Goal: Task Accomplishment & Management: Complete application form

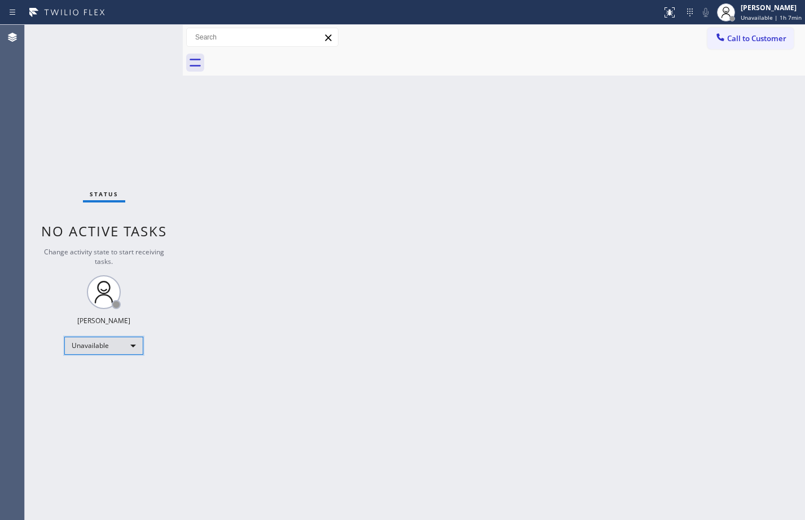
click at [133, 338] on div "Unavailable" at bounding box center [103, 346] width 79 height 18
click at [102, 373] on li "Available" at bounding box center [103, 376] width 77 height 14
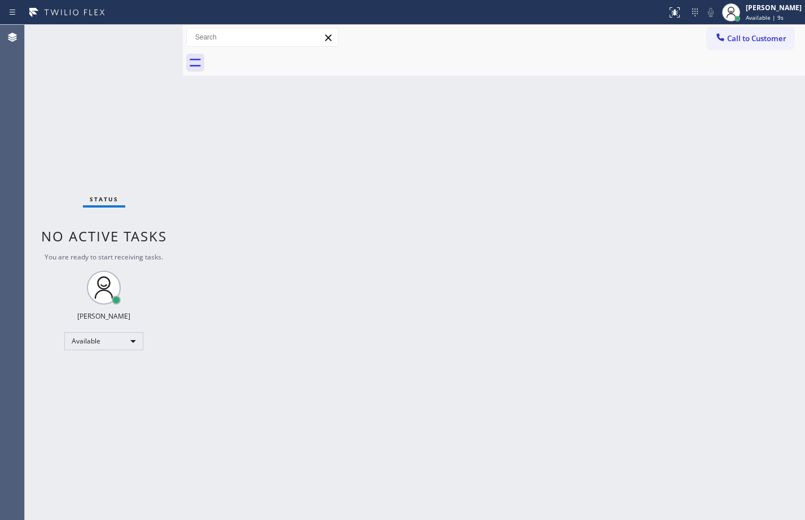
click at [363, 181] on div "Back to Dashboard Change Sender ID Customers Technicians Select a contact Outbo…" at bounding box center [494, 272] width 622 height 495
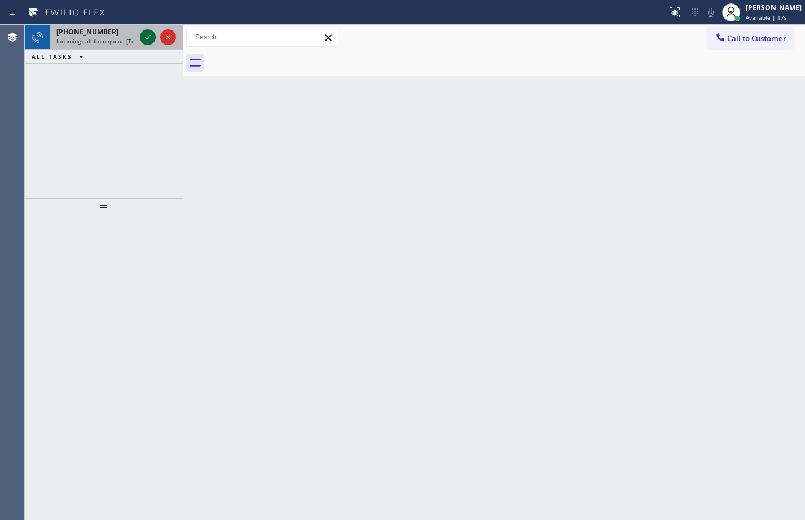
click at [148, 32] on icon at bounding box center [148, 37] width 14 height 14
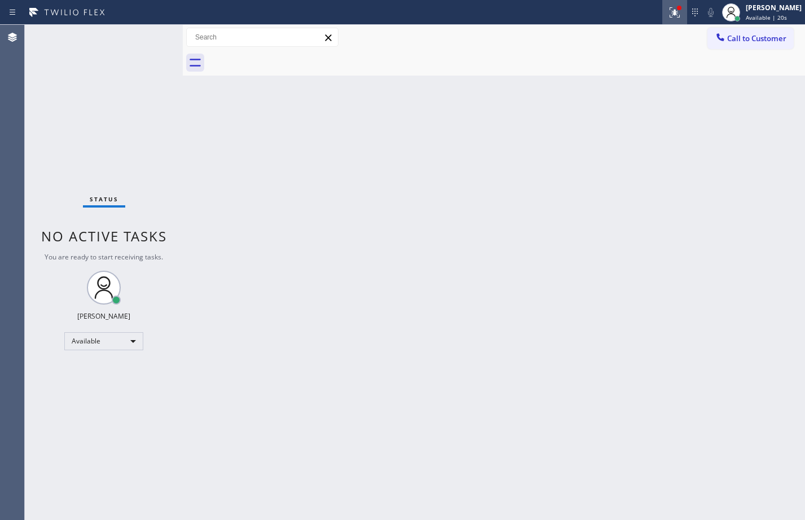
click at [677, 10] on div at bounding box center [674, 13] width 25 height 14
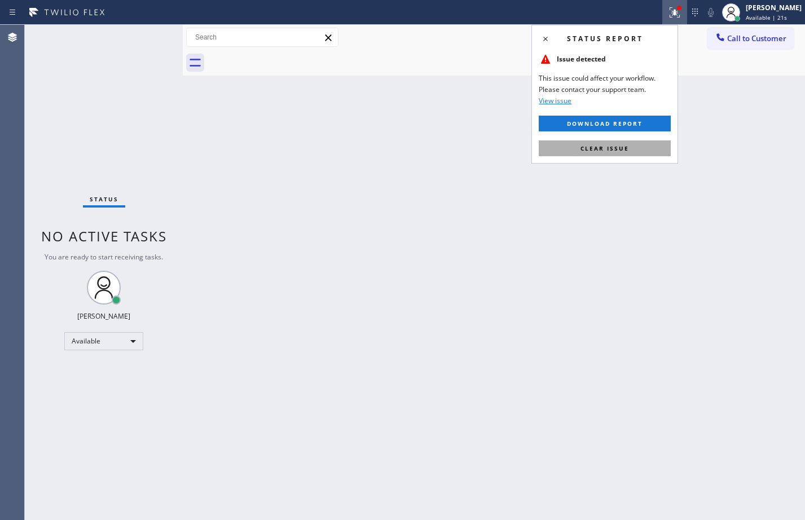
click at [626, 147] on span "Clear issue" at bounding box center [604, 148] width 48 height 8
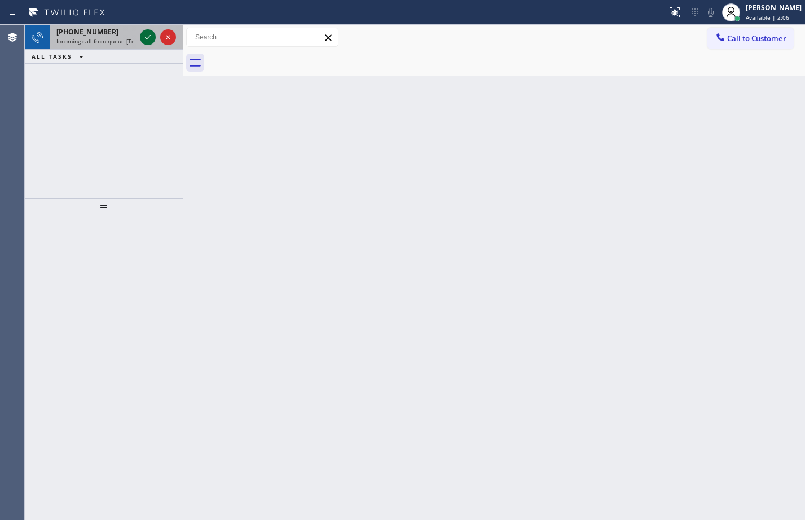
click at [144, 32] on icon at bounding box center [148, 37] width 14 height 14
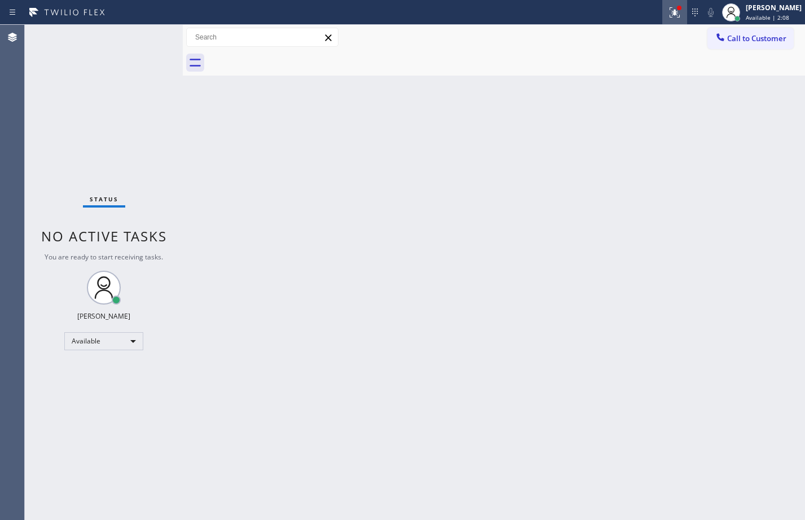
click at [668, 17] on icon at bounding box center [675, 13] width 14 height 14
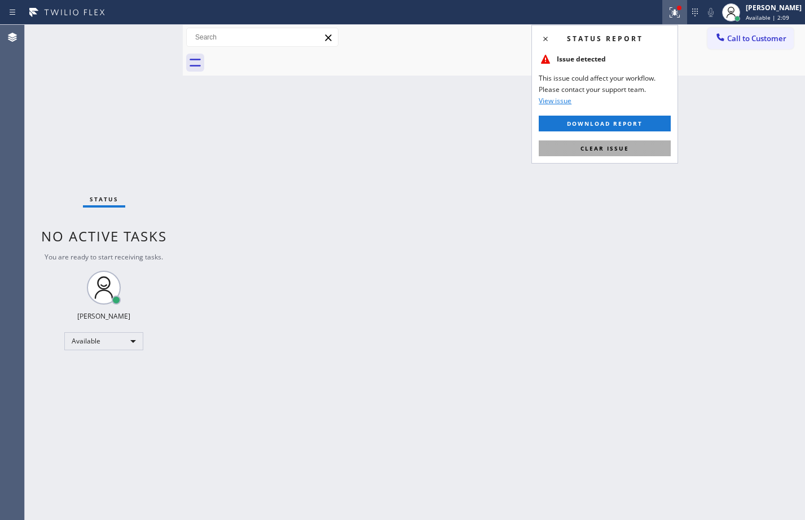
click at [634, 150] on button "Clear issue" at bounding box center [604, 148] width 132 height 16
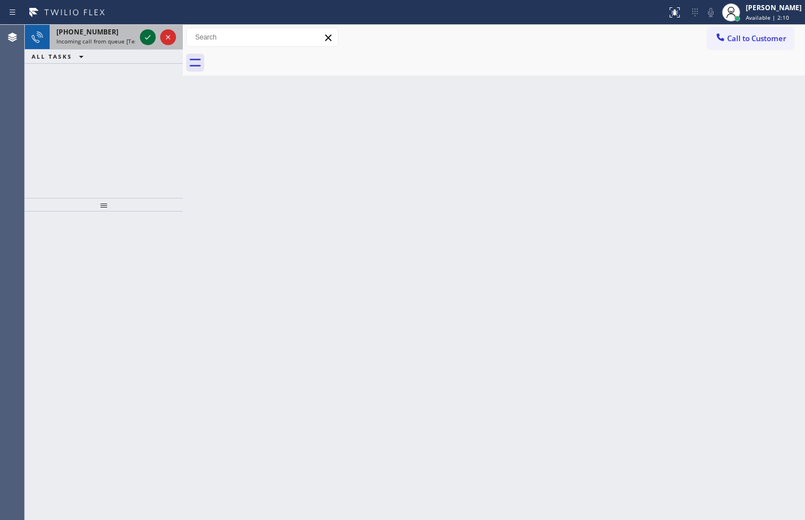
click at [153, 38] on icon at bounding box center [148, 37] width 14 height 14
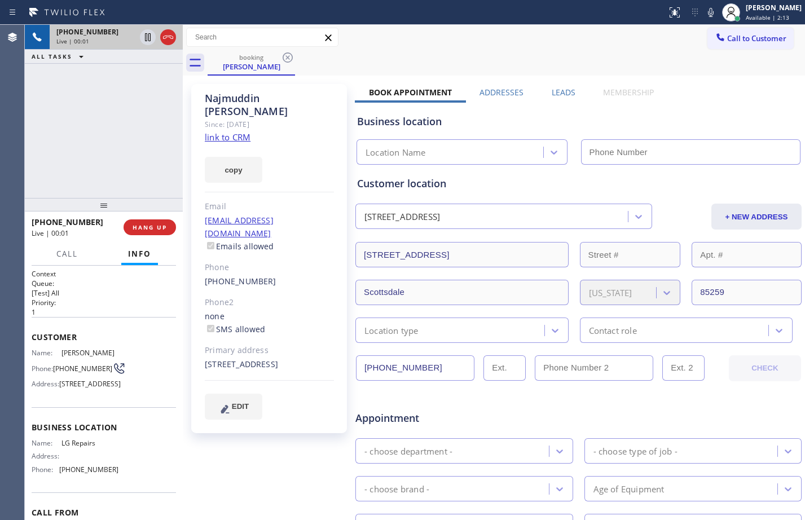
type input "[PHONE_NUMBER]"
click at [222, 131] on link "link to CRM" at bounding box center [228, 136] width 46 height 11
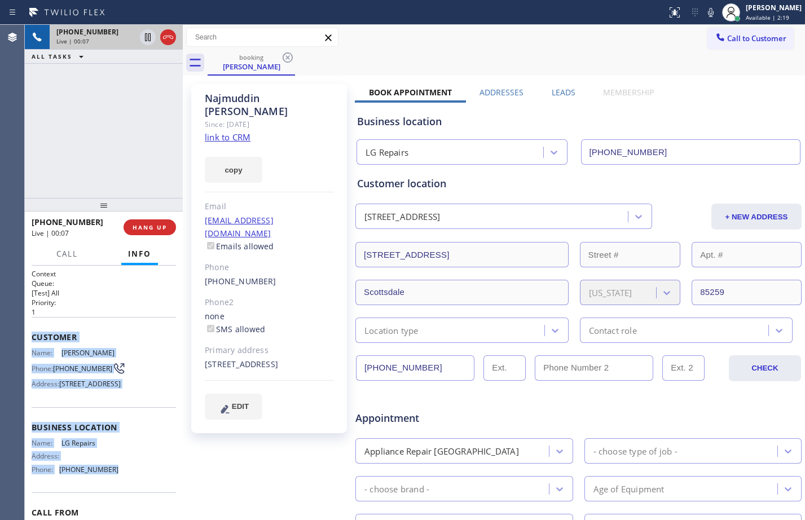
drag, startPoint x: 32, startPoint y: 334, endPoint x: 130, endPoint y: 494, distance: 187.3
click at [130, 494] on div "Context Queue: [Test] All Priority: 1 Customer Name: [PERSON_NAME] Phone: [PHON…" at bounding box center [104, 423] width 144 height 309
copy div "Customer Name: [PERSON_NAME] Phone: [PHONE_NUMBER] Address: [STREET_ADDRESS] Bu…"
click at [146, 39] on icon at bounding box center [148, 37] width 14 height 14
click at [704, 14] on icon at bounding box center [711, 13] width 14 height 14
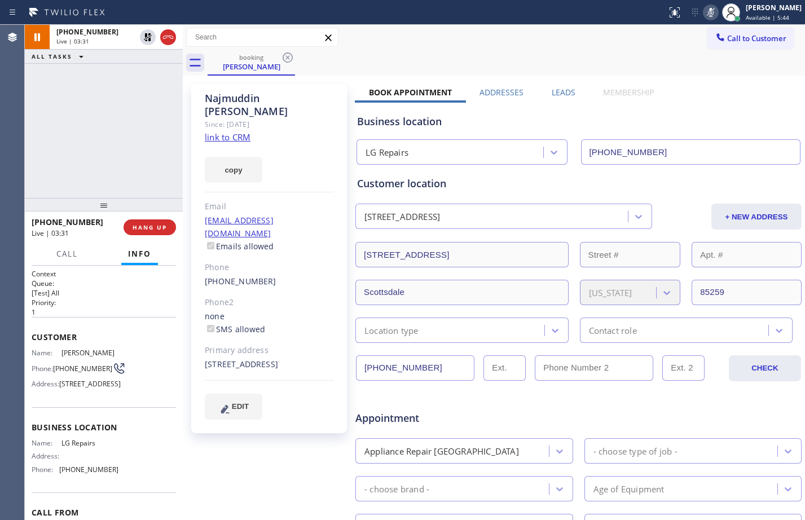
click at [121, 116] on div "[PHONE_NUMBER] Live | 03:31 ALL TASKS ALL TASKS ACTIVE TASKS TASKS IN WRAP UP" at bounding box center [104, 111] width 158 height 173
click at [96, 180] on div "[PHONE_NUMBER] Live | 03:44 ALL TASKS ALL TASKS ACTIVE TASKS TASKS IN WRAP UP" at bounding box center [104, 111] width 158 height 173
click at [151, 43] on icon at bounding box center [148, 37] width 14 height 14
click at [704, 17] on icon at bounding box center [711, 13] width 14 height 14
click at [148, 37] on icon at bounding box center [148, 37] width 6 height 8
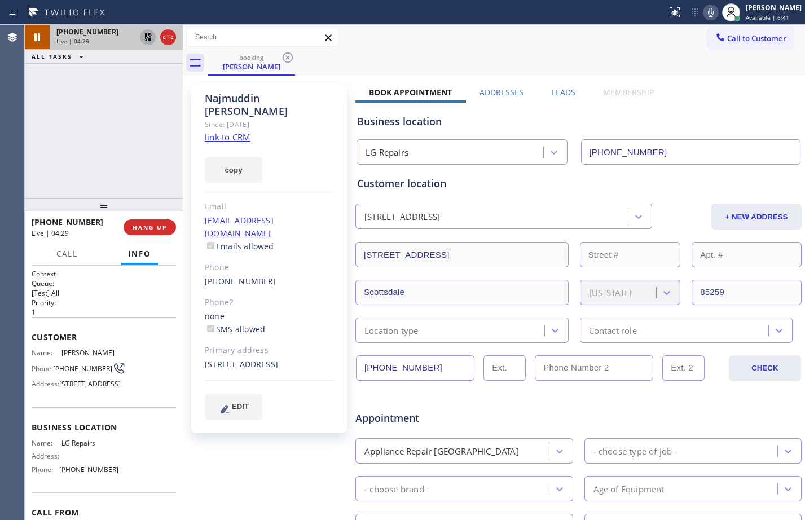
click at [704, 12] on icon at bounding box center [711, 13] width 14 height 14
click at [148, 39] on icon at bounding box center [148, 37] width 14 height 14
click at [704, 16] on icon at bounding box center [711, 13] width 14 height 14
click at [145, 38] on icon at bounding box center [148, 37] width 6 height 8
click at [703, 16] on div at bounding box center [711, 13] width 16 height 14
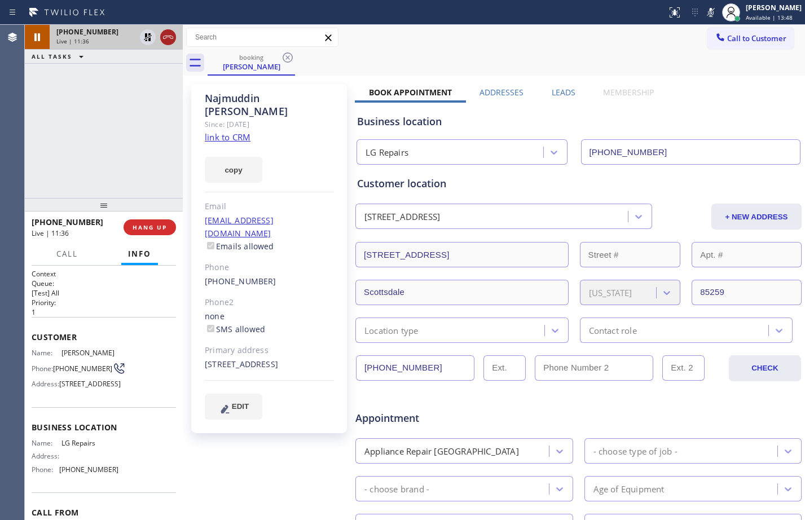
drag, startPoint x: 146, startPoint y: 35, endPoint x: 171, endPoint y: 37, distance: 25.4
click at [146, 35] on icon at bounding box center [148, 37] width 8 height 8
click at [704, 11] on icon at bounding box center [711, 13] width 14 height 14
click at [147, 38] on icon at bounding box center [148, 37] width 6 height 8
click at [704, 12] on icon at bounding box center [711, 13] width 14 height 14
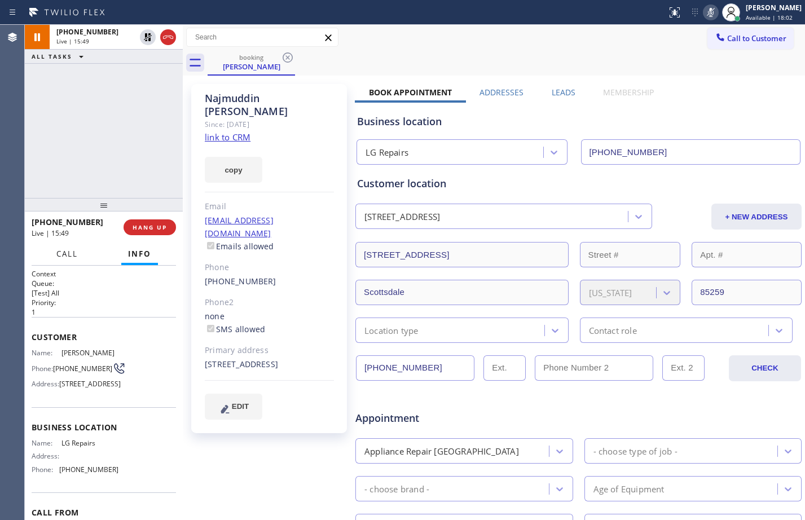
click at [69, 251] on span "Call" at bounding box center [66, 254] width 21 height 10
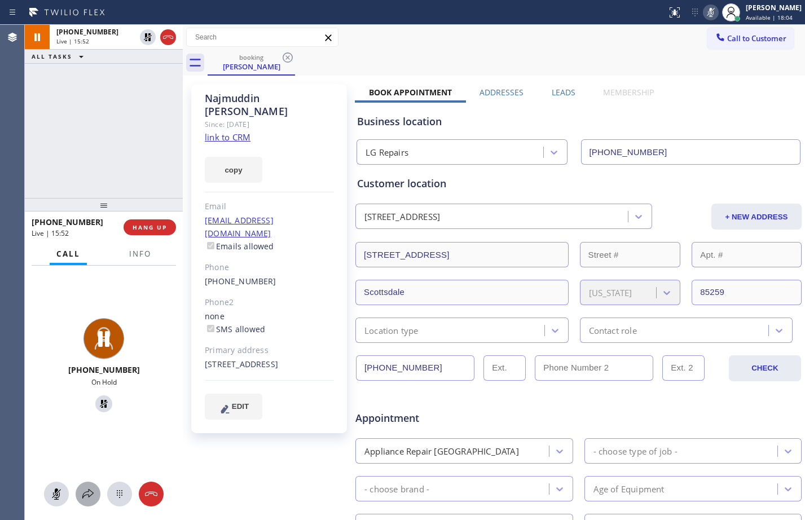
click at [91, 493] on icon at bounding box center [88, 494] width 14 height 14
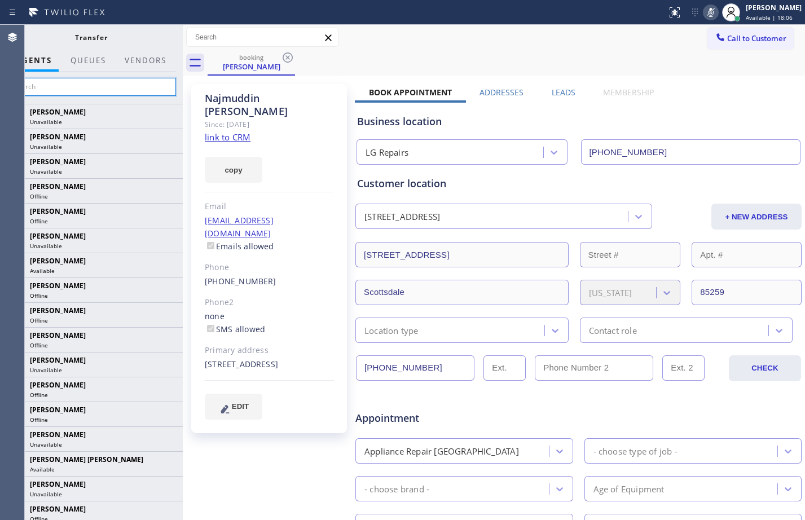
click at [94, 91] on input "text" at bounding box center [91, 87] width 170 height 18
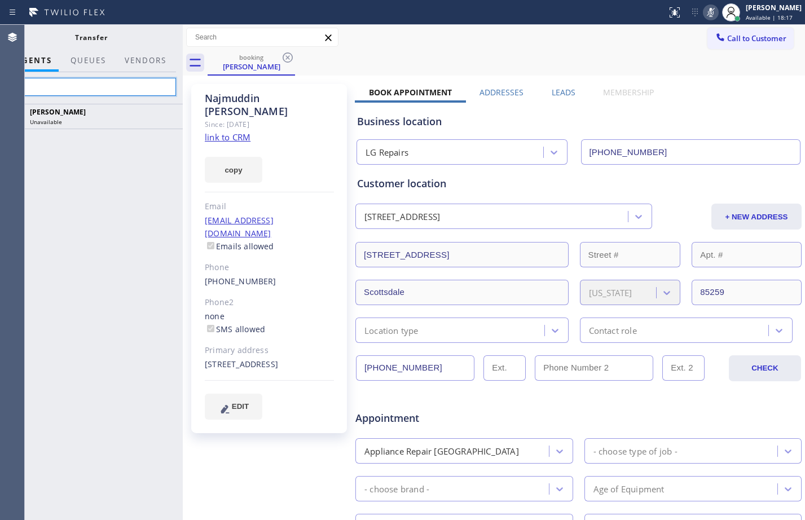
type input "a"
type input "axel"
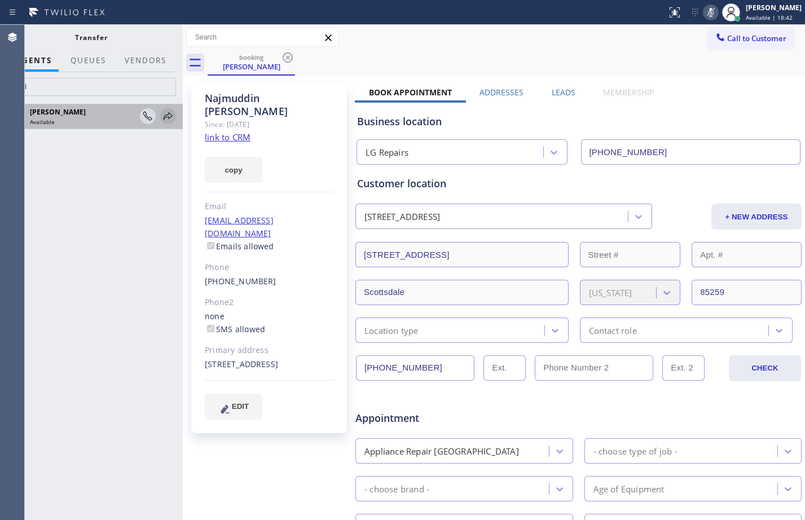
click at [167, 116] on icon at bounding box center [168, 116] width 14 height 14
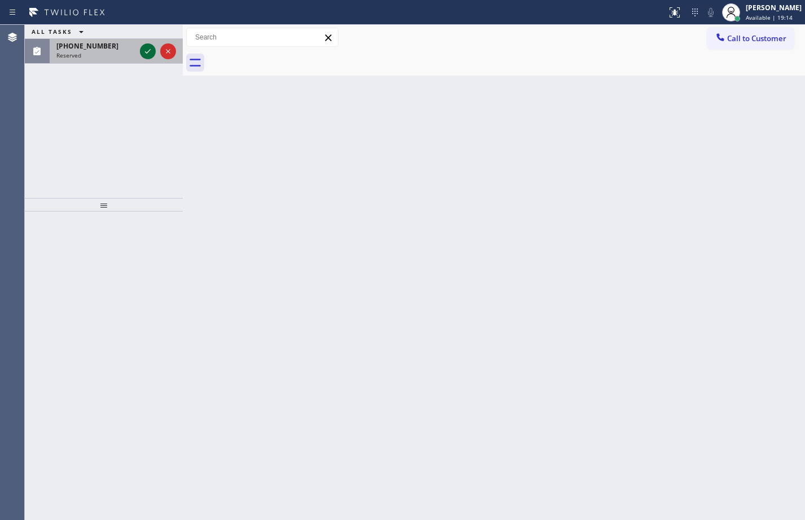
click at [151, 51] on icon at bounding box center [148, 52] width 14 height 14
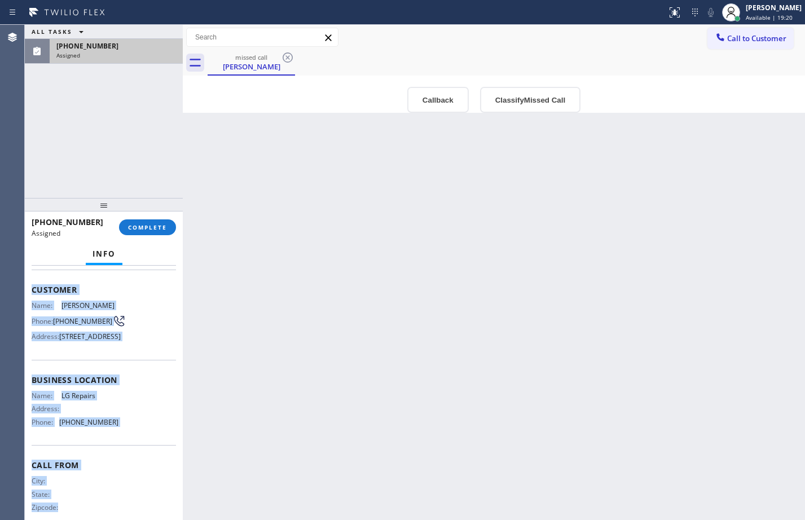
scroll to position [101, 0]
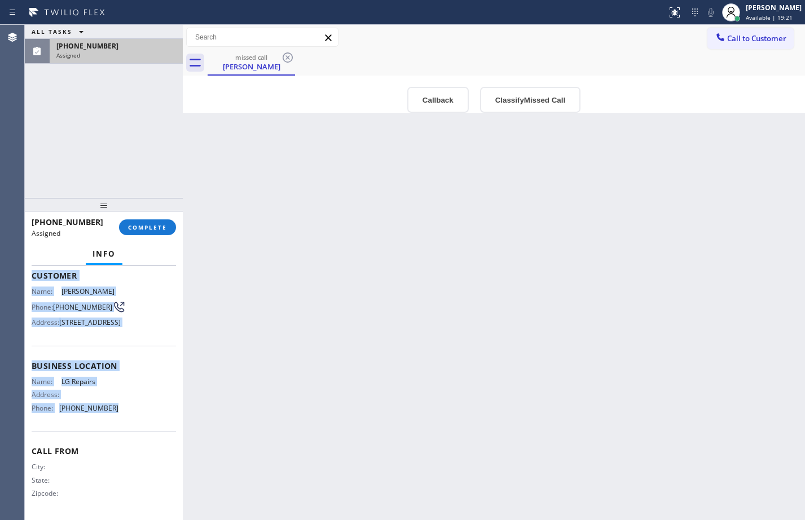
drag, startPoint x: 29, startPoint y: 346, endPoint x: 122, endPoint y: 416, distance: 116.0
click at [122, 416] on div "Context Queue: Appliance Repair High End Priority: 0 Task Age: Customer Name: […" at bounding box center [104, 393] width 158 height 254
copy div "Customer Name: [PERSON_NAME] Phone: [PHONE_NUMBER] Address: [STREET_ADDRESS] Bu…"
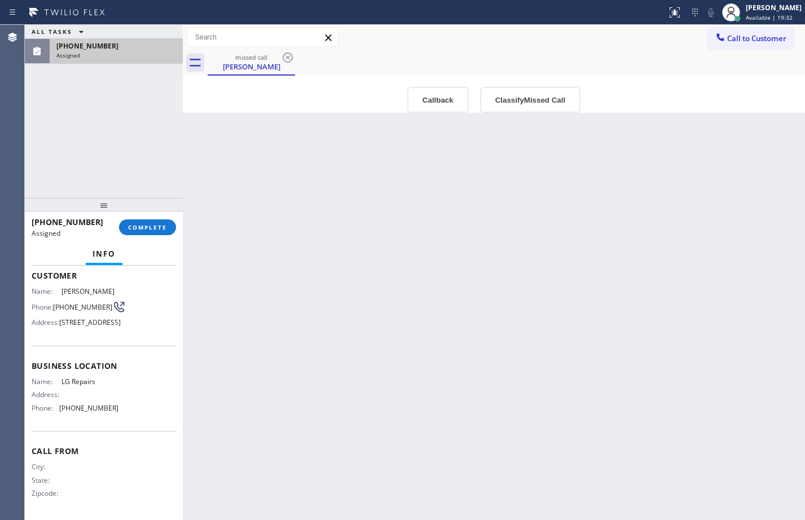
click at [81, 133] on div "ALL TASKS ALL TASKS ACTIVE TASKS TASKS IN WRAP UP [PHONE_NUMBER] Assigned" at bounding box center [104, 111] width 158 height 173
click at [144, 233] on button "COMPLETE" at bounding box center [147, 227] width 57 height 16
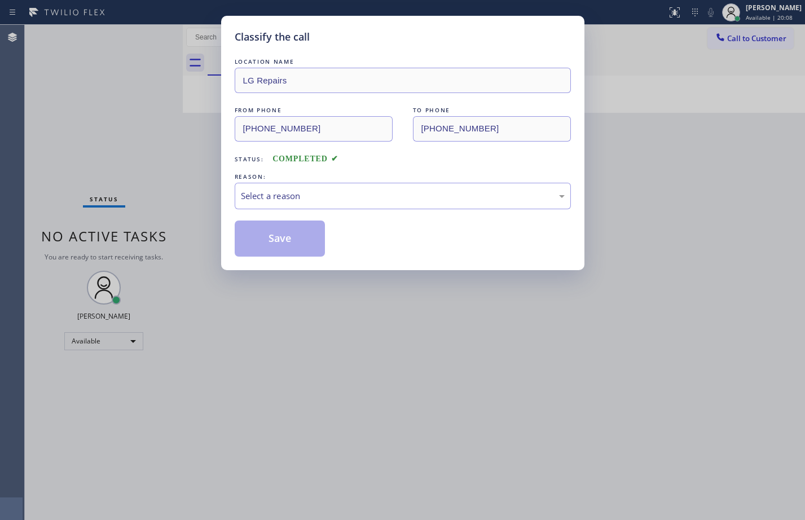
drag, startPoint x: 374, startPoint y: 214, endPoint x: 390, endPoint y: 156, distance: 60.7
click at [374, 213] on div "LOCATION NAME LG Repairs FROM PHONE [PHONE_NUMBER] TO PHONE [PHONE_NUMBER] Stat…" at bounding box center [403, 156] width 336 height 201
click at [377, 193] on div "Select a reason" at bounding box center [403, 195] width 324 height 13
click at [265, 239] on button "Save" at bounding box center [280, 238] width 91 height 36
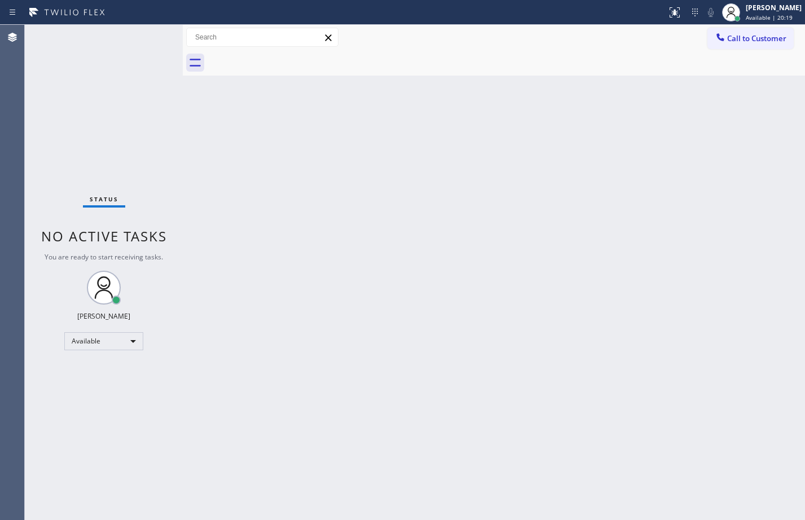
click at [346, 519] on div "Back to Dashboard Change Sender ID Customers Technicians Select a contact Outbo…" at bounding box center [494, 272] width 622 height 495
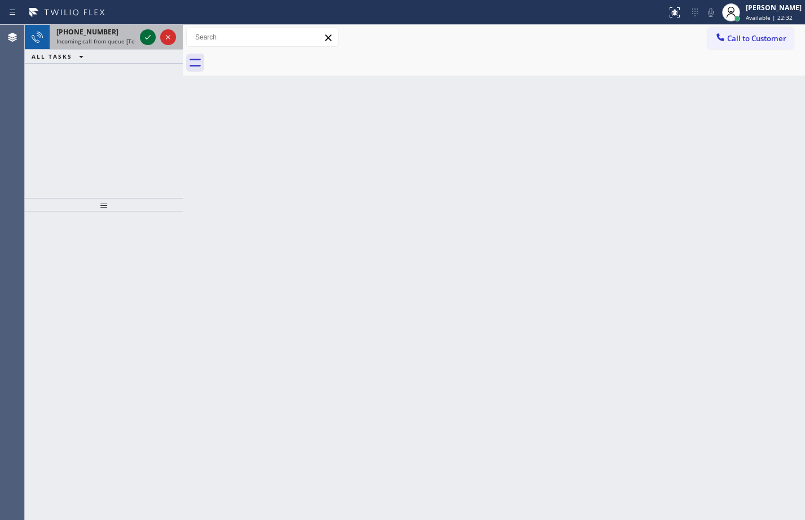
click at [147, 36] on icon at bounding box center [148, 37] width 14 height 14
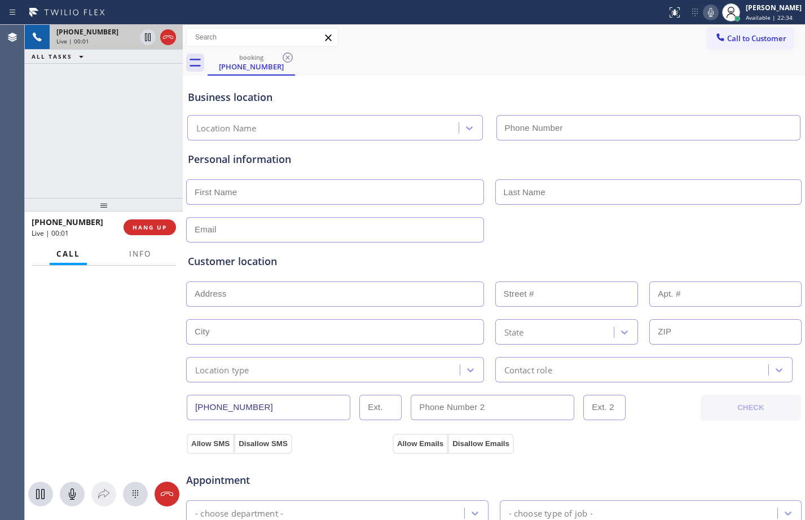
type input "[PHONE_NUMBER]"
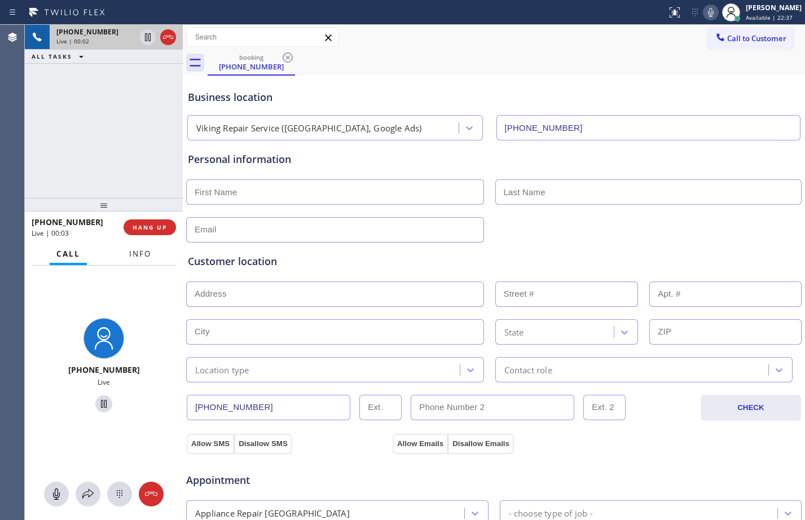
click at [144, 257] on span "Info" at bounding box center [140, 254] width 22 height 10
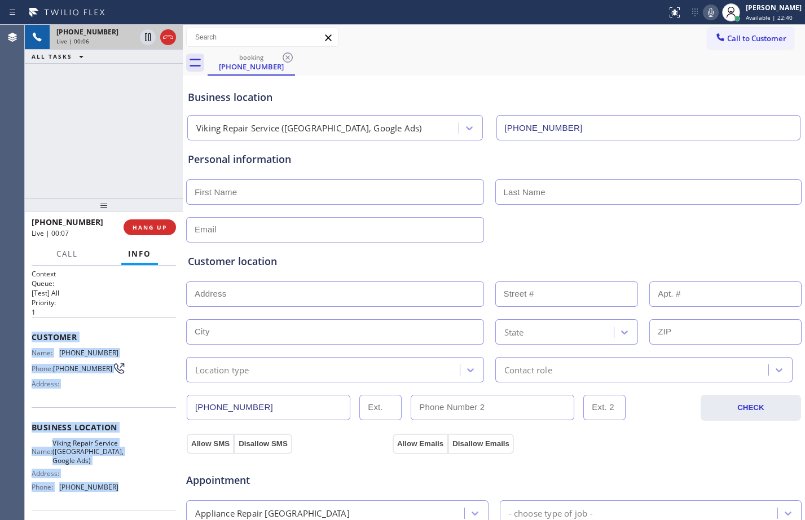
drag, startPoint x: 33, startPoint y: 334, endPoint x: 135, endPoint y: 495, distance: 190.8
click at [135, 495] on div "Context Queue: [Test] All Priority: 1 Customer Name: [PHONE_NUMBER] Phone: [PHO…" at bounding box center [104, 432] width 144 height 326
copy div "Customer Name: [PHONE_NUMBER] Phone: [PHONE_NUMBER] Address: Business location …"
click at [145, 228] on span "HANG UP" at bounding box center [150, 227] width 34 height 8
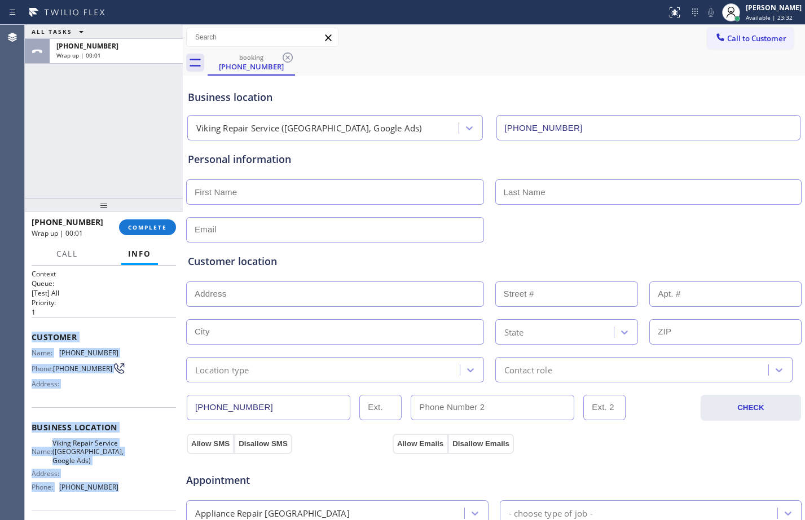
scroll to position [354, 0]
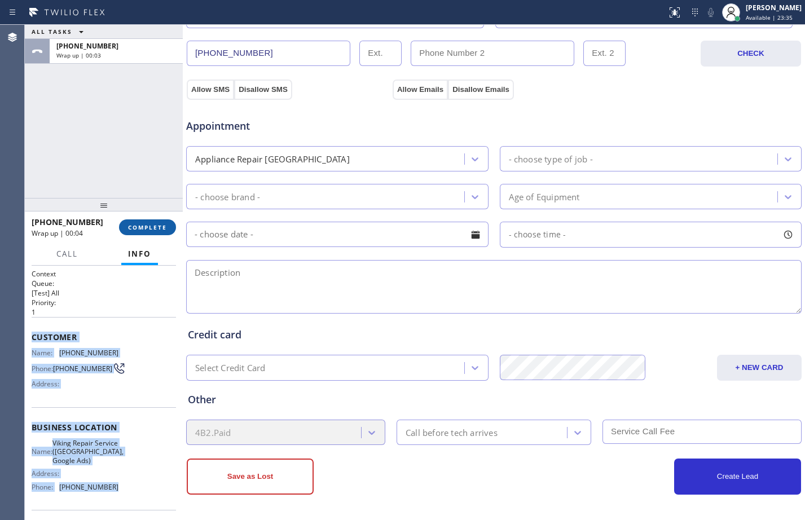
click at [151, 224] on span "COMPLETE" at bounding box center [147, 227] width 39 height 8
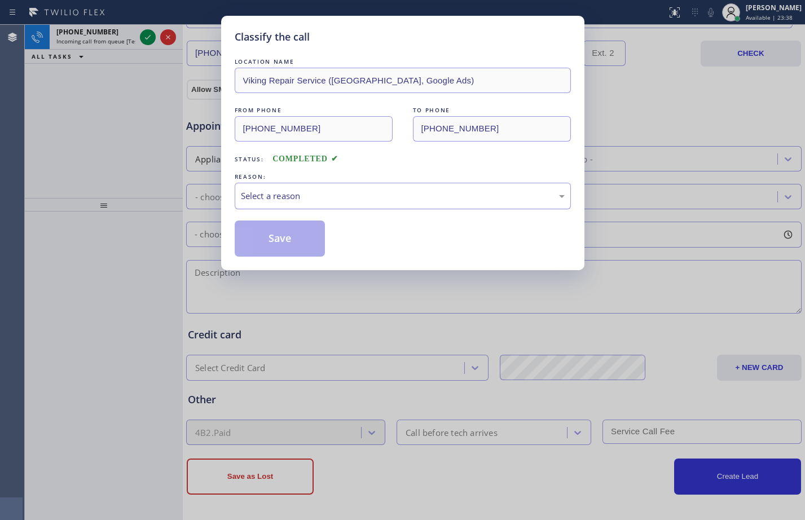
click at [331, 185] on div "Select a reason" at bounding box center [403, 196] width 336 height 27
click at [285, 227] on button "Save" at bounding box center [280, 238] width 91 height 36
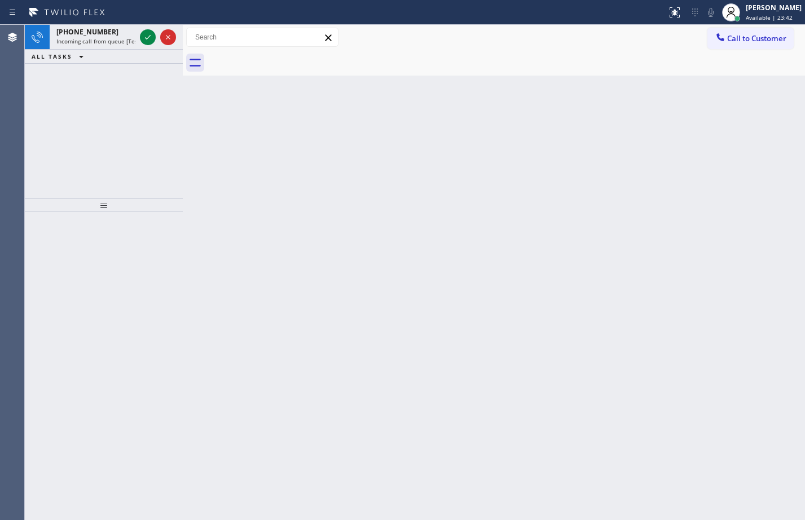
click at [148, 41] on icon at bounding box center [148, 37] width 14 height 14
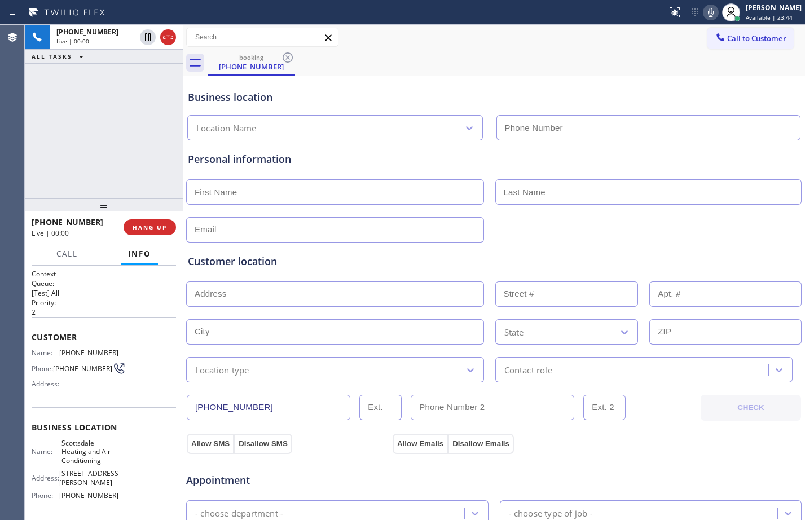
type input "[PHONE_NUMBER]"
click at [122, 503] on div "Name: Scottsdale Heating and Air Conditioning Address: [STREET_ADDRESS][PERSON_…" at bounding box center [104, 472] width 144 height 66
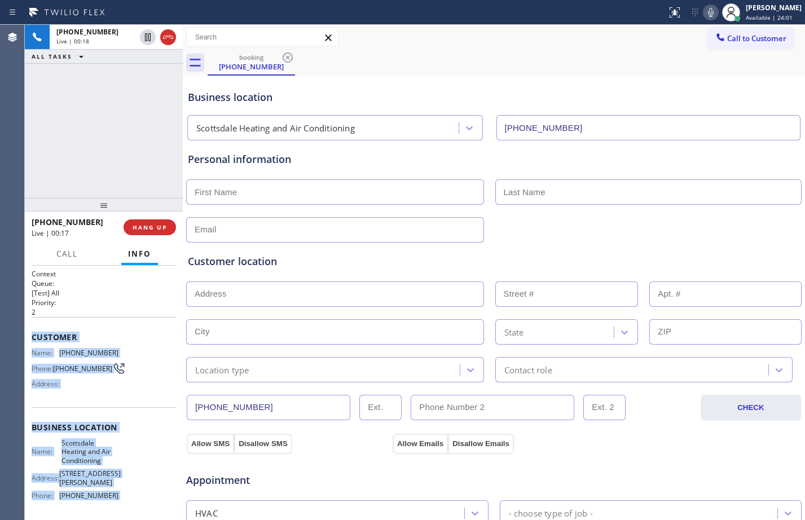
drag, startPoint x: 122, startPoint y: 503, endPoint x: 34, endPoint y: 341, distance: 184.7
click at [34, 341] on div "Context Queue: [Test] All Priority: 2 Customer Name: [PHONE_NUMBER] Phone: [PHO…" at bounding box center [104, 436] width 144 height 335
copy div "Customer Name: [PHONE_NUMBER] Phone: [PHONE_NUMBER] Address: Business location …"
click at [146, 37] on icon at bounding box center [148, 37] width 14 height 14
click at [708, 12] on icon at bounding box center [711, 12] width 6 height 9
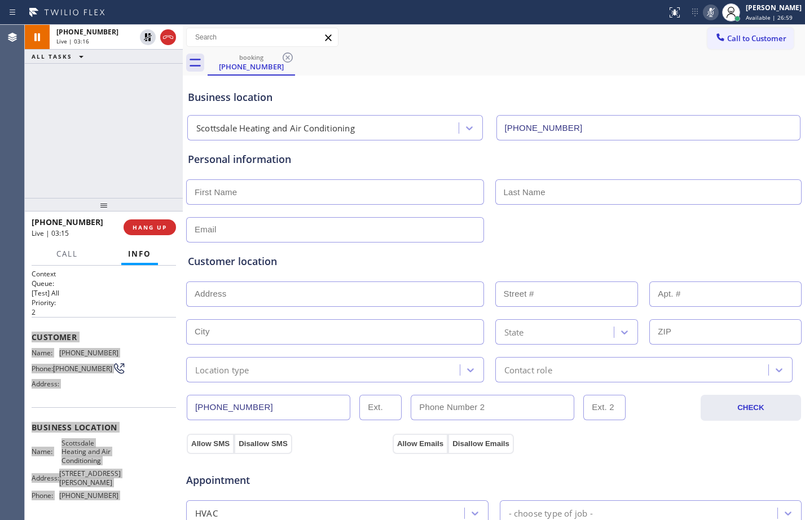
scroll to position [354, 0]
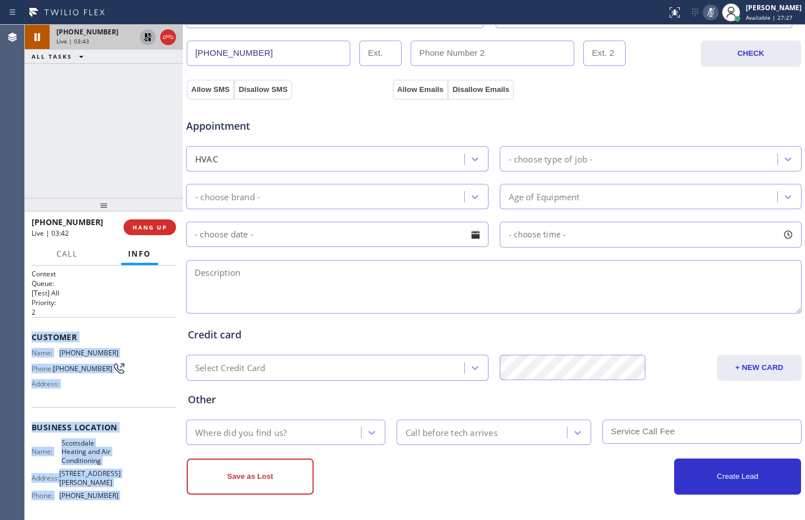
click at [144, 37] on icon at bounding box center [148, 37] width 14 height 14
click at [704, 15] on icon at bounding box center [711, 13] width 14 height 14
click at [148, 32] on icon at bounding box center [148, 37] width 14 height 14
click at [709, 15] on div at bounding box center [711, 13] width 16 height 14
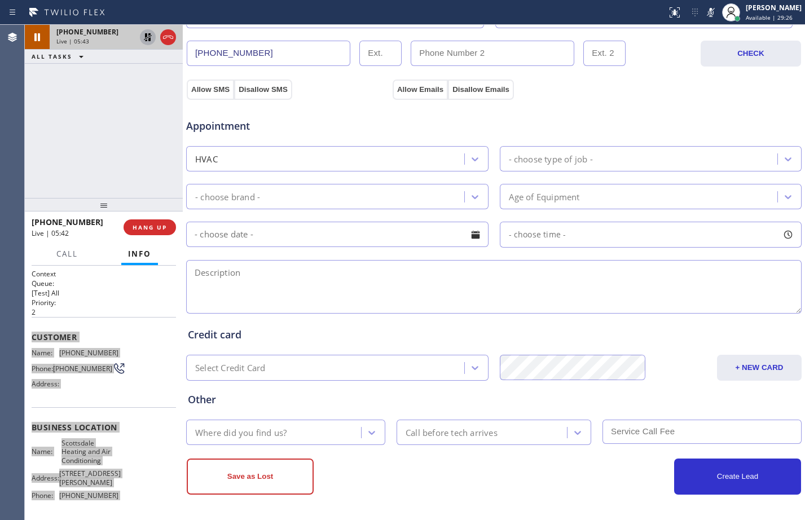
scroll to position [0, 0]
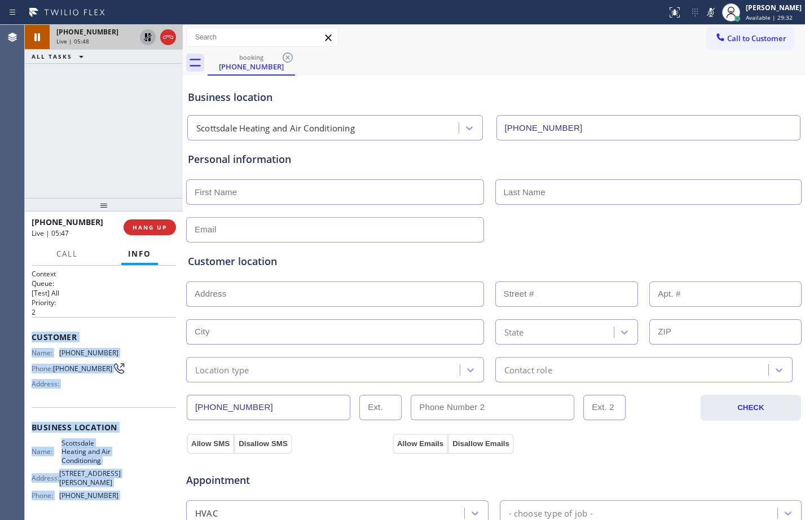
click at [148, 37] on icon at bounding box center [148, 37] width 14 height 14
click at [708, 12] on icon at bounding box center [711, 12] width 6 height 9
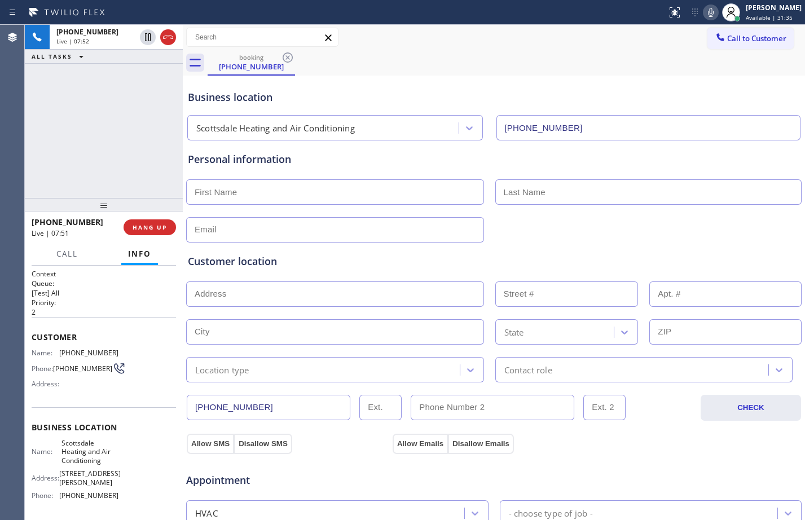
click at [118, 123] on div "[PHONE_NUMBER] Live | 07:52 ALL TASKS ALL TASKS ACTIVE TASKS TASKS IN WRAP UP" at bounding box center [104, 111] width 158 height 173
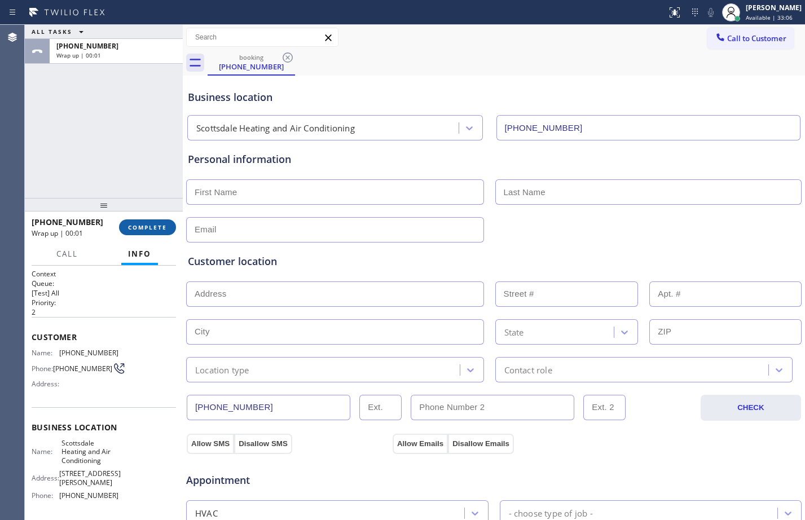
click at [160, 229] on span "COMPLETE" at bounding box center [147, 227] width 39 height 8
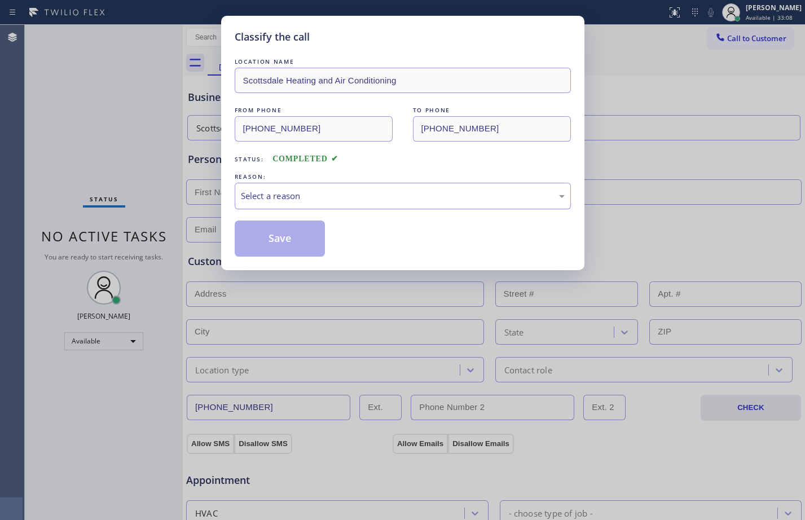
click at [272, 200] on div "Select a reason" at bounding box center [403, 195] width 324 height 13
click at [293, 245] on button "Save" at bounding box center [280, 238] width 91 height 36
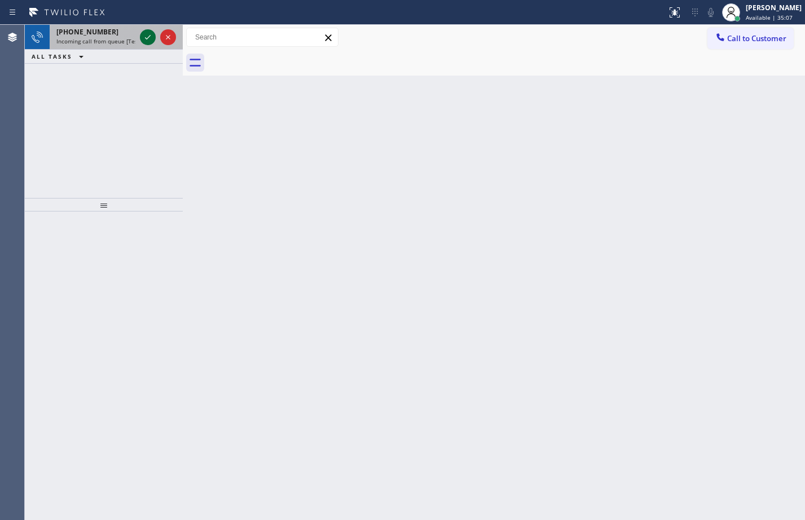
click at [151, 33] on icon at bounding box center [148, 37] width 14 height 14
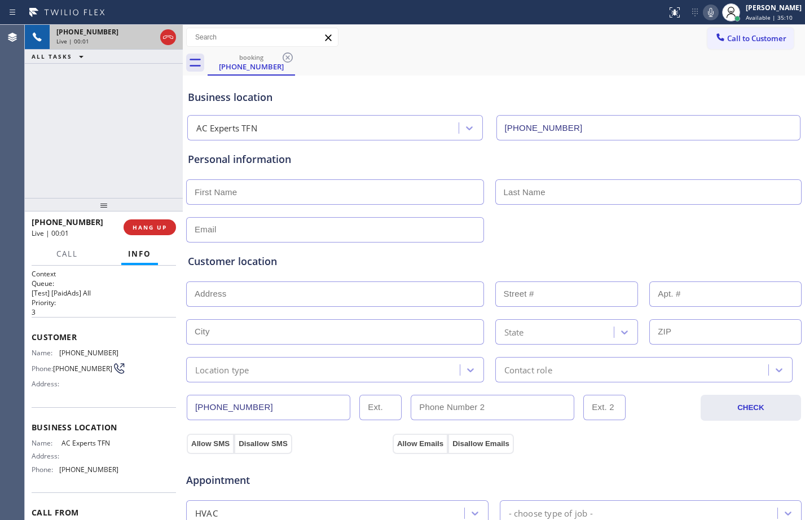
type input "[PHONE_NUMBER]"
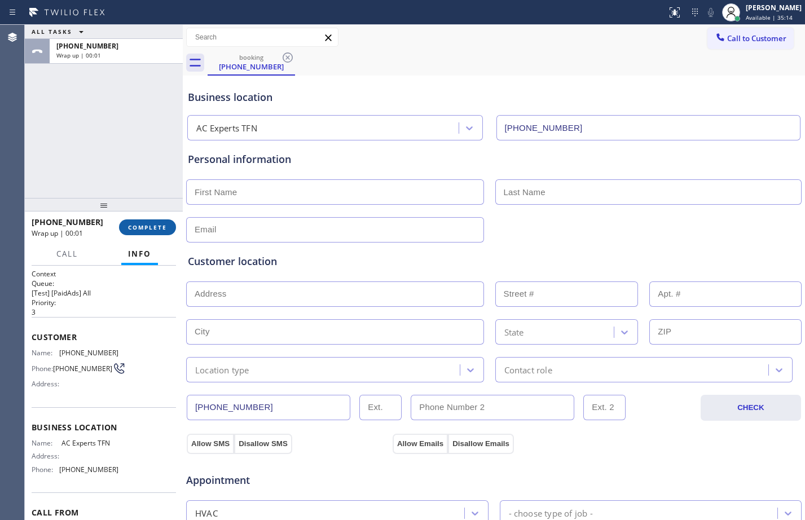
click at [153, 224] on span "COMPLETE" at bounding box center [147, 227] width 39 height 8
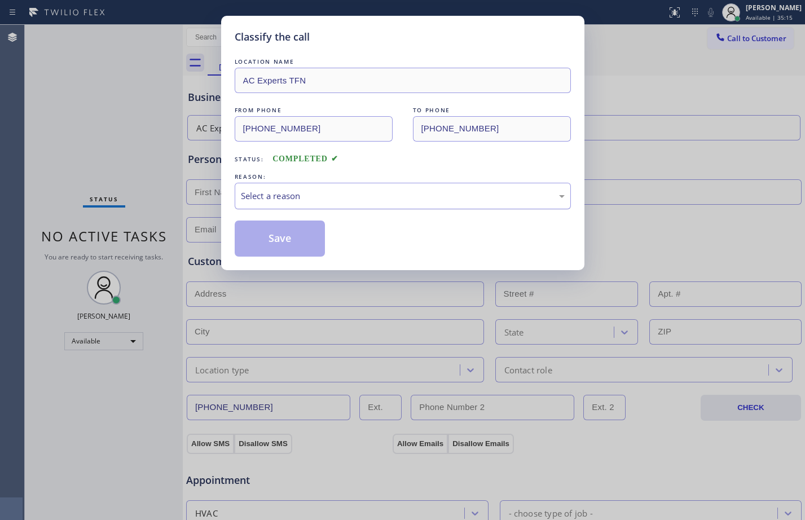
click at [364, 193] on div "Select a reason" at bounding box center [403, 195] width 324 height 13
click at [303, 243] on button "Save" at bounding box center [280, 238] width 91 height 36
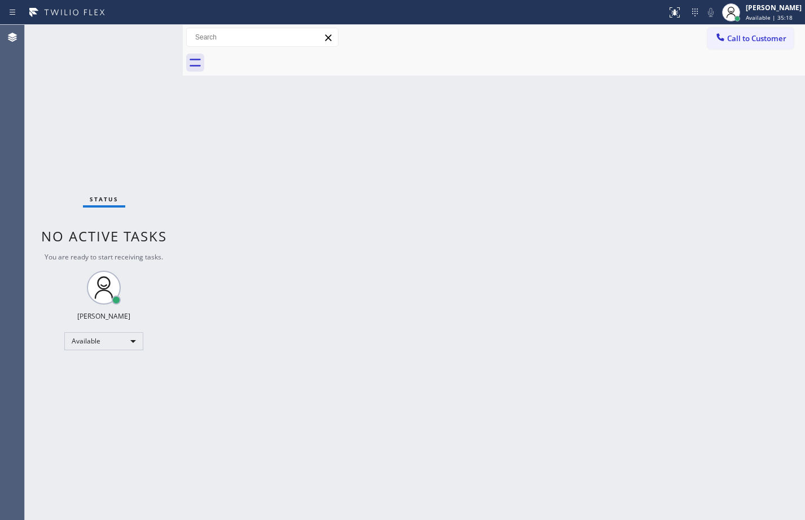
click at [111, 133] on div "Status No active tasks You are ready to start receiving tasks. [PERSON_NAME] Av…" at bounding box center [104, 272] width 158 height 495
click at [770, 171] on div "Back to Dashboard Change Sender ID Customers Technicians Select a contact Outbo…" at bounding box center [494, 272] width 622 height 495
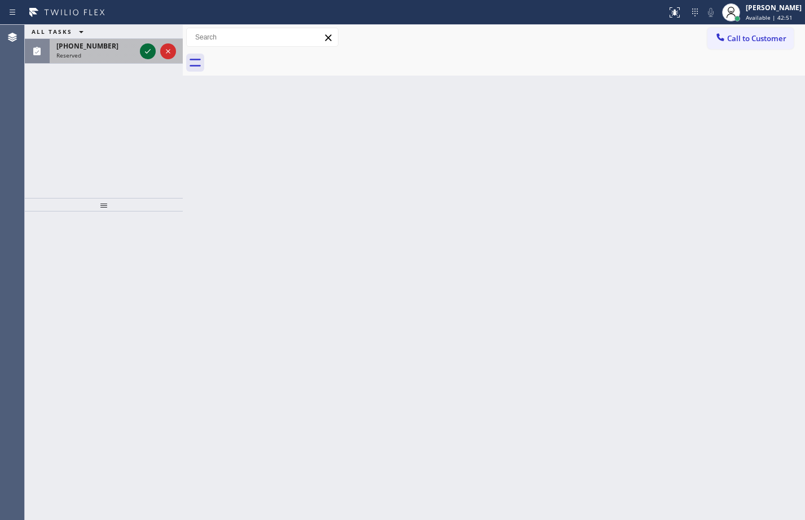
click at [145, 50] on icon at bounding box center [148, 52] width 14 height 14
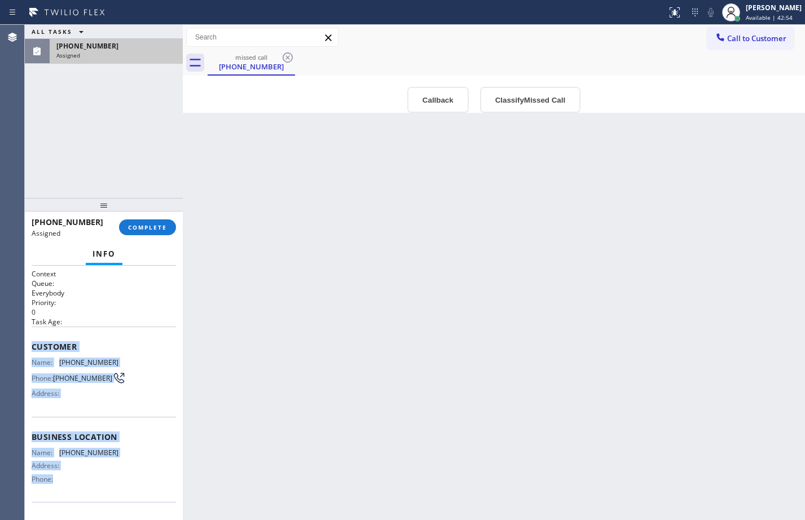
drag, startPoint x: 32, startPoint y: 345, endPoint x: 134, endPoint y: 488, distance: 176.2
click at [134, 488] on div "Context Queue: Everybody Priority: 0 Task Age: Customer Name: [PHONE_NUMBER] Ph…" at bounding box center [104, 428] width 144 height 319
copy div "Customer Name: [PHONE_NUMBER] Phone: [PHONE_NUMBER] Address: Business location …"
click at [133, 227] on span "COMPLETE" at bounding box center [147, 227] width 39 height 8
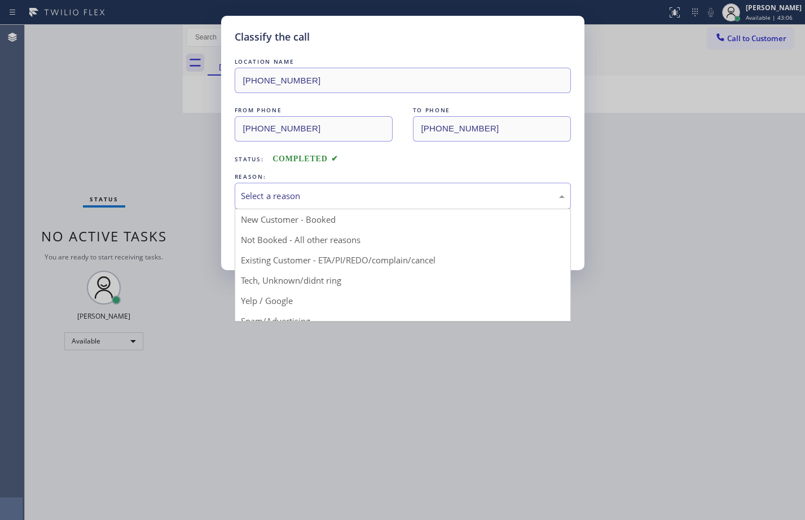
click at [361, 186] on div "Select a reason" at bounding box center [403, 196] width 336 height 27
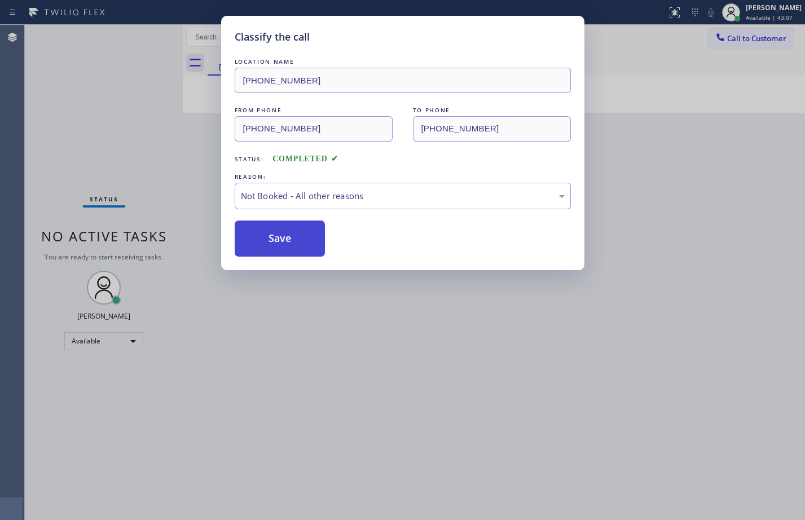
click at [284, 243] on button "Save" at bounding box center [280, 238] width 91 height 36
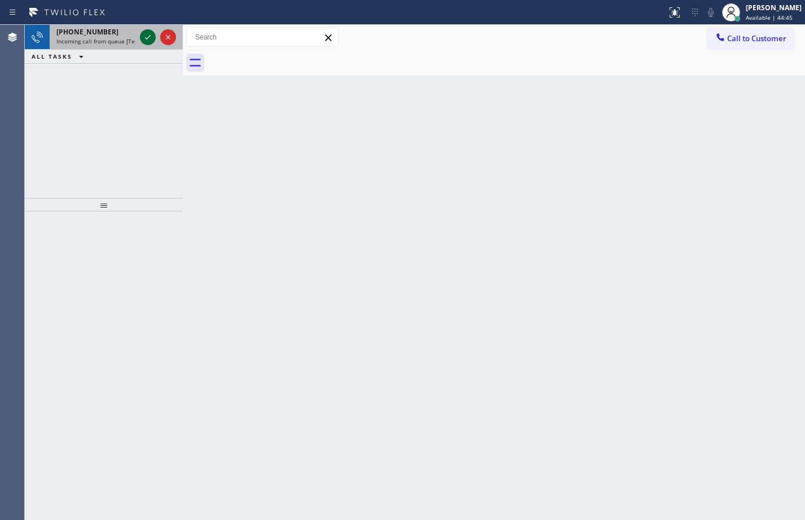
click at [152, 38] on icon at bounding box center [148, 37] width 14 height 14
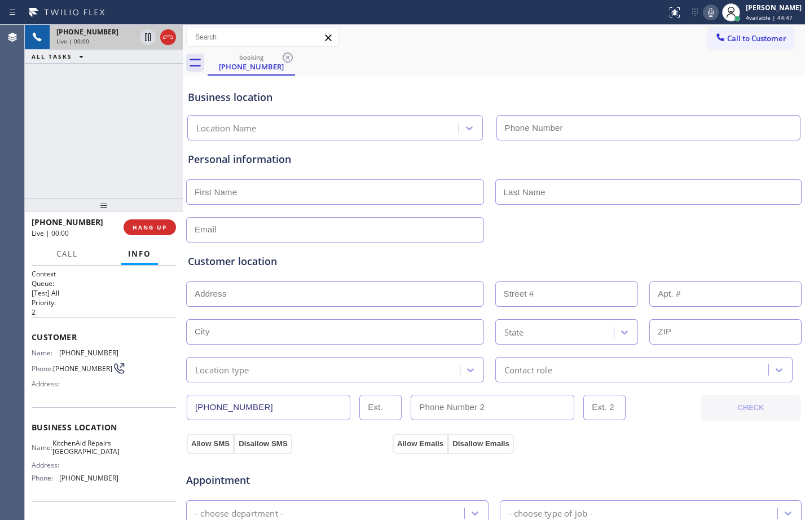
type input "[PHONE_NUMBER]"
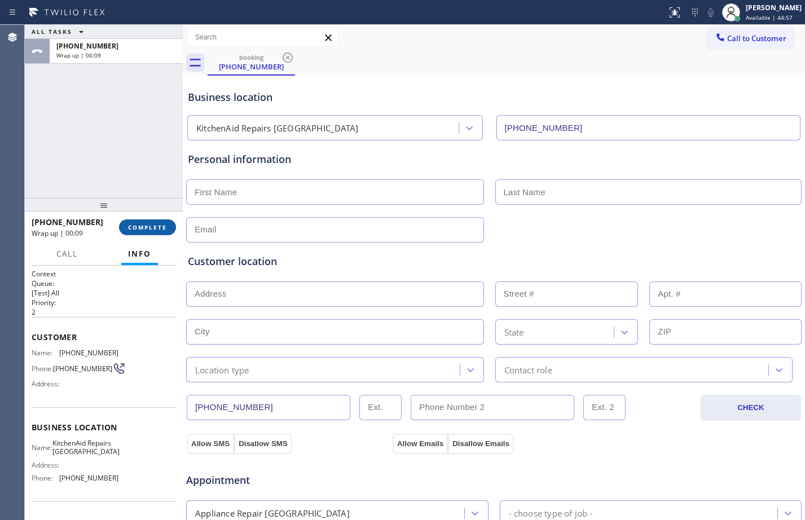
click at [146, 223] on span "COMPLETE" at bounding box center [147, 227] width 39 height 8
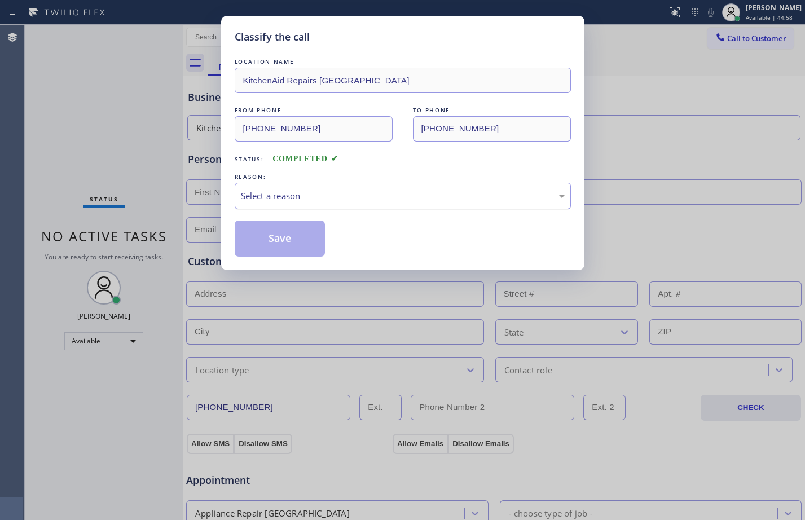
click at [277, 199] on div "Select a reason" at bounding box center [403, 195] width 324 height 13
click at [293, 237] on button "Save" at bounding box center [280, 238] width 91 height 36
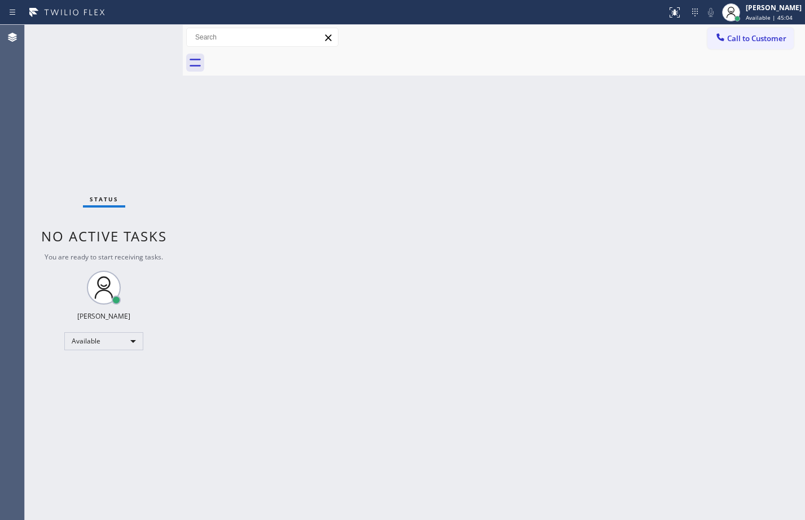
click at [112, 99] on div "Status No active tasks You are ready to start receiving tasks. [PERSON_NAME] Av…" at bounding box center [104, 272] width 158 height 495
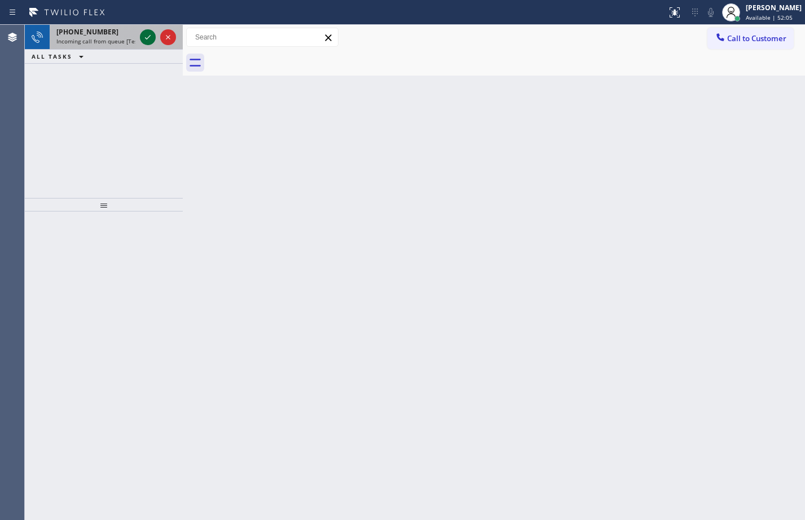
click at [141, 34] on icon at bounding box center [148, 37] width 14 height 14
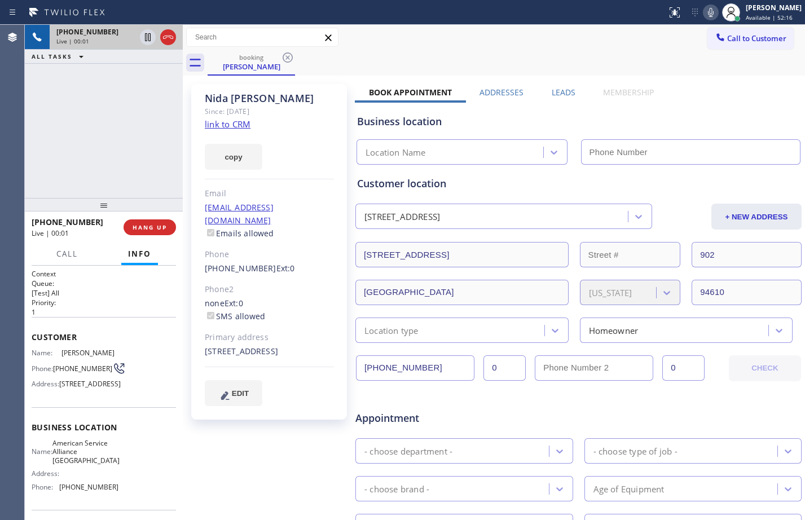
type input "[PHONE_NUMBER]"
click at [236, 128] on link "link to CRM" at bounding box center [228, 123] width 46 height 11
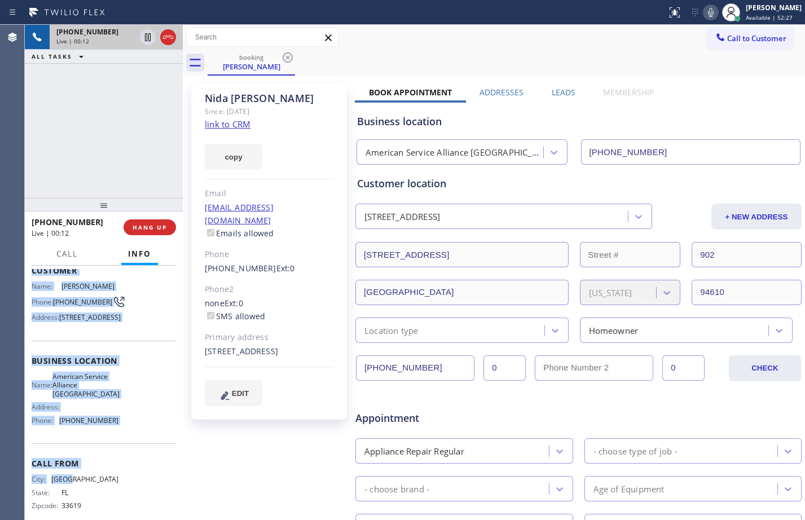
scroll to position [109, 0]
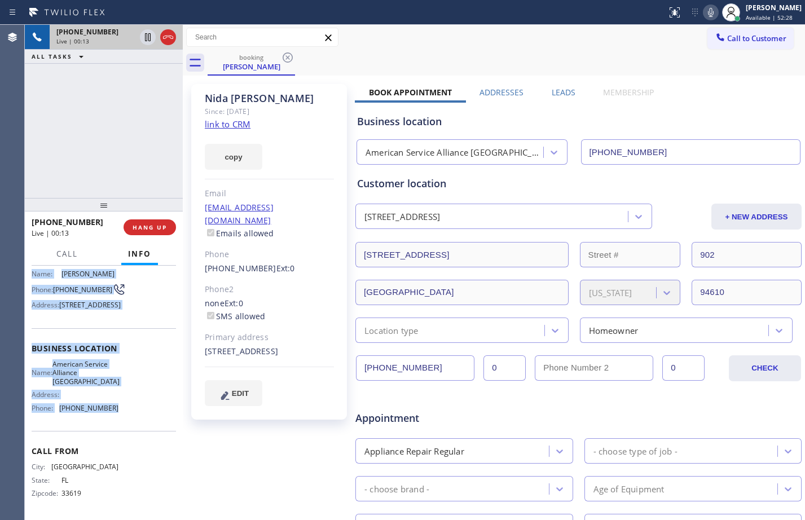
drag, startPoint x: 30, startPoint y: 338, endPoint x: 130, endPoint y: 420, distance: 129.0
click at [130, 420] on div "Context Queue: [Test] All Priority: 1 Customer Name: [PERSON_NAME] Phone: [PHON…" at bounding box center [104, 393] width 158 height 254
copy div "Customer Name: [PERSON_NAME] Phone: [PHONE_NUMBER] Address: [STREET_ADDRESS] Bu…"
click at [146, 43] on icon at bounding box center [148, 37] width 14 height 14
click at [704, 8] on icon at bounding box center [711, 13] width 14 height 14
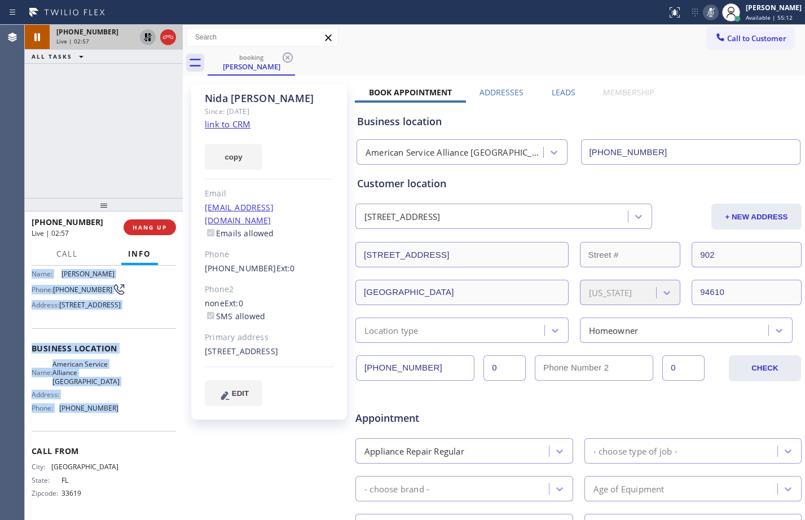
click at [149, 39] on icon at bounding box center [148, 37] width 8 height 8
click at [704, 8] on icon at bounding box center [711, 13] width 14 height 14
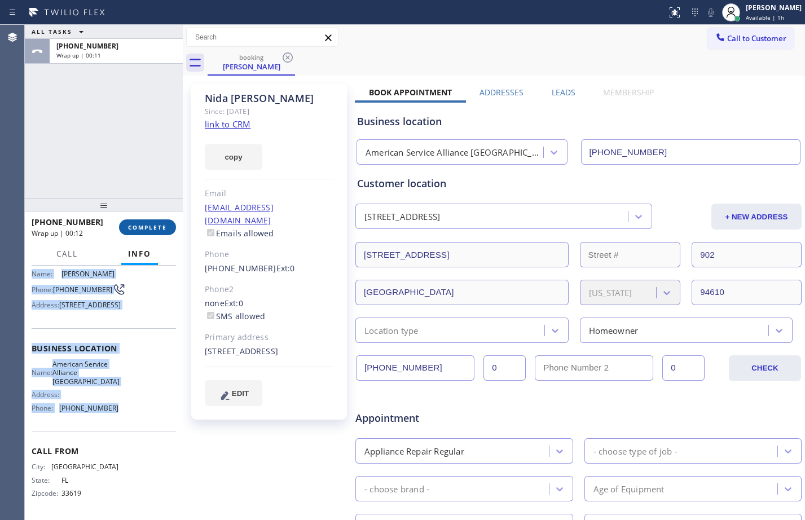
click at [152, 224] on span "COMPLETE" at bounding box center [147, 227] width 39 height 8
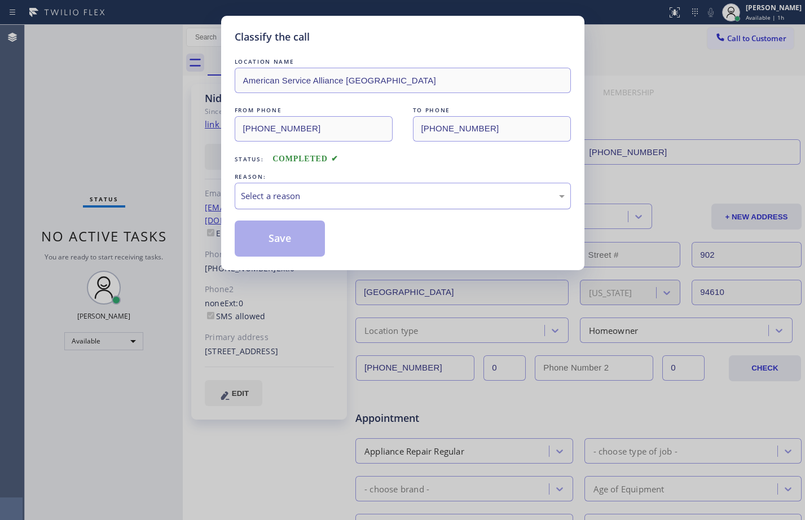
click at [407, 188] on div "Select a reason" at bounding box center [403, 196] width 336 height 27
click at [305, 251] on button "Save" at bounding box center [280, 238] width 91 height 36
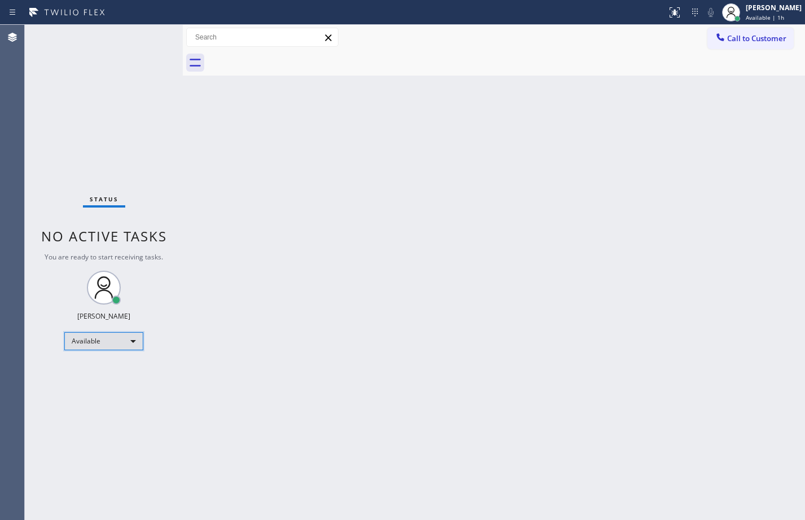
click at [134, 346] on div "Available" at bounding box center [103, 341] width 79 height 18
click at [112, 401] on li "Break" at bounding box center [103, 399] width 77 height 14
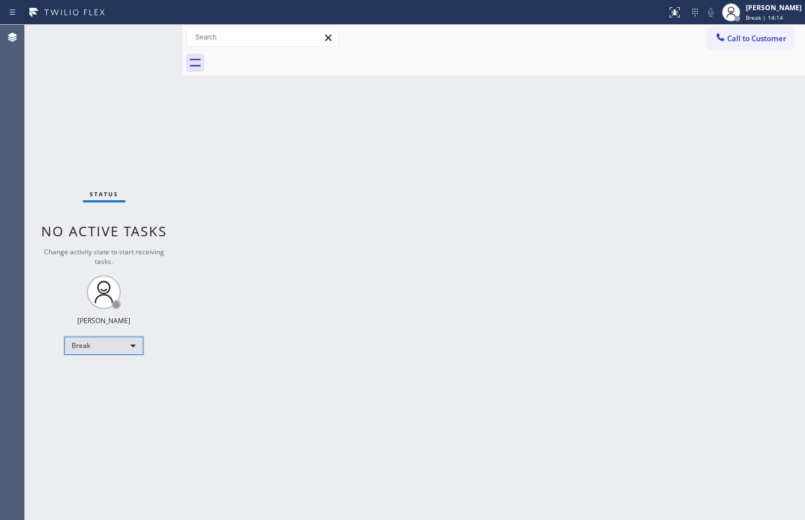
click at [109, 345] on div "Break" at bounding box center [103, 346] width 79 height 18
click at [99, 373] on li "Available" at bounding box center [103, 376] width 77 height 14
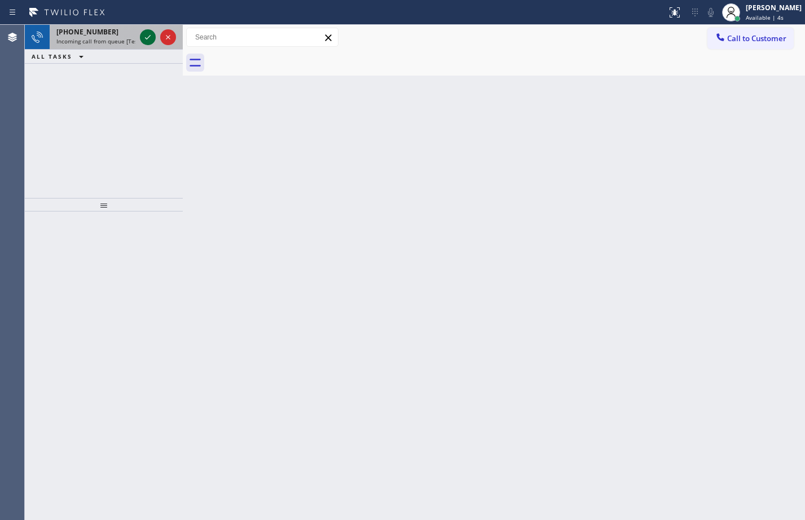
click at [146, 37] on icon at bounding box center [148, 37] width 14 height 14
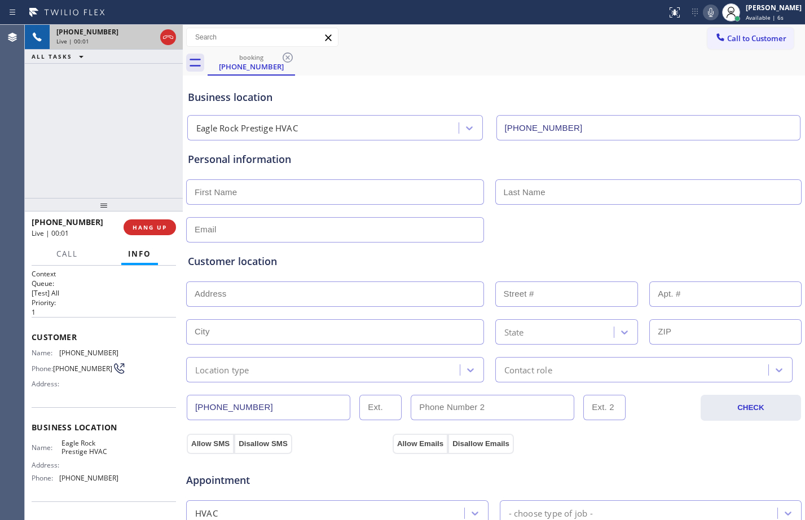
type input "[PHONE_NUMBER]"
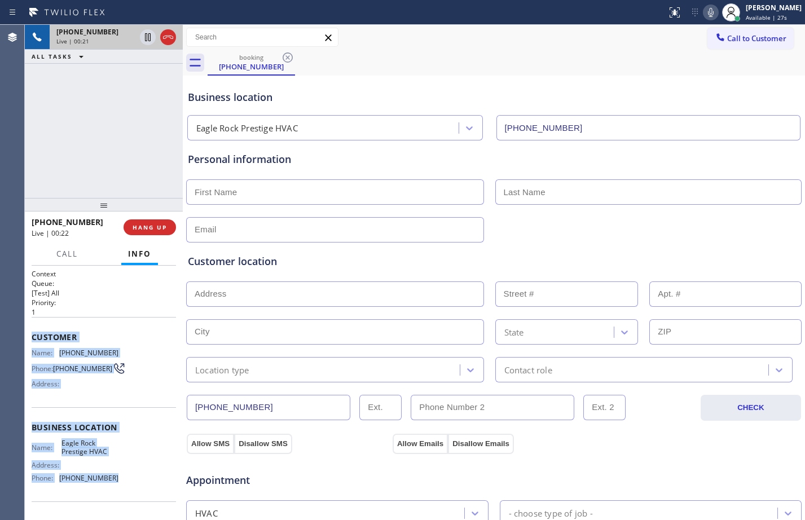
drag, startPoint x: 114, startPoint y: 482, endPoint x: 27, endPoint y: 323, distance: 181.2
click at [27, 323] on div "Context Queue: [Test] All Priority: 1 Customer Name: [PHONE_NUMBER] Phone: [PHO…" at bounding box center [104, 393] width 158 height 254
copy div "Customer Name: [PHONE_NUMBER] Phone: [PHONE_NUMBER] Address: Business location …"
click at [171, 227] on button "HANG UP" at bounding box center [149, 227] width 52 height 16
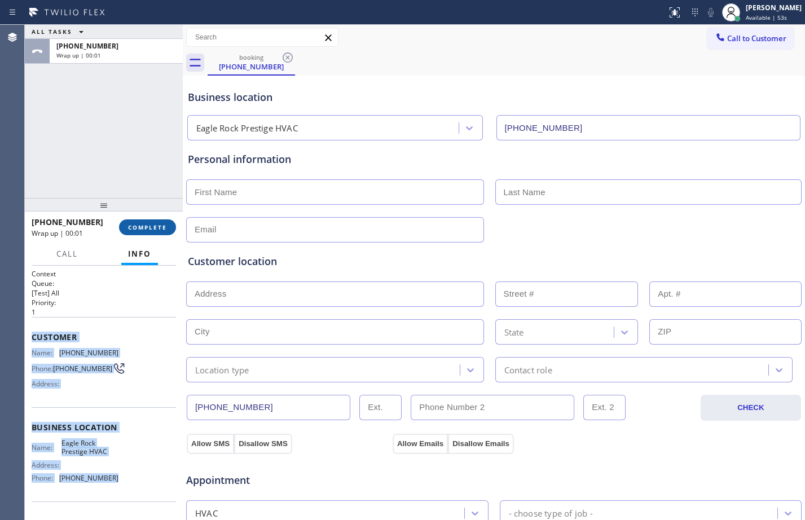
click at [150, 231] on span "COMPLETE" at bounding box center [147, 227] width 39 height 8
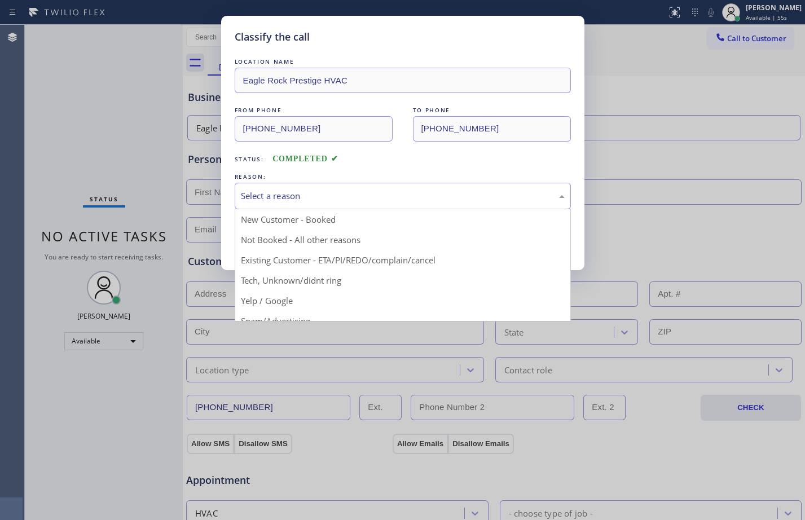
click at [291, 185] on div "Select a reason" at bounding box center [403, 196] width 336 height 27
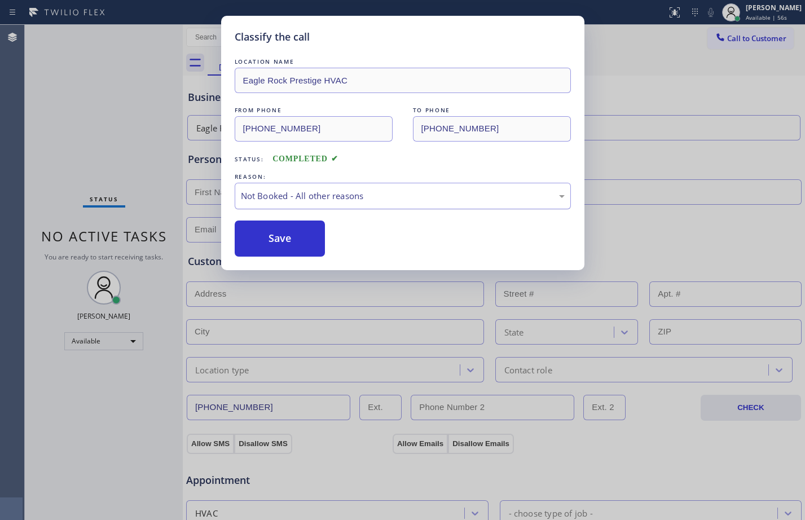
click at [348, 188] on div "Not Booked - All other reasons" at bounding box center [403, 196] width 336 height 27
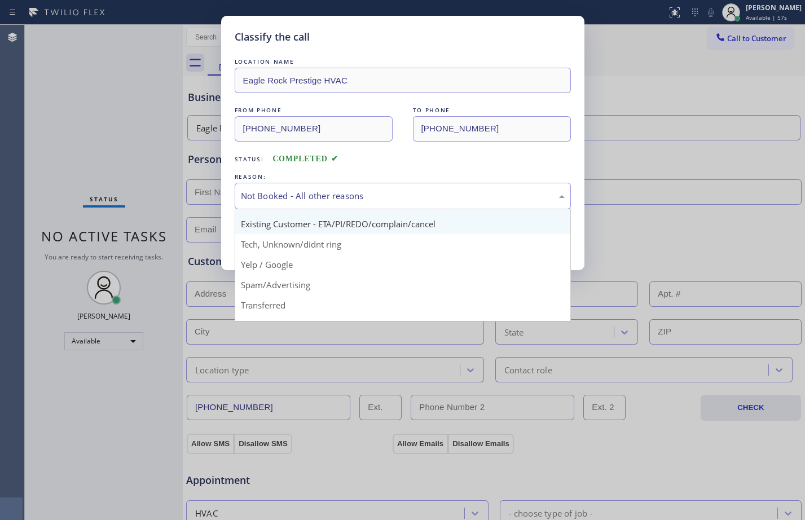
scroll to position [71, 0]
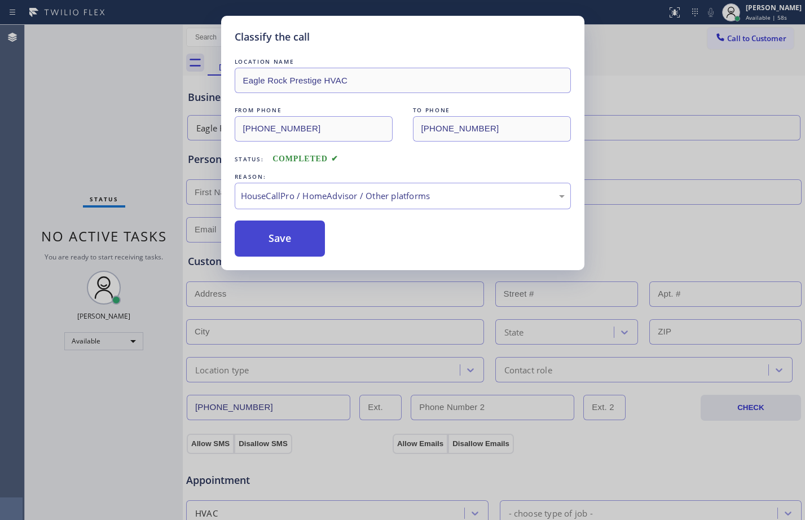
click at [277, 239] on button "Save" at bounding box center [280, 238] width 91 height 36
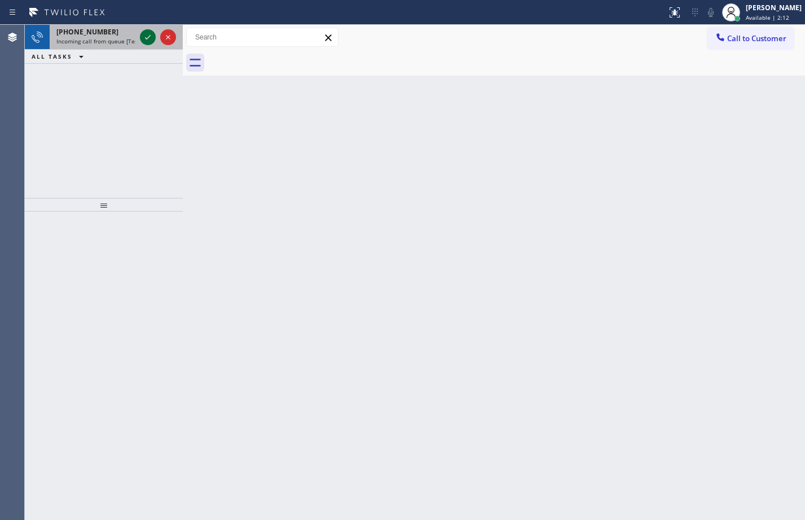
click at [152, 33] on icon at bounding box center [148, 37] width 14 height 14
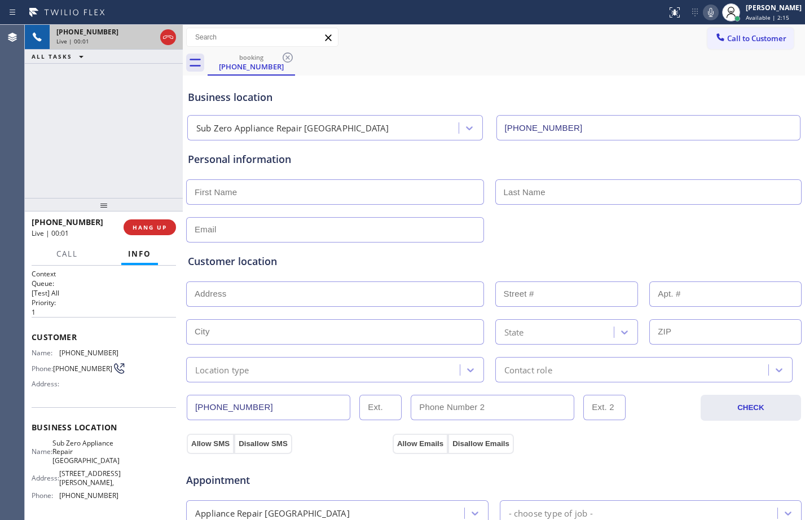
type input "[PHONE_NUMBER]"
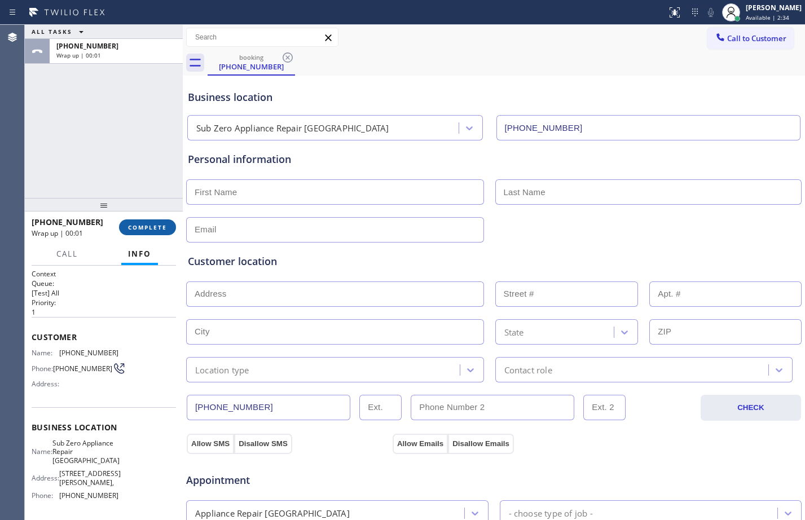
click at [150, 233] on button "COMPLETE" at bounding box center [147, 227] width 57 height 16
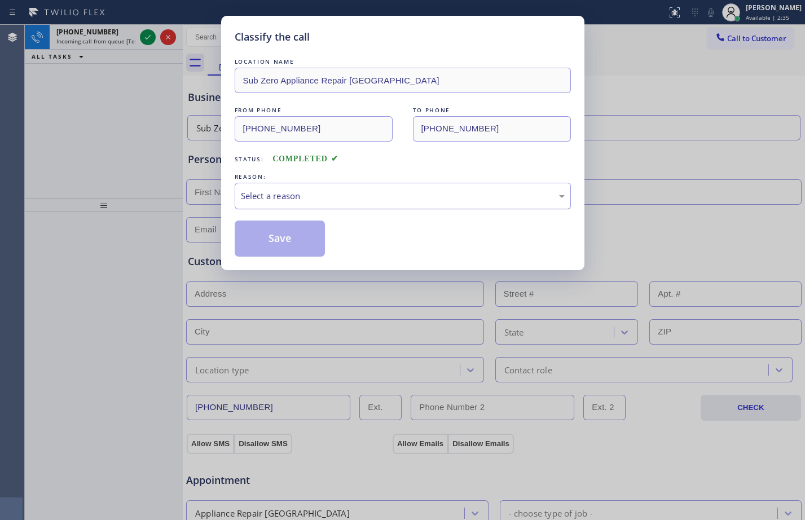
click at [268, 188] on div "Select a reason" at bounding box center [403, 196] width 336 height 27
click at [265, 241] on button "Save" at bounding box center [280, 238] width 91 height 36
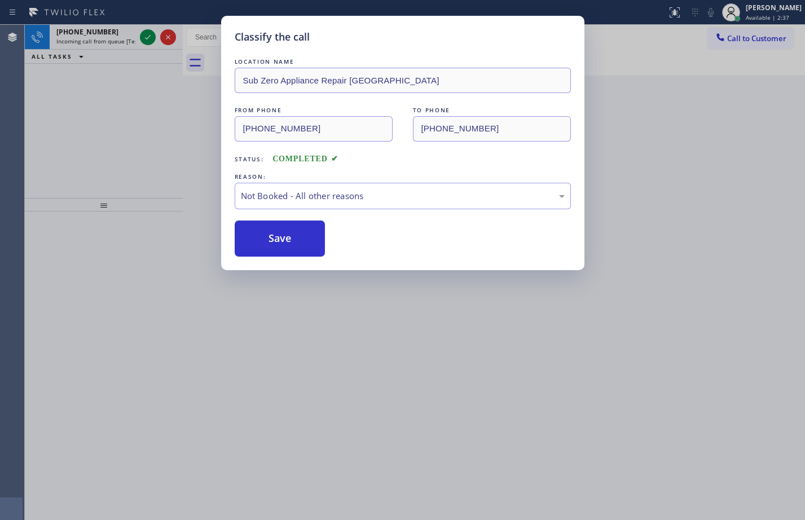
click at [147, 44] on div "Classify the call LOCATION NAME Sub Zero Appliance Repair Theater District FROM…" at bounding box center [402, 260] width 805 height 520
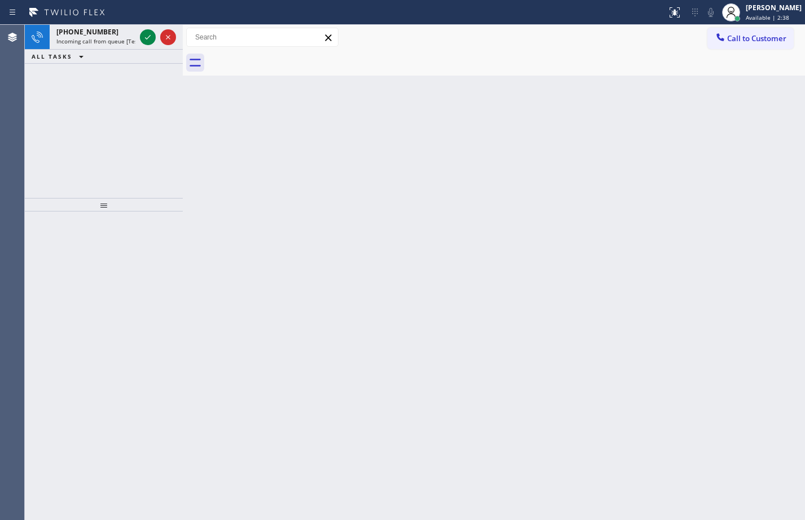
click at [147, 44] on button at bounding box center [148, 37] width 16 height 16
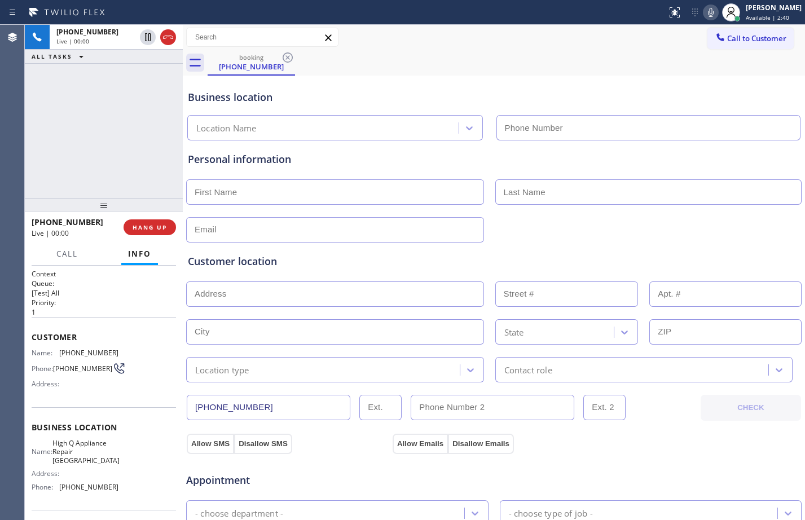
type input "[PHONE_NUMBER]"
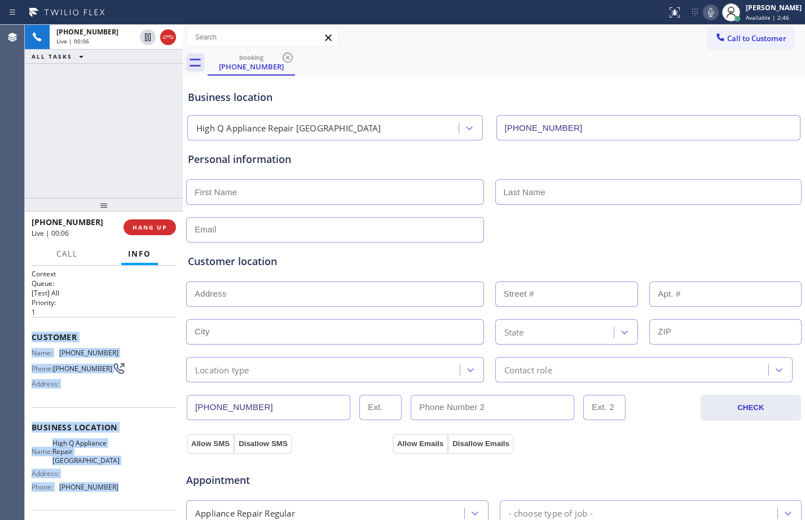
drag, startPoint x: 30, startPoint y: 340, endPoint x: 118, endPoint y: 496, distance: 179.0
click at [118, 496] on div "Context Queue: [Test] All Priority: 1 Customer Name: [PHONE_NUMBER] Phone: [PHO…" at bounding box center [104, 393] width 158 height 254
copy div "Customer Name: [PHONE_NUMBER] Phone: [PHONE_NUMBER] Address: Business location …"
click at [679, 372] on div "Contact role" at bounding box center [633, 370] width 270 height 20
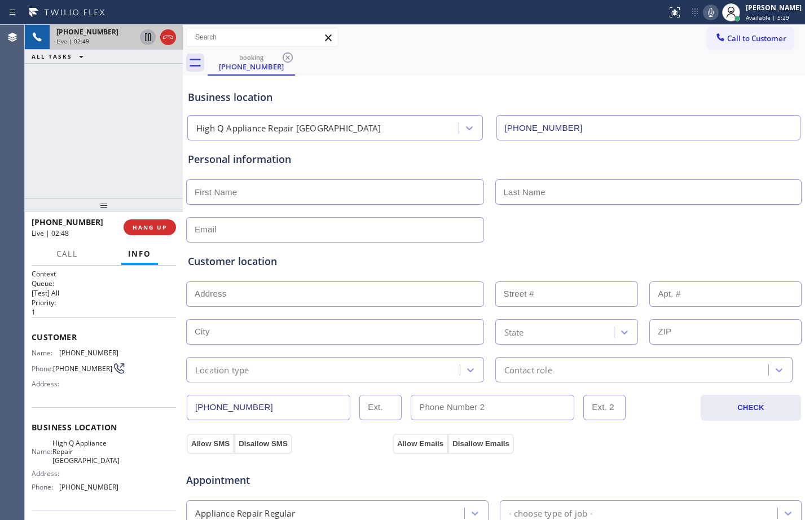
click at [148, 42] on icon at bounding box center [148, 37] width 14 height 14
click at [708, 14] on icon at bounding box center [711, 12] width 6 height 9
click at [147, 42] on icon at bounding box center [148, 37] width 14 height 14
click at [708, 10] on icon at bounding box center [711, 12] width 6 height 9
click at [149, 41] on icon at bounding box center [148, 37] width 6 height 8
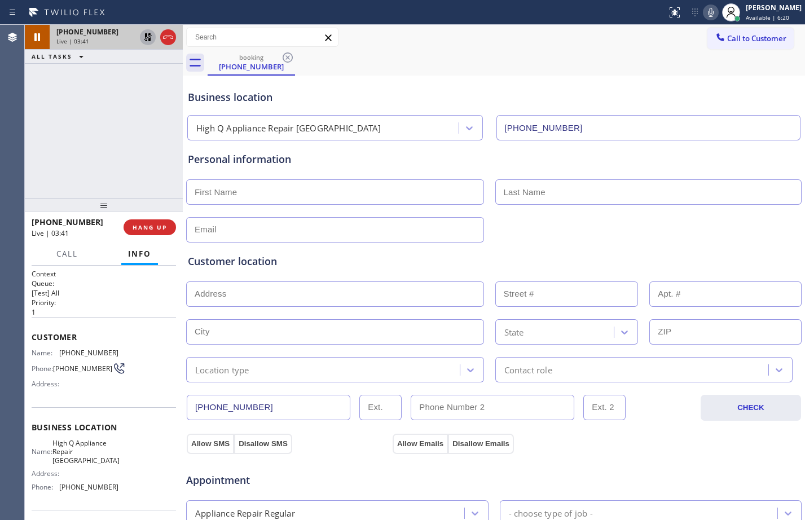
click at [704, 10] on icon at bounding box center [711, 13] width 14 height 14
click at [318, 183] on input "text" at bounding box center [335, 191] width 298 height 25
type input "[PERSON_NAME]"
click at [333, 240] on div "Customer location >> ADD NEW ADDRESS << + NEW ADDRESS State Location type Conta…" at bounding box center [494, 310] width 616 height 144
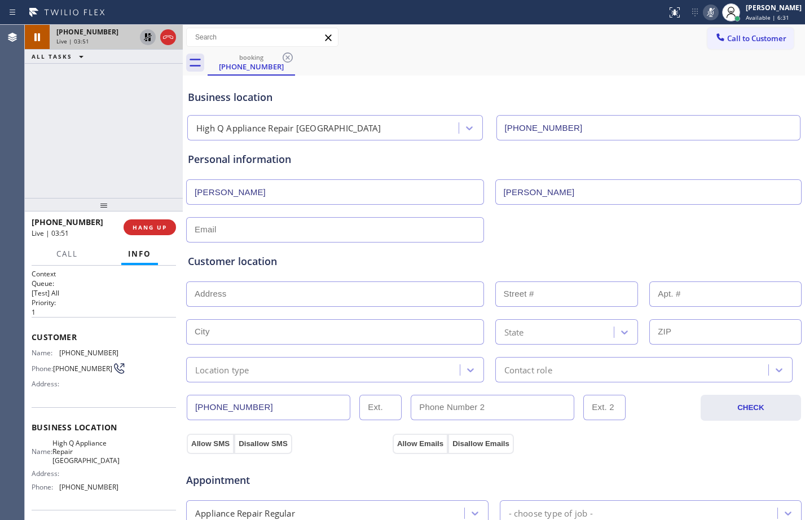
click at [357, 303] on input "text" at bounding box center [335, 293] width 298 height 25
click at [553, 362] on div "Contact role" at bounding box center [633, 370] width 270 height 20
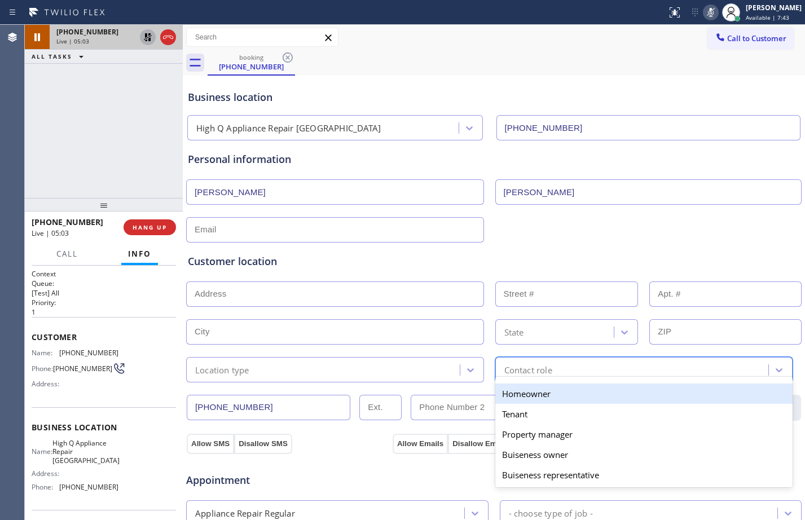
click at [367, 370] on div "Location type" at bounding box center [324, 370] width 270 height 20
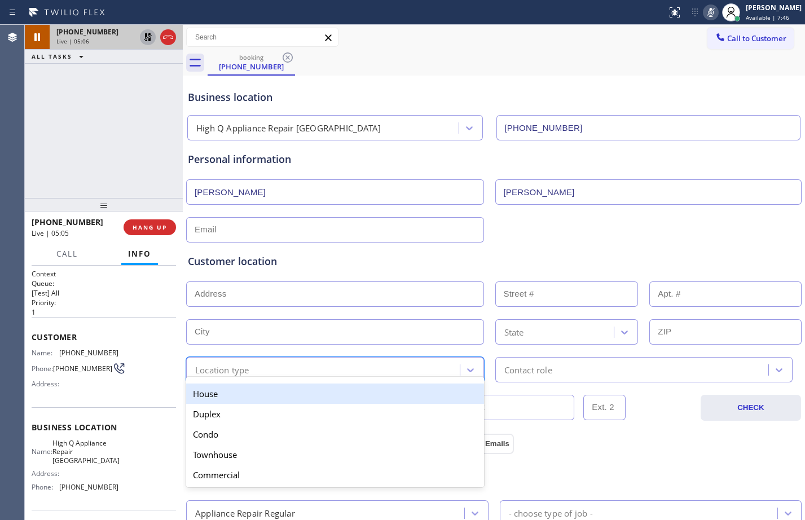
click at [423, 374] on div "Location type" at bounding box center [324, 370] width 270 height 20
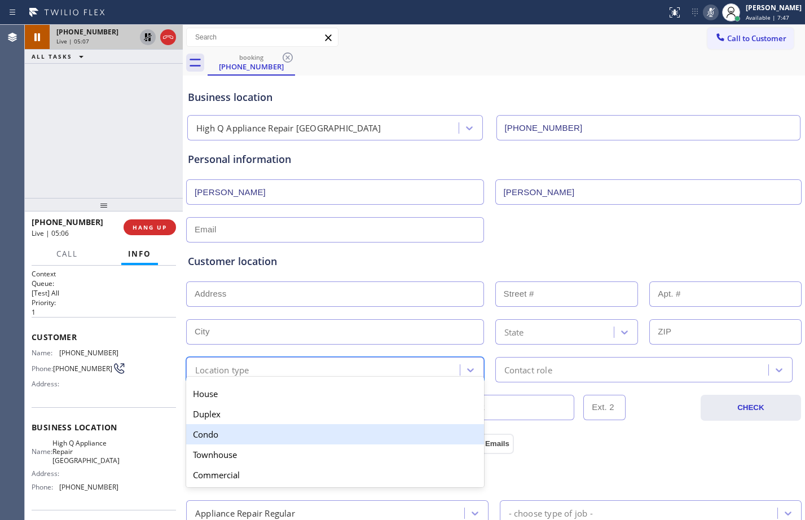
click at [233, 436] on div "Condo" at bounding box center [335, 434] width 298 height 20
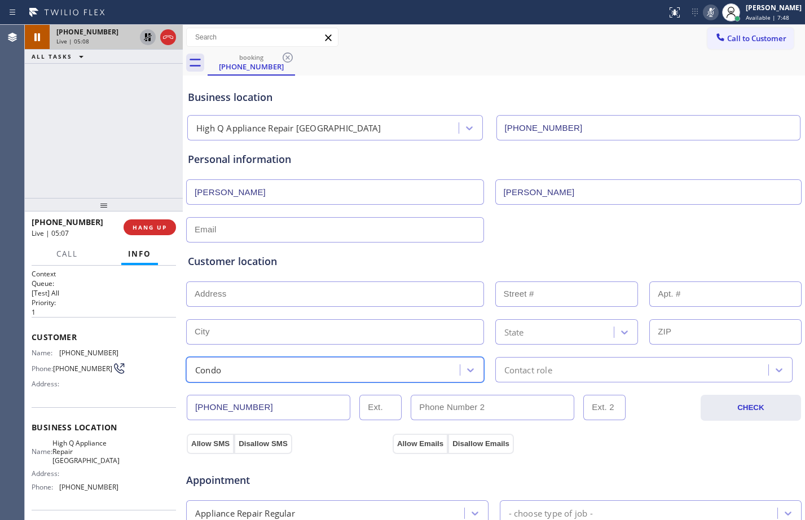
click at [569, 360] on div "Contact role" at bounding box center [633, 370] width 270 height 20
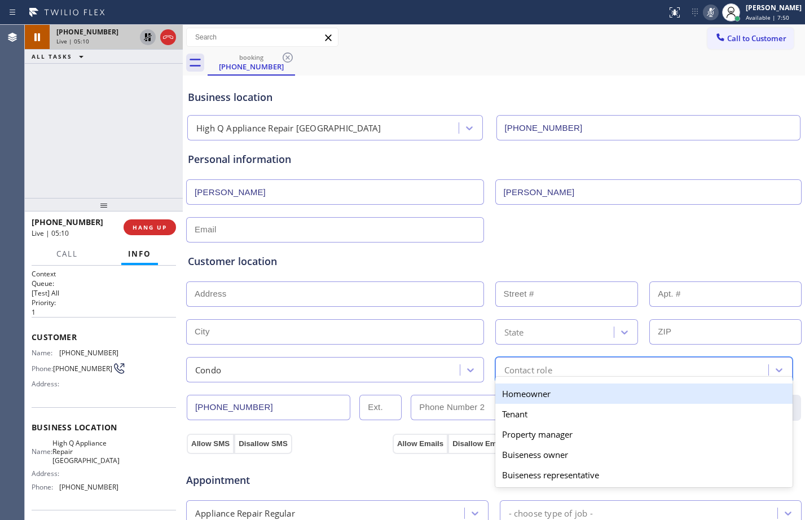
click at [596, 361] on div "Contact role" at bounding box center [633, 370] width 270 height 20
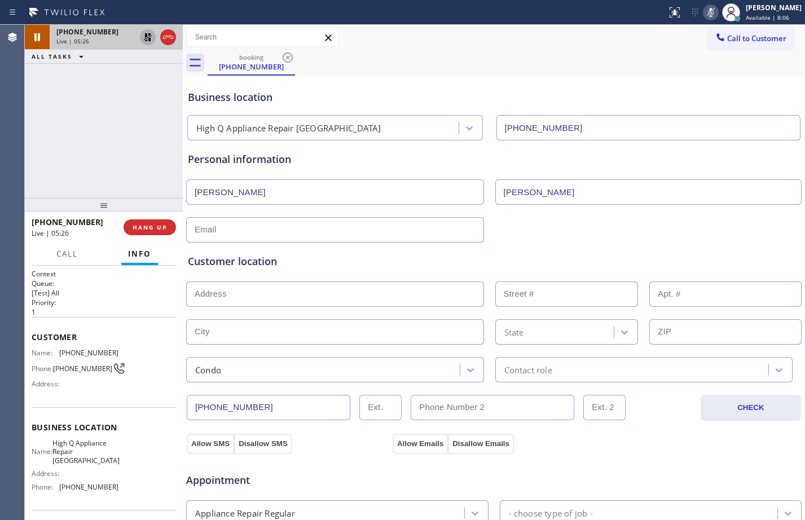
drag, startPoint x: 140, startPoint y: 121, endPoint x: 181, endPoint y: 142, distance: 45.9
click at [140, 121] on div "[PHONE_NUMBER] Live | 05:26 ALL TASKS ALL TASKS ACTIVE TASKS TASKS IN WRAP UP" at bounding box center [104, 111] width 158 height 173
click at [145, 41] on icon at bounding box center [148, 37] width 8 height 8
click at [704, 11] on icon at bounding box center [711, 13] width 14 height 14
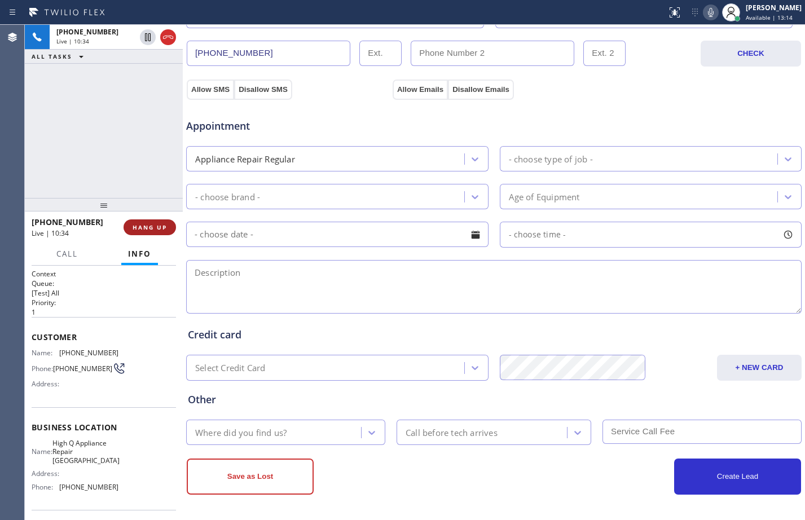
click at [154, 224] on span "HANG UP" at bounding box center [150, 227] width 34 height 8
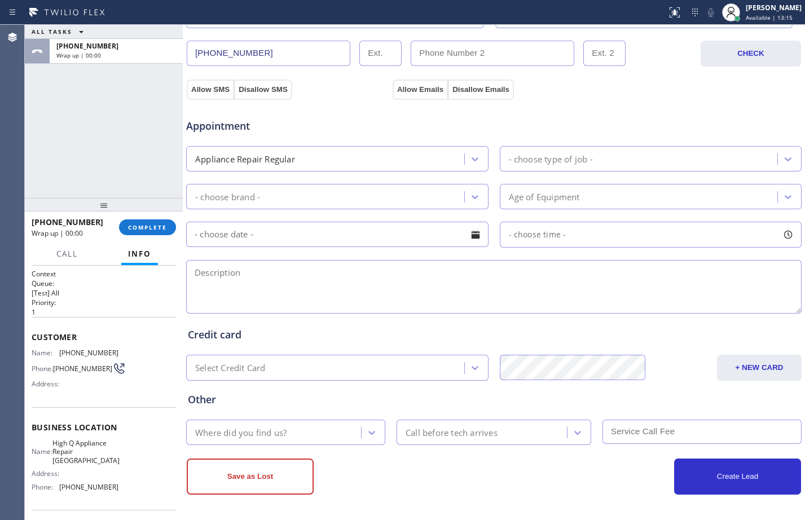
scroll to position [0, 0]
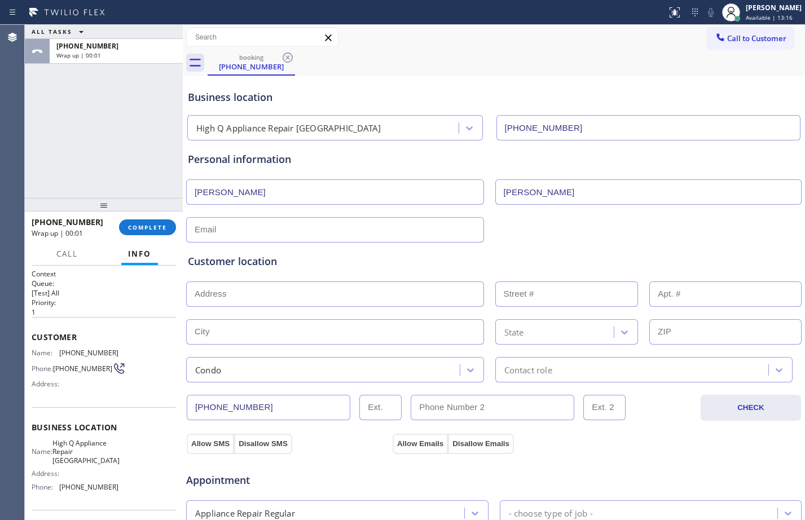
click at [328, 235] on input "text" at bounding box center [335, 229] width 298 height 25
click at [257, 225] on input "text" at bounding box center [335, 229] width 298 height 25
paste input "[PERSON_NAME][EMAIL_ADDRESS][DOMAIN_NAME]"
type input "[PERSON_NAME][EMAIL_ADDRESS][DOMAIN_NAME]"
click at [272, 281] on input "text" at bounding box center [335, 293] width 298 height 25
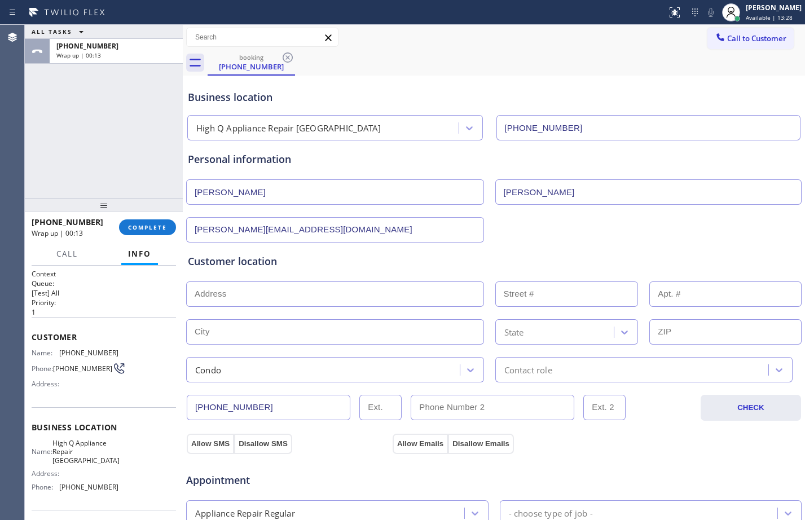
click at [316, 288] on input "text" at bounding box center [335, 293] width 298 height 25
paste input "[STREET_ADDRESS]"
type input "[STREET_ADDRESS]"
type input "2060"
type input "[GEOGRAPHIC_DATA]"
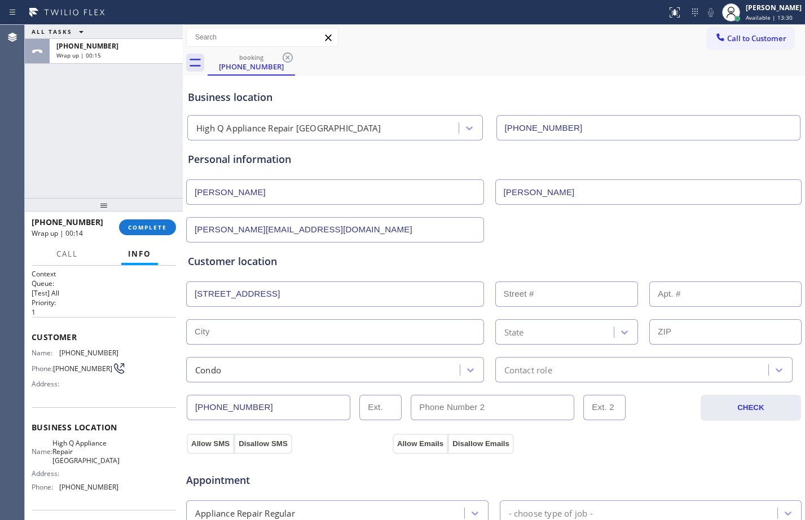
type input "60645"
click at [692, 299] on input "text" at bounding box center [725, 293] width 152 height 25
type input "3"
click at [540, 366] on div "Contact role" at bounding box center [528, 369] width 48 height 13
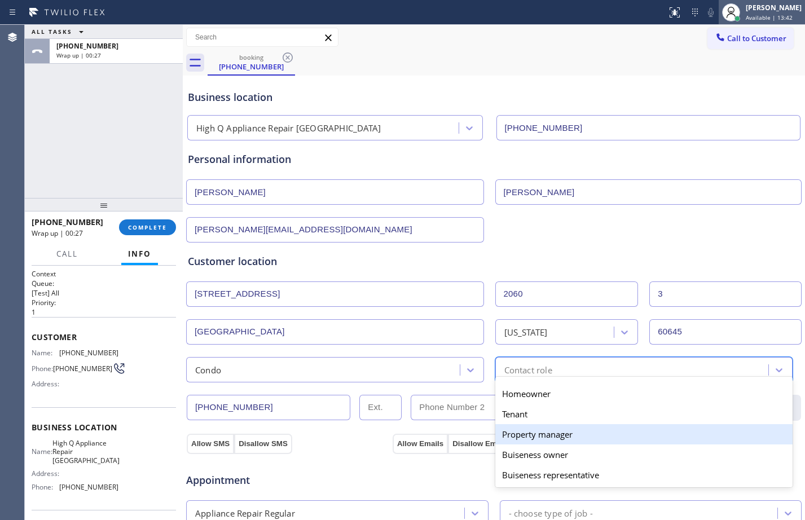
click at [749, 8] on div "[PERSON_NAME]" at bounding box center [773, 8] width 56 height 10
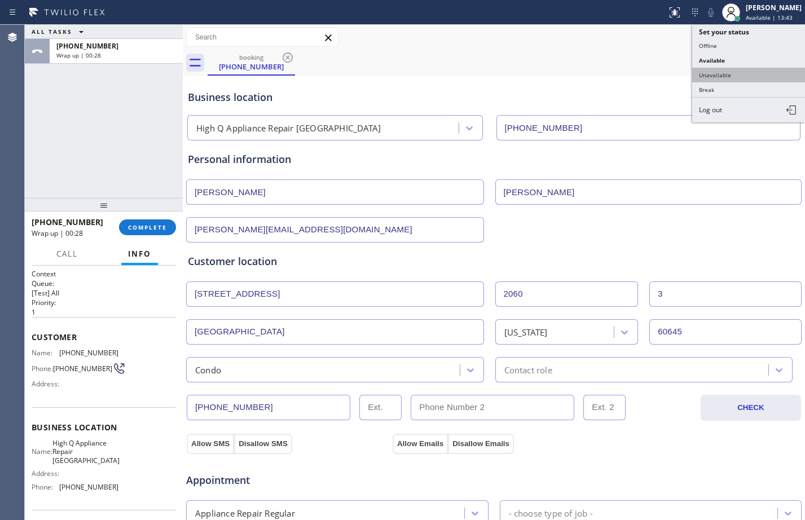
click at [741, 78] on button "Unavailable" at bounding box center [748, 75] width 113 height 15
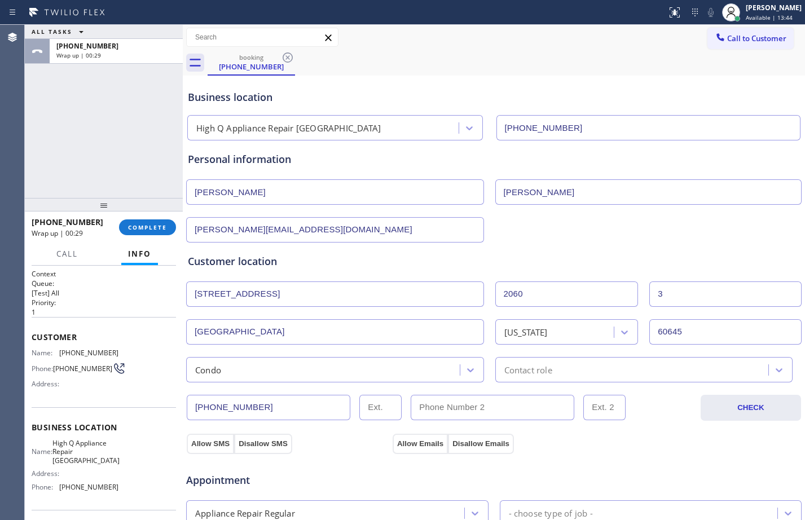
click at [585, 363] on div "Contact role" at bounding box center [633, 370] width 270 height 20
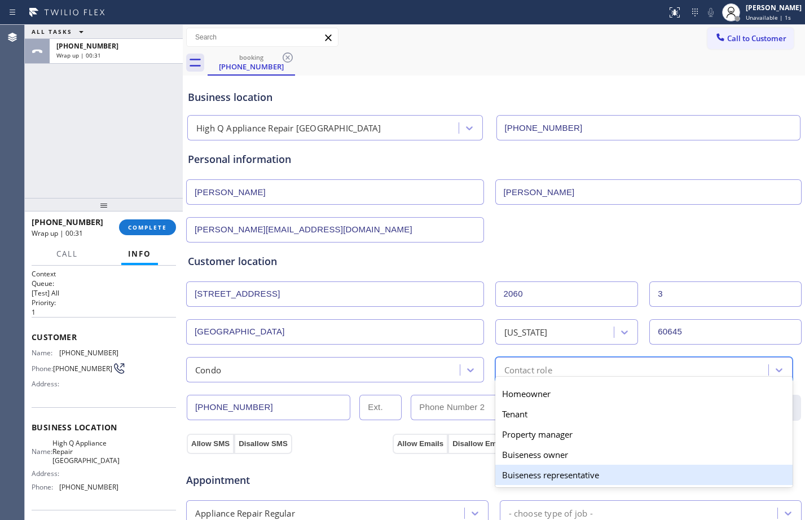
click at [545, 473] on div "Buiseness representative" at bounding box center [644, 475] width 298 height 20
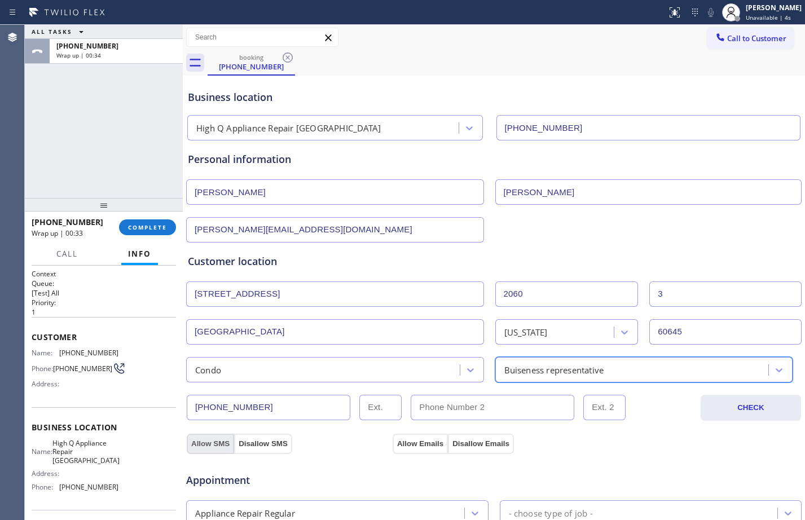
click at [214, 437] on button "Allow SMS" at bounding box center [210, 444] width 47 height 20
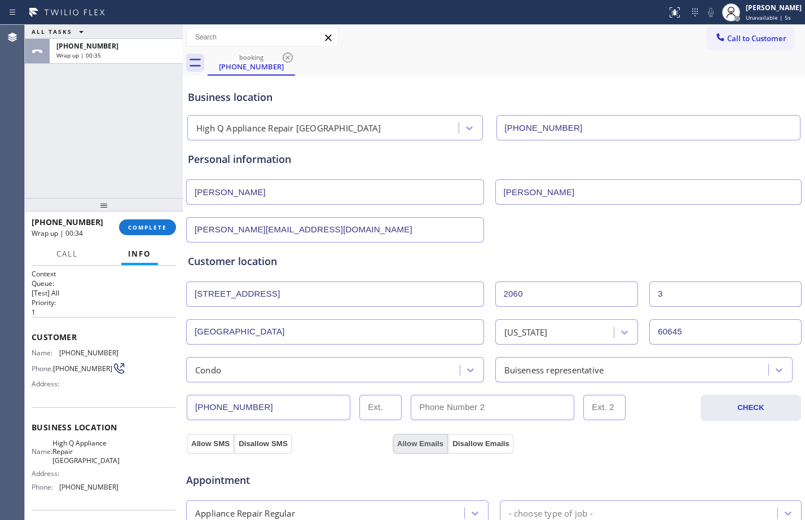
click at [414, 436] on button "Allow Emails" at bounding box center [419, 444] width 55 height 20
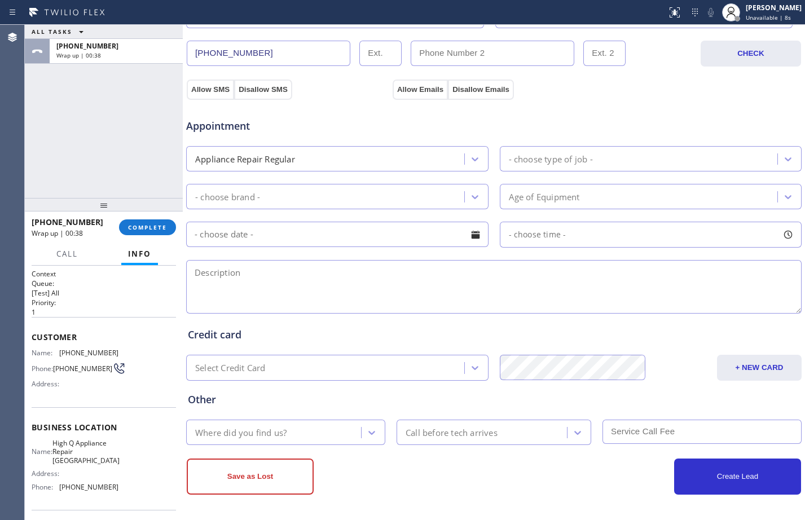
click at [391, 160] on div "Appliance Repair Regular" at bounding box center [326, 159] width 275 height 20
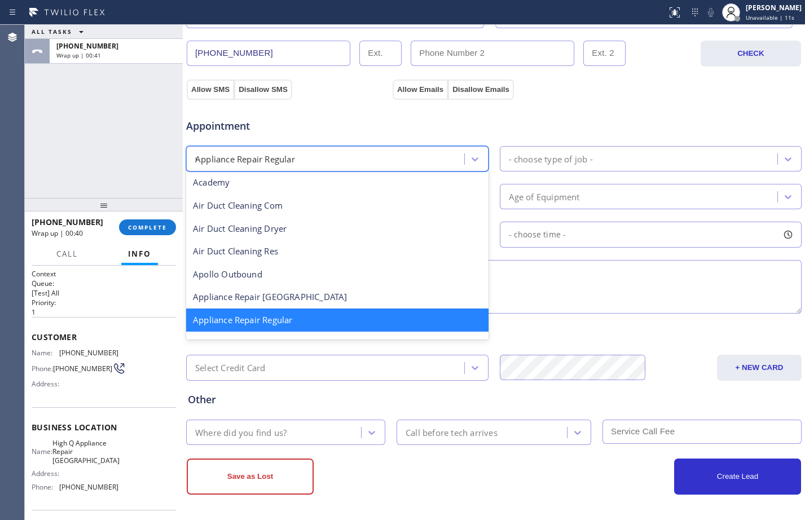
scroll to position [0, 0]
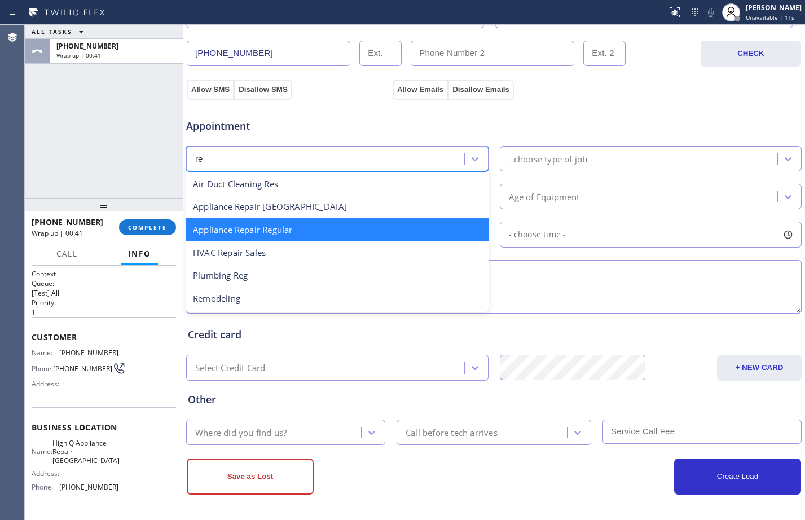
type input "reg"
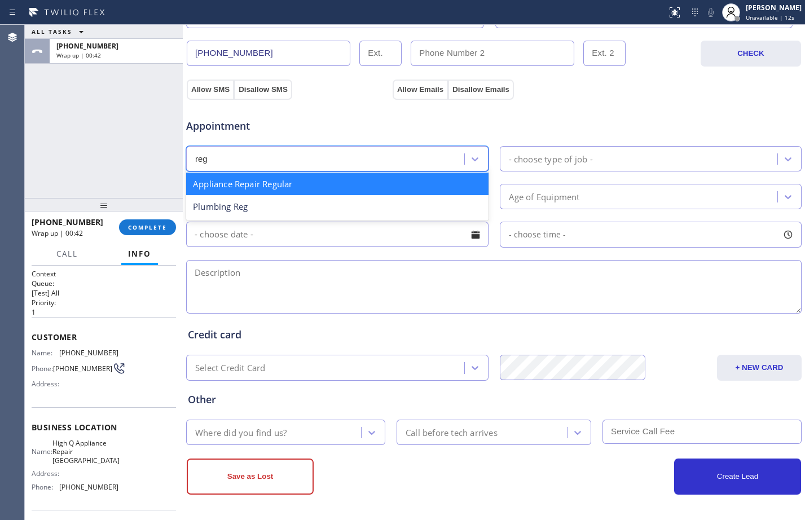
click at [368, 184] on div "Appliance Repair Regular" at bounding box center [337, 184] width 302 height 23
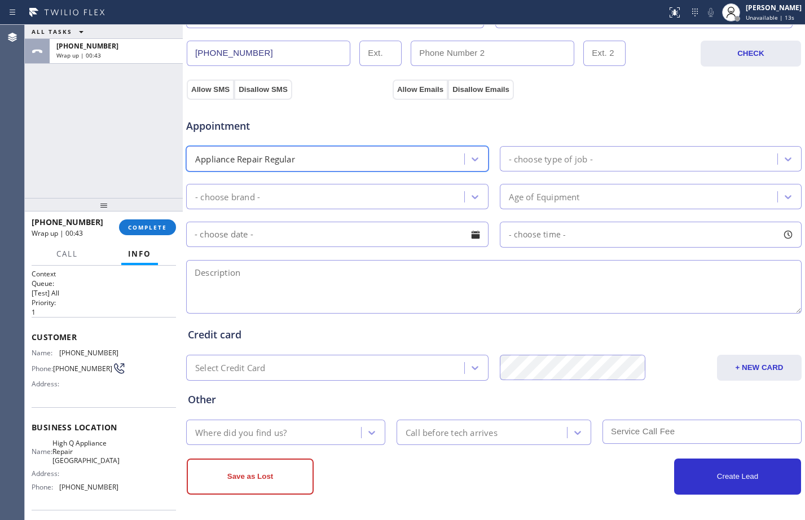
click at [509, 160] on div "- choose type of job -" at bounding box center [551, 158] width 84 height 13
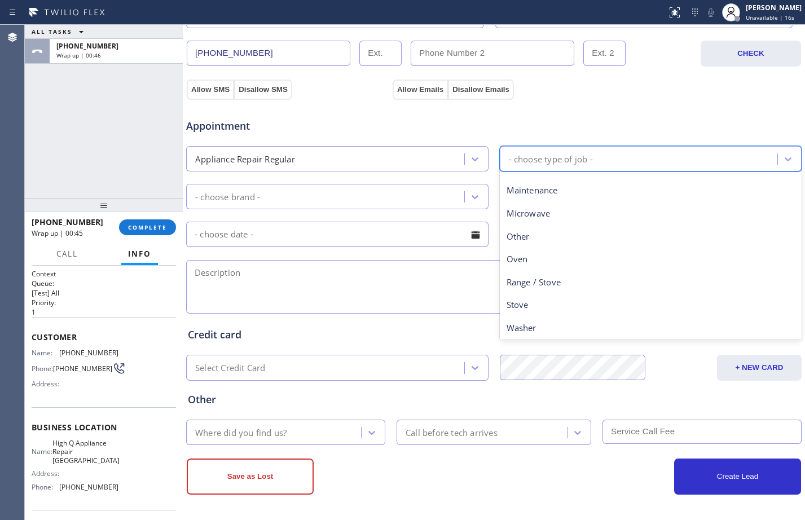
scroll to position [148, 0]
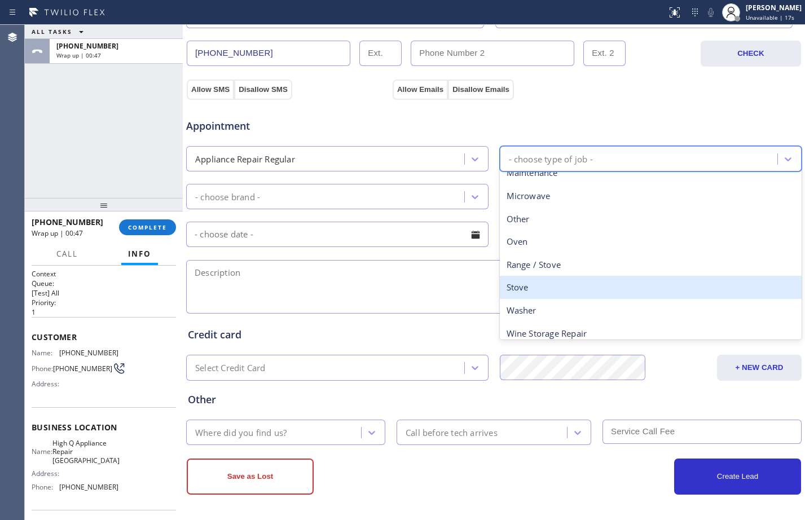
click at [524, 286] on div "Stove" at bounding box center [651, 287] width 302 height 23
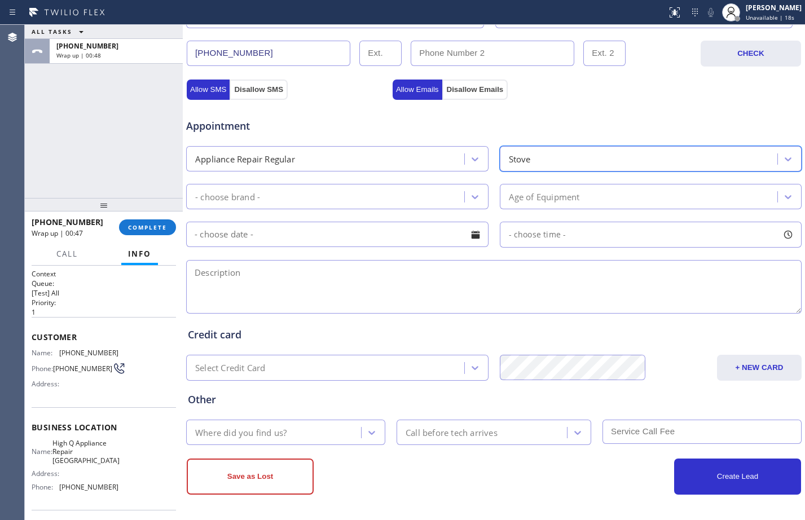
click at [377, 195] on div "- choose brand -" at bounding box center [326, 197] width 275 height 20
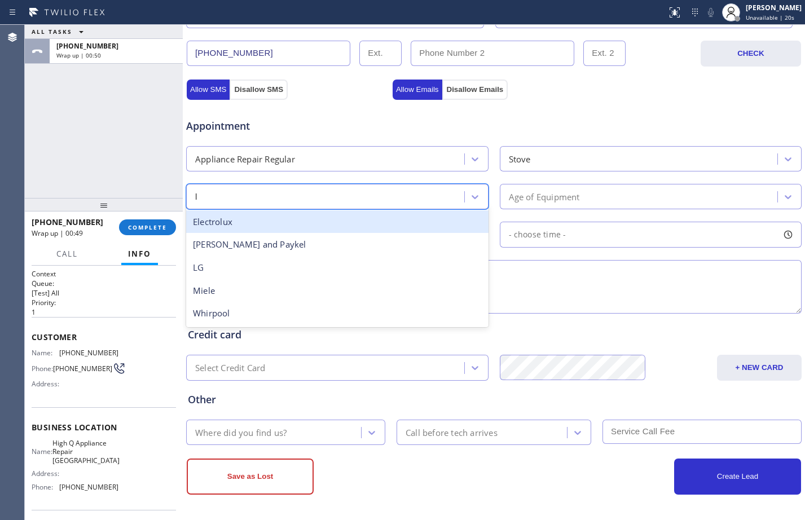
type input "lg"
click at [376, 226] on div "LG" at bounding box center [337, 221] width 302 height 23
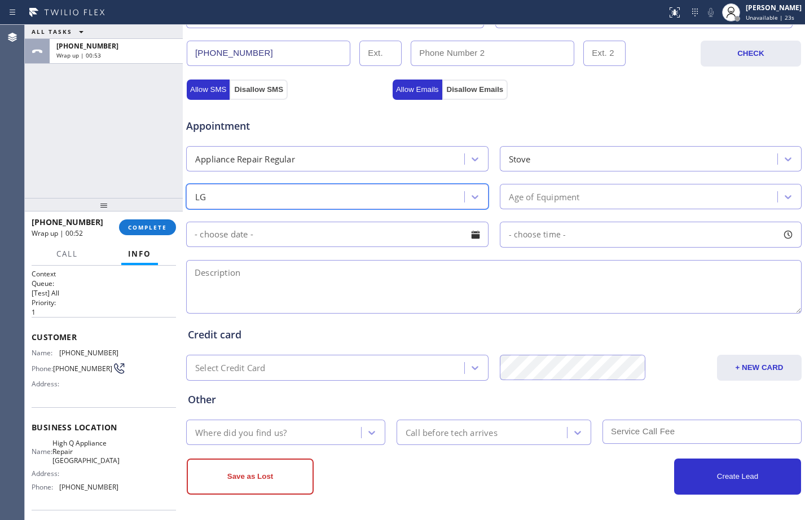
click at [619, 194] on div "Age of Equipment" at bounding box center [640, 197] width 275 height 20
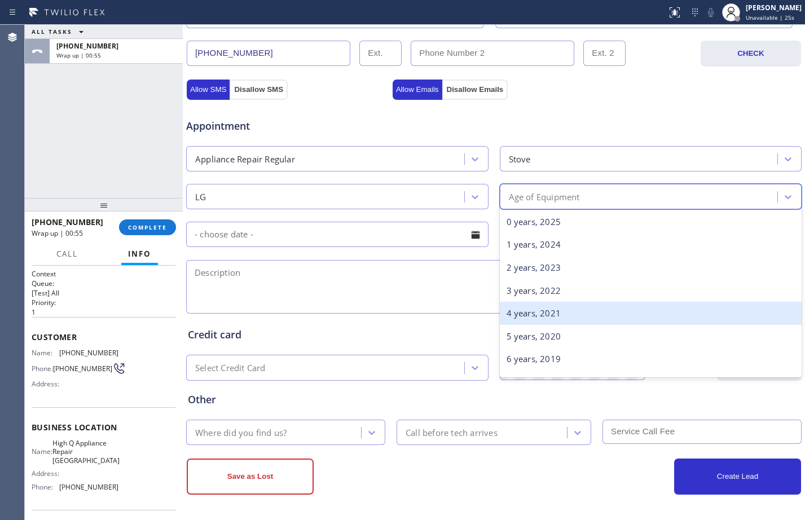
click at [545, 315] on div "4 years, 2021" at bounding box center [651, 313] width 302 height 23
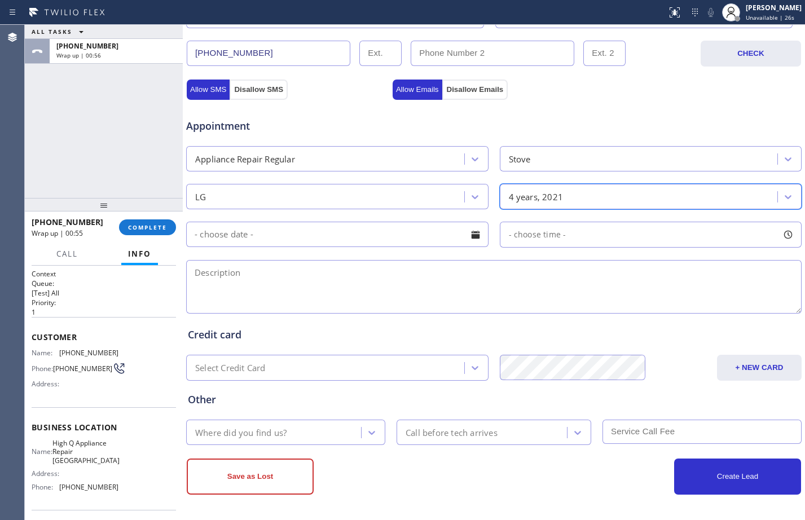
click at [371, 230] on input "text" at bounding box center [337, 234] width 302 height 25
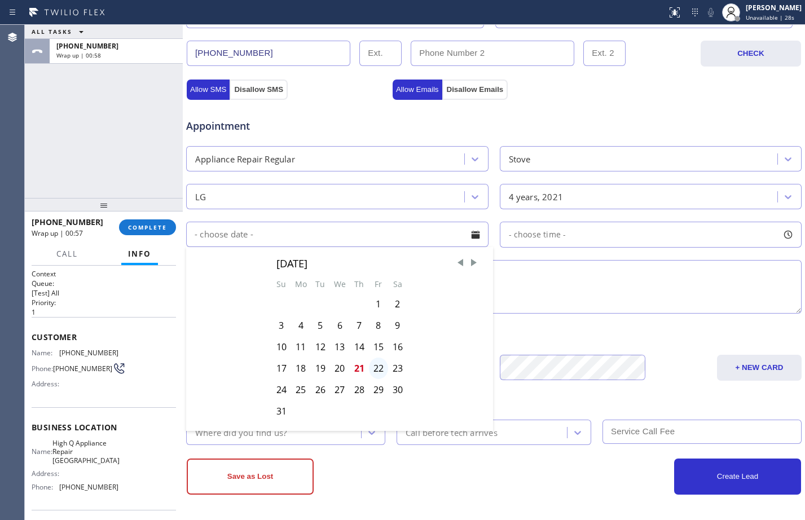
click at [369, 370] on div "22" at bounding box center [378, 367] width 19 height 21
type input "[DATE]"
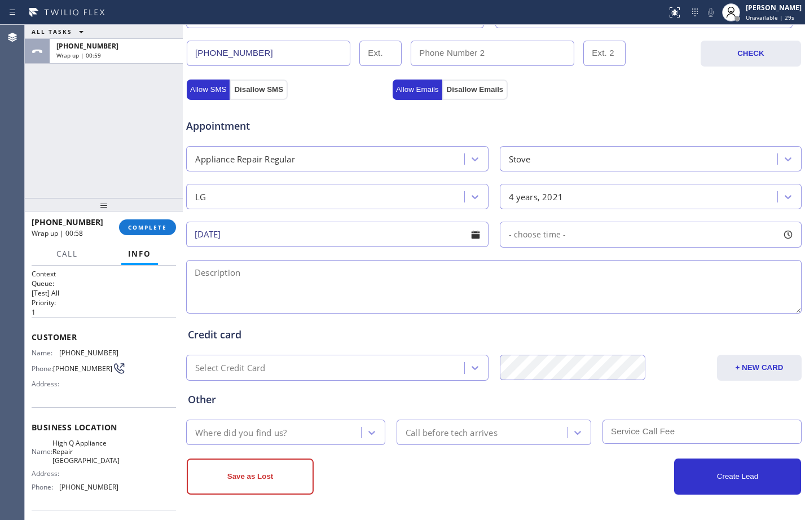
click at [599, 237] on div "- choose time -" at bounding box center [651, 235] width 302 height 26
drag, startPoint x: 504, startPoint y: 308, endPoint x: 699, endPoint y: 312, distance: 195.7
click at [699, 312] on div at bounding box center [706, 304] width 14 height 24
drag, startPoint x: 506, startPoint y: 300, endPoint x: 630, endPoint y: 305, distance: 124.2
click at [634, 305] on div at bounding box center [641, 304] width 14 height 24
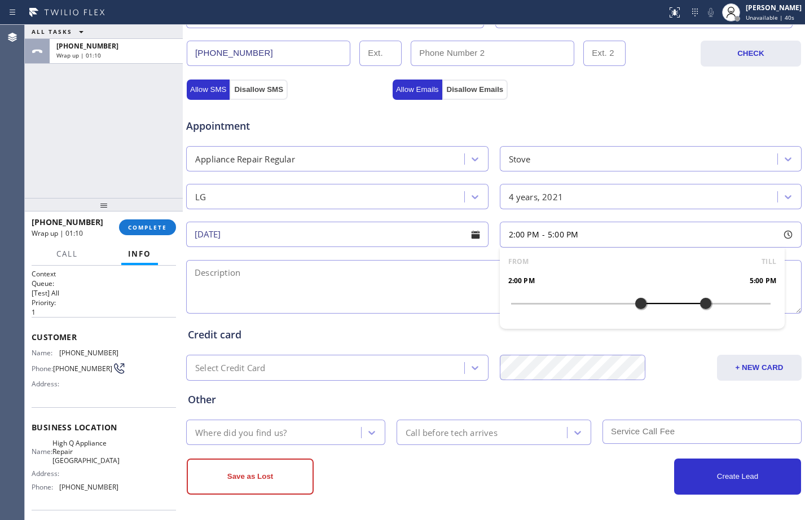
click at [423, 300] on textarea at bounding box center [493, 287] width 615 height 54
click at [503, 270] on textarea "2-5/$75/LG/Stove/3 burner is not turning on/4yrs/" at bounding box center [493, 287] width 615 height 54
paste textarea "[STREET_ADDRESS]"
click at [606, 268] on textarea "2-5/$75/LG/Stove/3 burner is not turning on/4yrs/[STREET_ADDRESS]/" at bounding box center [493, 287] width 615 height 54
paste textarea "High Q Appliance Repair [GEOGRAPHIC_DATA]"
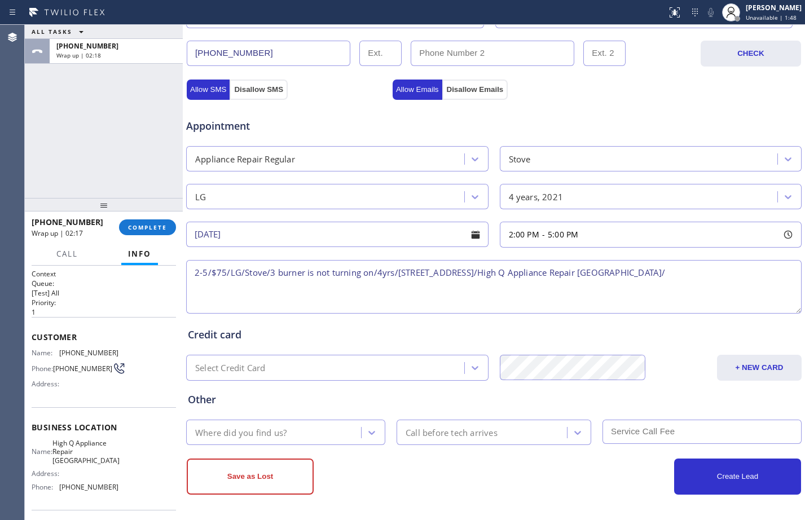
click at [395, 267] on textarea "2-5/$75/LG/Stove/3 burner is not turning on/4yrs/[STREET_ADDRESS]/High Q Applia…" at bounding box center [493, 287] width 615 height 54
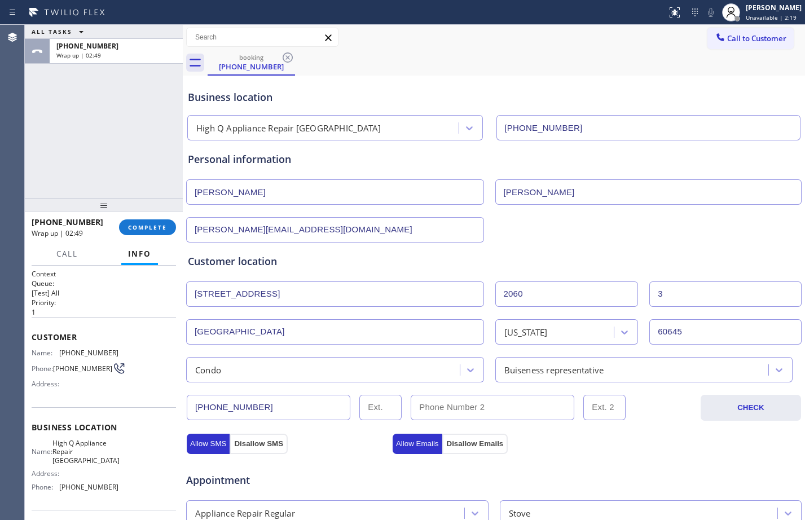
scroll to position [354, 0]
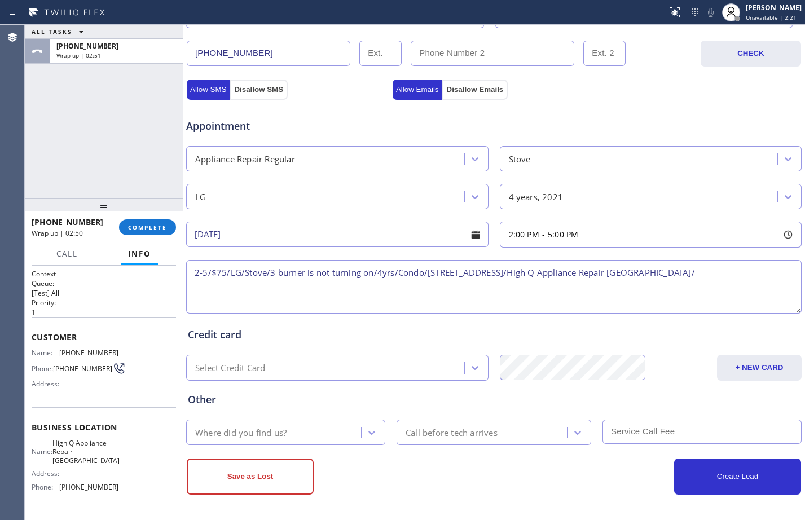
click at [774, 280] on textarea "2-5/$75/LG/Stove/3 burner is not turning on/4yrs/Condo/[STREET_ADDRESS]/High Q …" at bounding box center [493, 287] width 615 height 54
paste textarea "Please call customer 30 minutes prior to arrival"
click at [439, 429] on div "Call before tech arrives" at bounding box center [451, 432] width 92 height 13
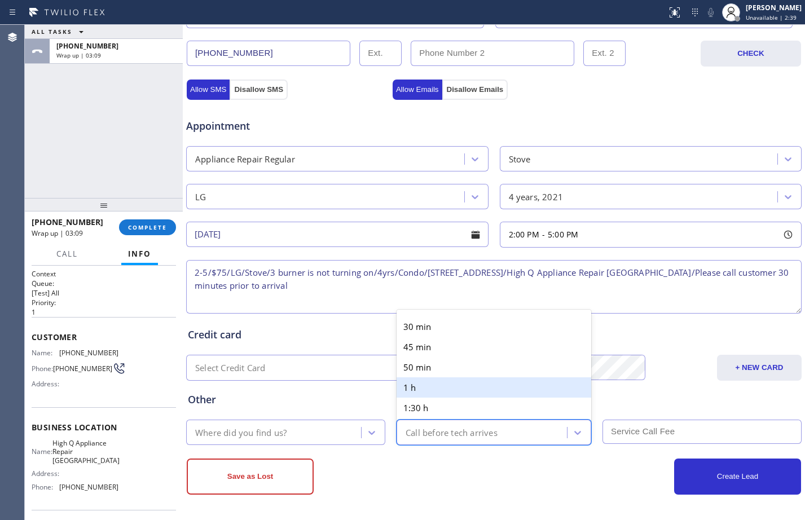
click at [435, 386] on div "1 h" at bounding box center [493, 387] width 195 height 20
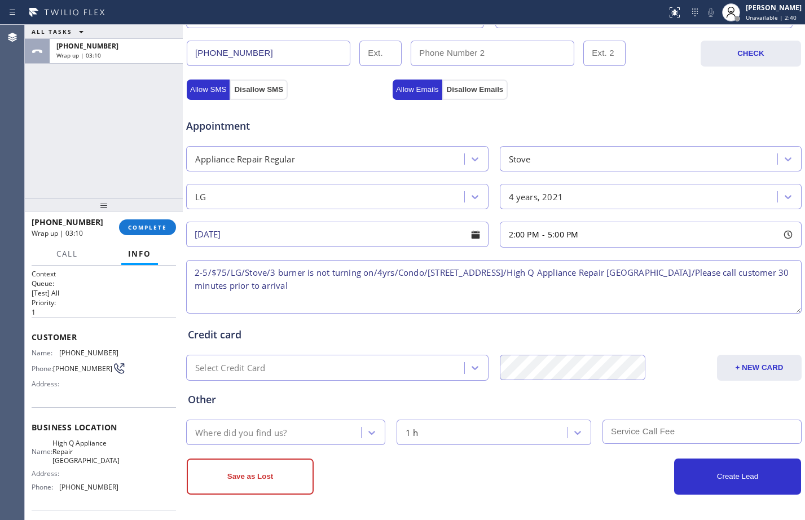
click at [354, 285] on textarea "2-5/$75/LG/Stove/3 burner is not turning on/4yrs/Condo/[STREET_ADDRESS]/High Q …" at bounding box center [493, 287] width 615 height 54
click at [239, 282] on textarea "2-5/$75/LG/Stove/3 burner is not turning on/4yrs/Condo/[STREET_ADDRESS]/High Q …" at bounding box center [493, 287] width 615 height 54
drag, startPoint x: 281, startPoint y: 283, endPoint x: 234, endPoint y: 286, distance: 47.5
click at [234, 286] on textarea "2-5/$75/LG/Stove/3 burner is not turning on/4yrs/Condo/[STREET_ADDRESS]/High Q …" at bounding box center [493, 287] width 615 height 54
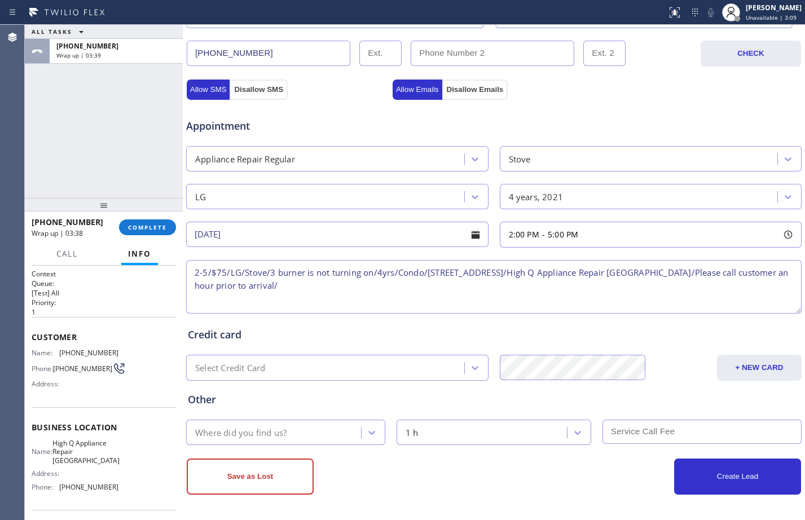
click at [350, 292] on textarea "2-5/$75/LG/Stove/3 burner is not turning on/4yrs/Condo/[STREET_ADDRESS]/High Q …" at bounding box center [493, 287] width 615 height 54
type textarea "2-5/$75/LG/Stove/3 burner is not turning on/4yrs/Condo/[STREET_ADDRESS]/High Q …"
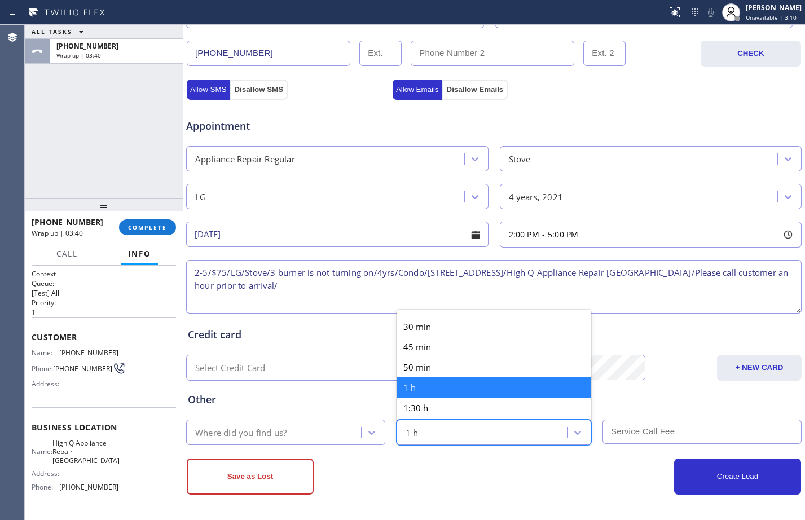
click at [447, 429] on div "1 h" at bounding box center [483, 432] width 167 height 20
click at [338, 429] on div "Where did you find us?" at bounding box center [274, 432] width 171 height 20
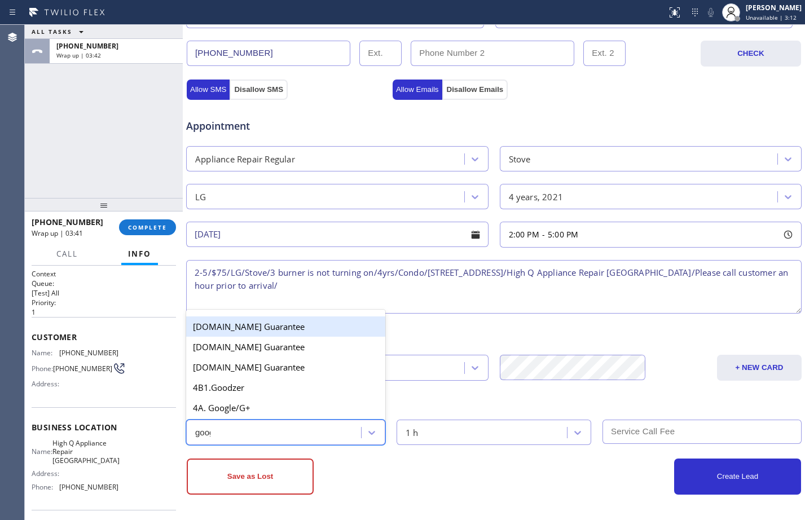
type input "googl"
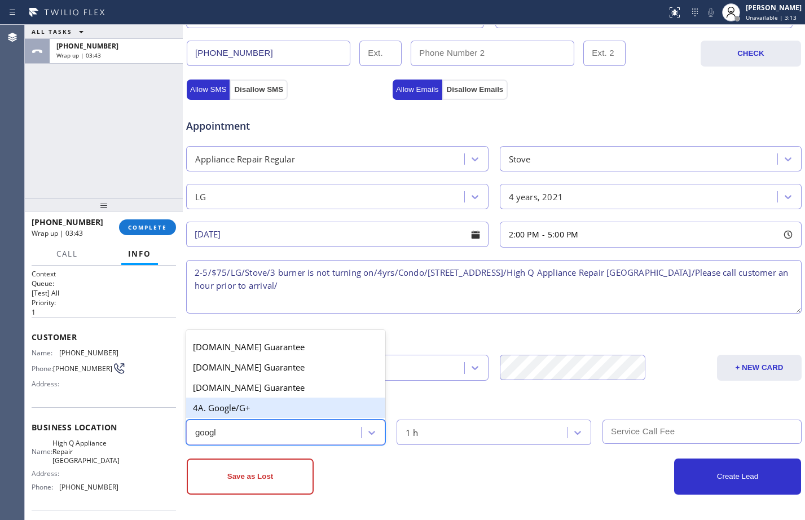
click at [317, 409] on div "4A. Google/G+" at bounding box center [285, 408] width 199 height 20
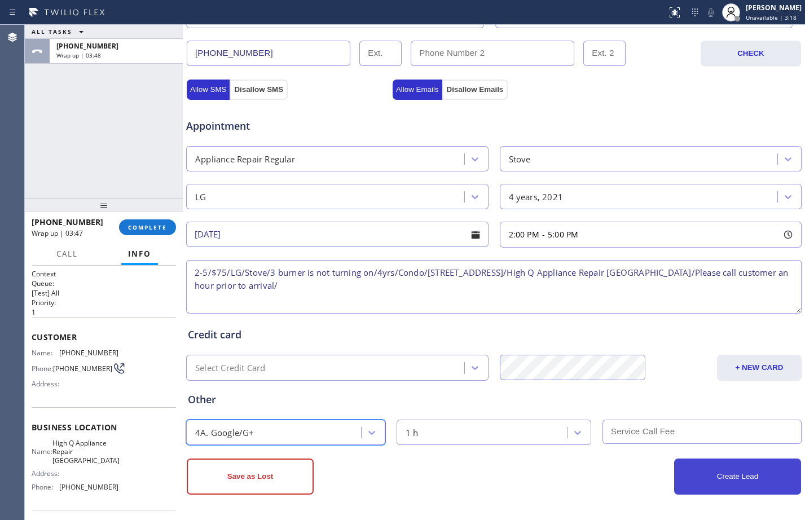
click at [733, 478] on button "Create Lead" at bounding box center [737, 476] width 127 height 36
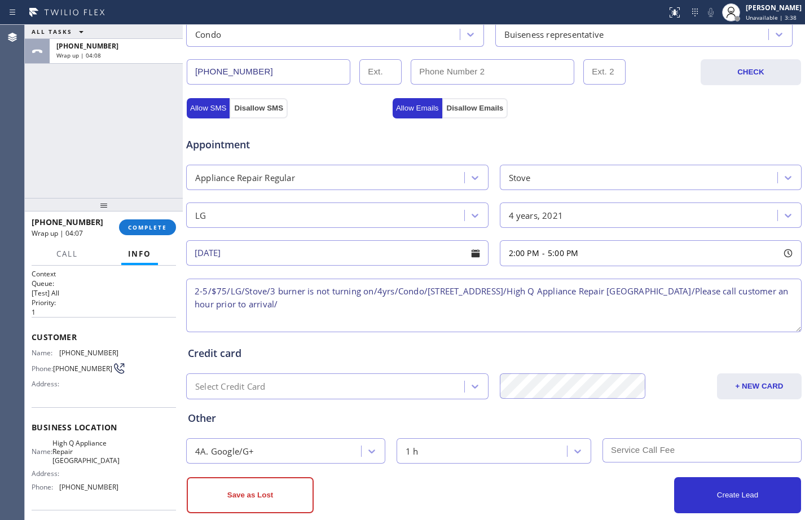
scroll to position [392, 0]
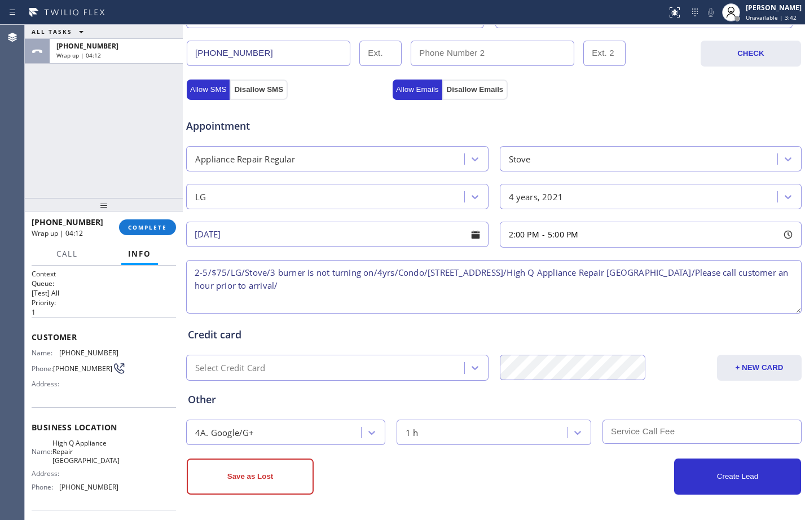
click at [621, 435] on input "text" at bounding box center [701, 432] width 199 height 24
click at [432, 491] on div "Save as Lost" at bounding box center [340, 476] width 307 height 36
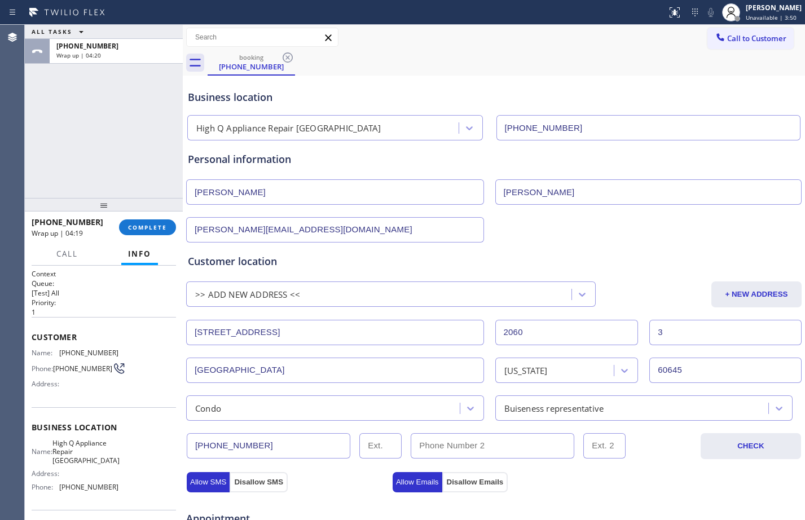
click at [314, 187] on input "[PERSON_NAME]" at bounding box center [335, 191] width 298 height 25
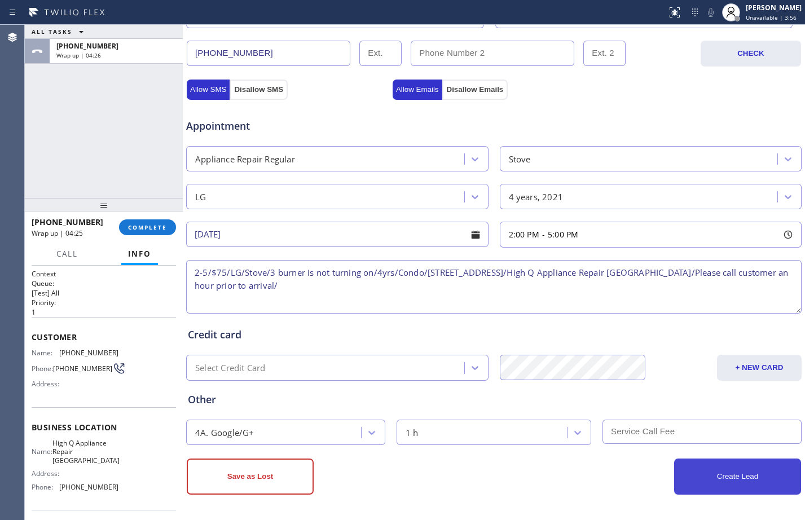
click at [708, 475] on button "Create Lead" at bounding box center [737, 476] width 127 height 36
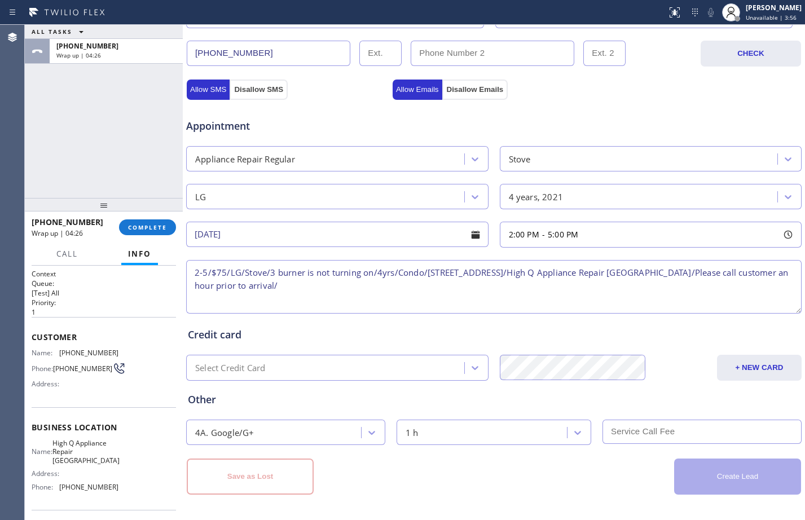
scroll to position [0, 0]
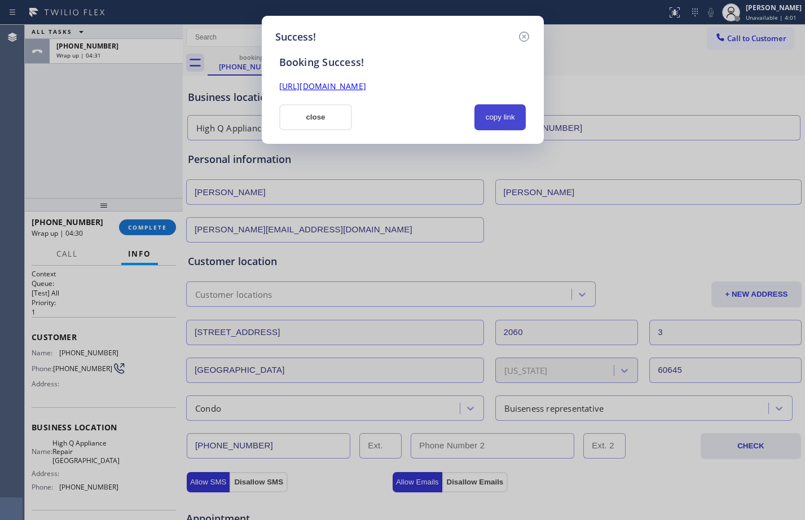
click at [501, 112] on button "copy link" at bounding box center [500, 117] width 52 height 26
click at [366, 87] on link "[URL][DOMAIN_NAME]" at bounding box center [322, 86] width 87 height 11
click at [303, 104] on button "close" at bounding box center [315, 117] width 73 height 26
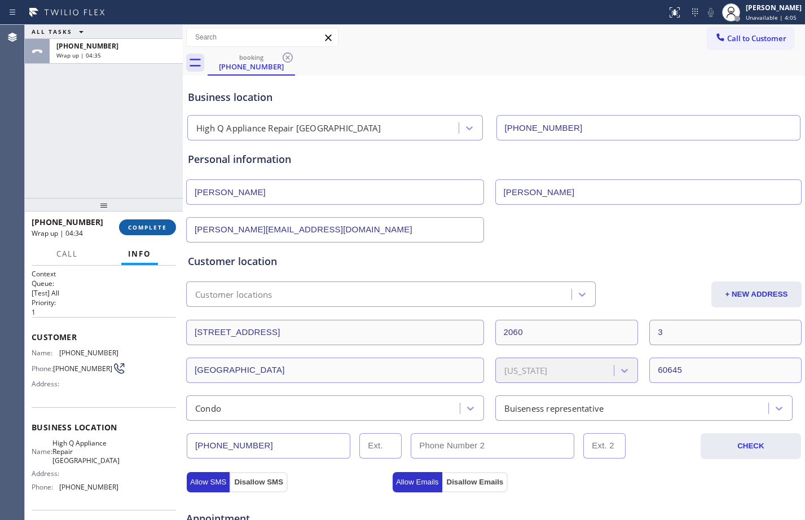
click at [155, 219] on button "COMPLETE" at bounding box center [147, 227] width 57 height 16
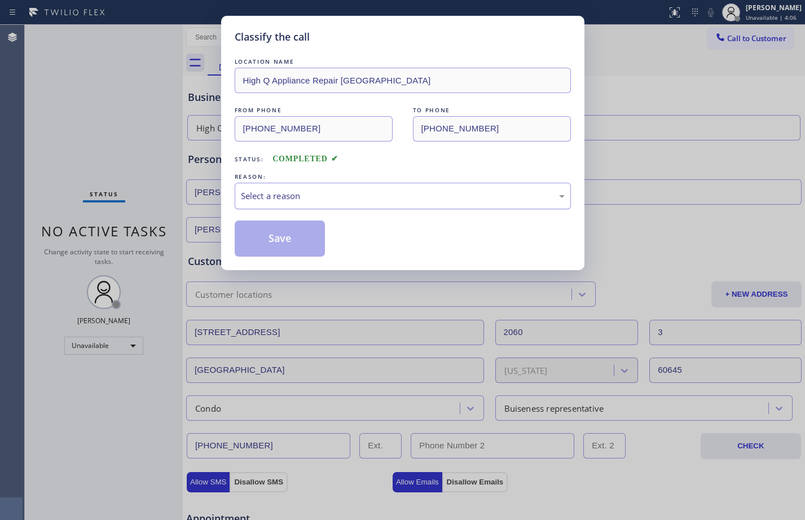
click at [371, 198] on div "Select a reason" at bounding box center [403, 195] width 324 height 13
click at [286, 231] on button "Save" at bounding box center [280, 238] width 91 height 36
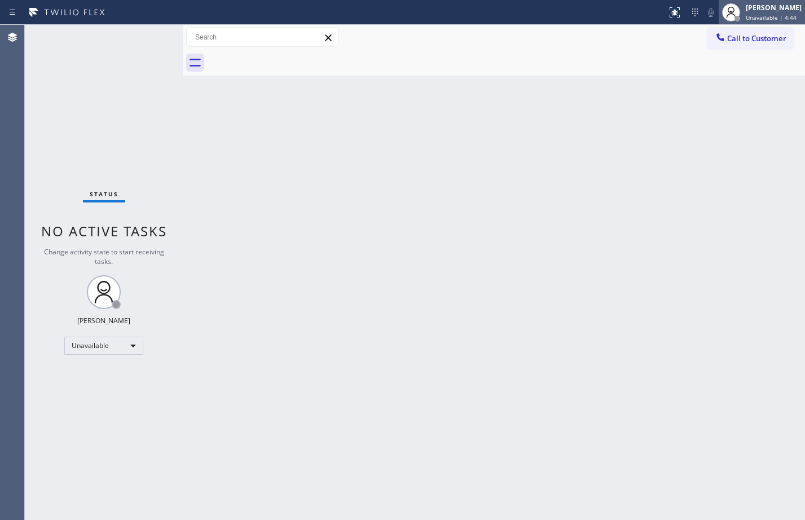
click at [745, 15] on span "Unavailable | 4:44" at bounding box center [770, 18] width 51 height 8
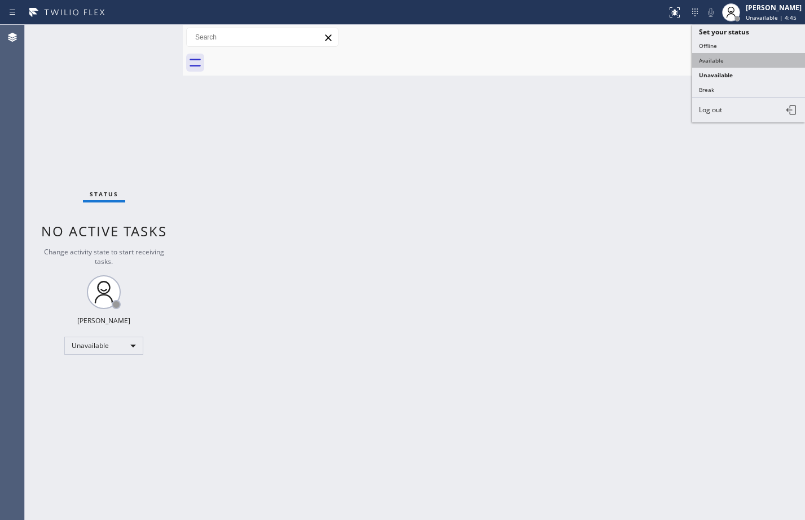
click at [730, 65] on button "Available" at bounding box center [748, 60] width 113 height 15
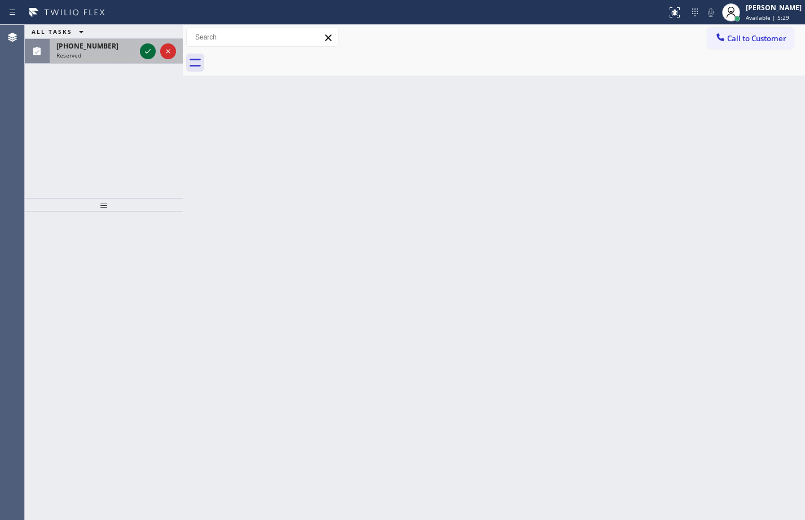
click at [144, 51] on icon at bounding box center [148, 52] width 14 height 14
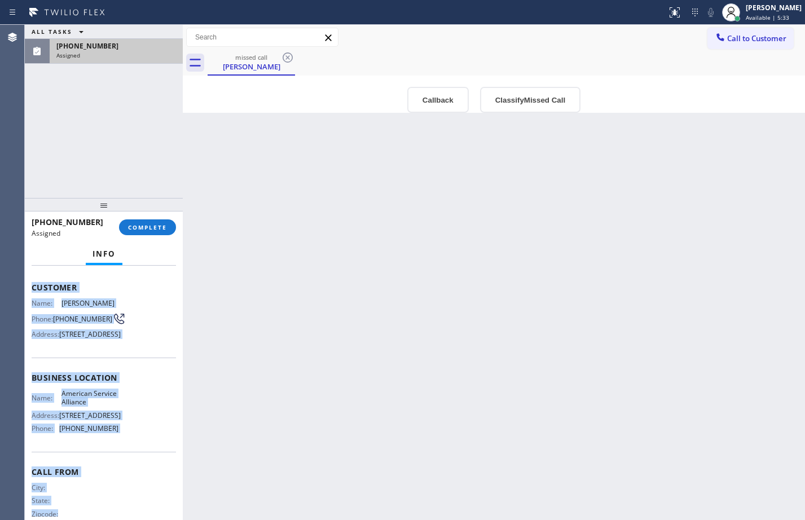
scroll to position [128, 0]
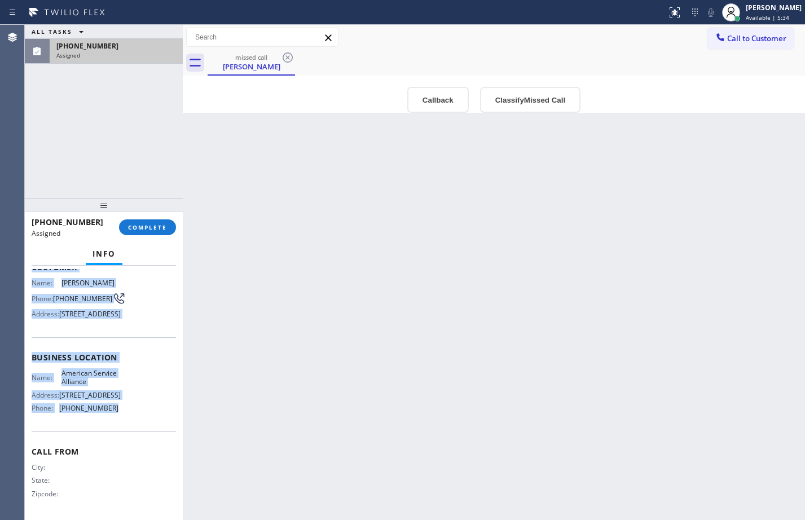
drag, startPoint x: 32, startPoint y: 356, endPoint x: 119, endPoint y: 417, distance: 105.7
click at [119, 417] on div "Context Queue: Appliance Repair Priority: 0 Task Age: [DEMOGRAPHIC_DATA] minute…" at bounding box center [104, 348] width 144 height 337
copy div "Customer Name: [PERSON_NAME] Phone: [PHONE_NUMBER] Address: [STREET_ADDRESS] Bu…"
click at [144, 234] on button "COMPLETE" at bounding box center [147, 227] width 57 height 16
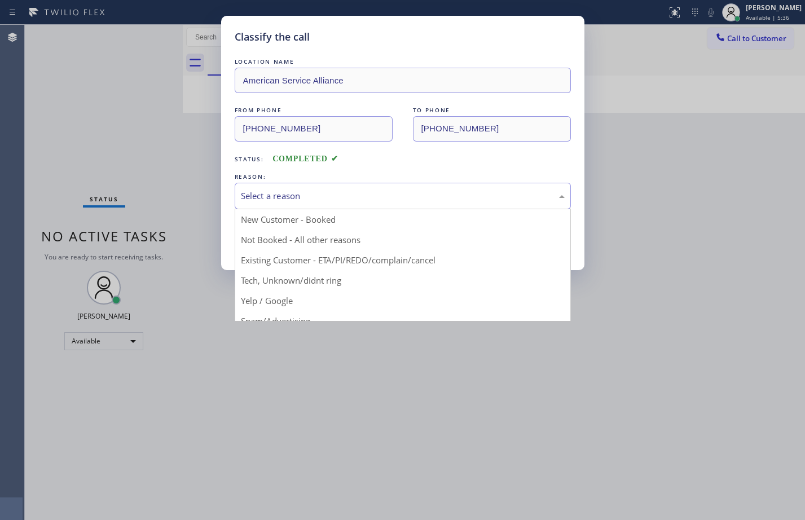
click at [348, 197] on div "Select a reason" at bounding box center [403, 195] width 324 height 13
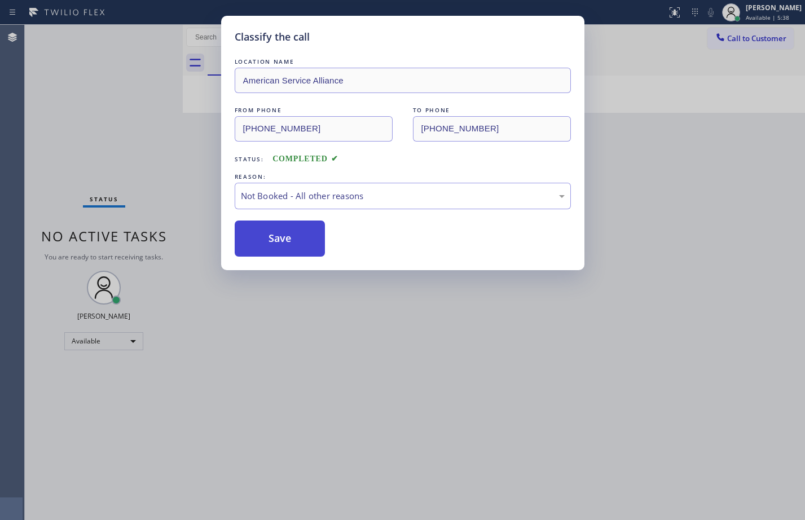
click at [282, 244] on button "Save" at bounding box center [280, 238] width 91 height 36
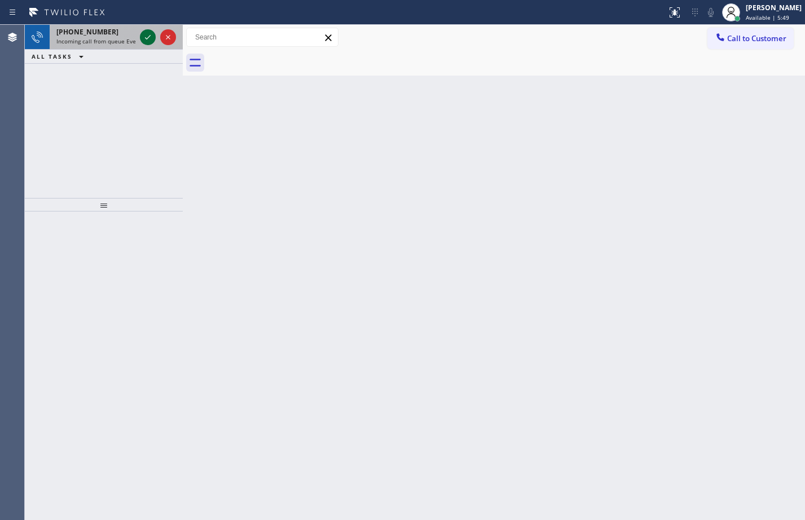
click at [148, 32] on icon at bounding box center [148, 37] width 14 height 14
click at [157, 35] on div at bounding box center [158, 37] width 41 height 25
click at [145, 36] on icon at bounding box center [148, 37] width 14 height 14
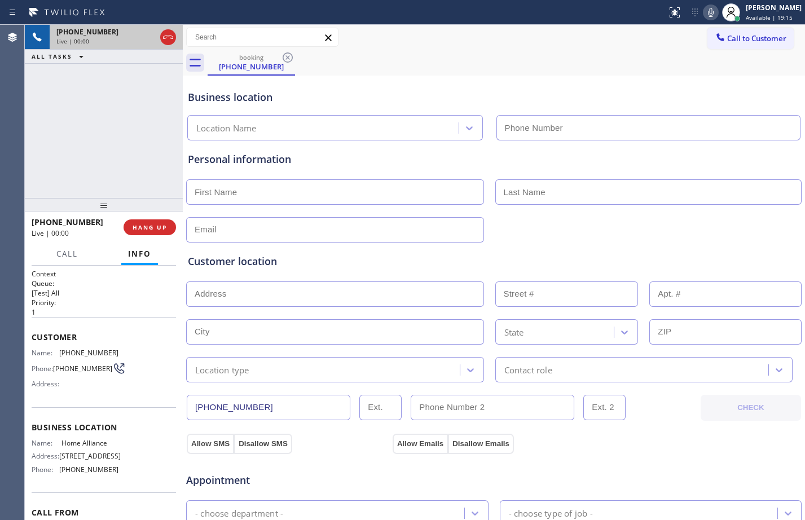
type input "[PHONE_NUMBER]"
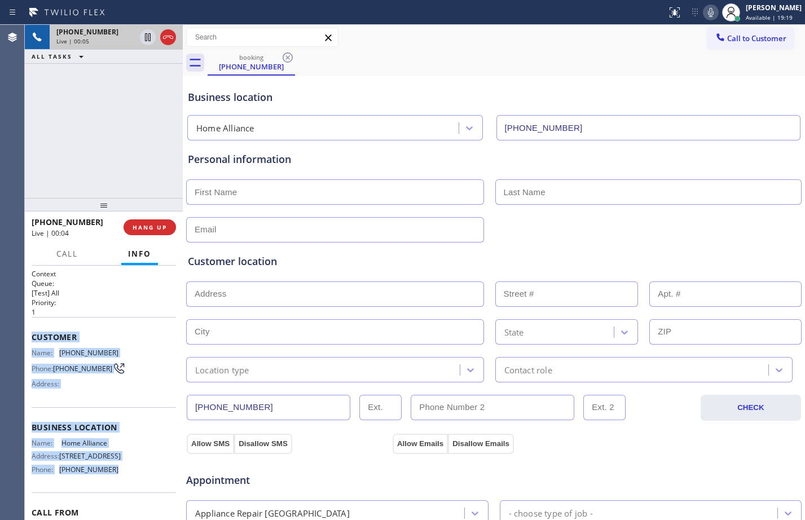
drag, startPoint x: 31, startPoint y: 337, endPoint x: 120, endPoint y: 477, distance: 165.5
click at [120, 477] on div "Context Queue: [Test] All Priority: 1 Customer Name: [PHONE_NUMBER] Phone: [PHO…" at bounding box center [104, 393] width 158 height 254
copy div "Customer Name: [PHONE_NUMBER] Phone: [PHONE_NUMBER] Address: Business location …"
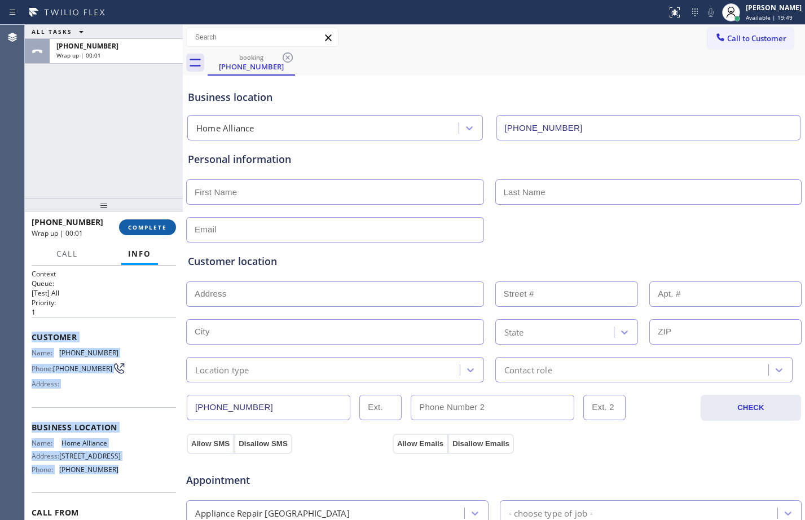
click at [154, 224] on span "COMPLETE" at bounding box center [147, 227] width 39 height 8
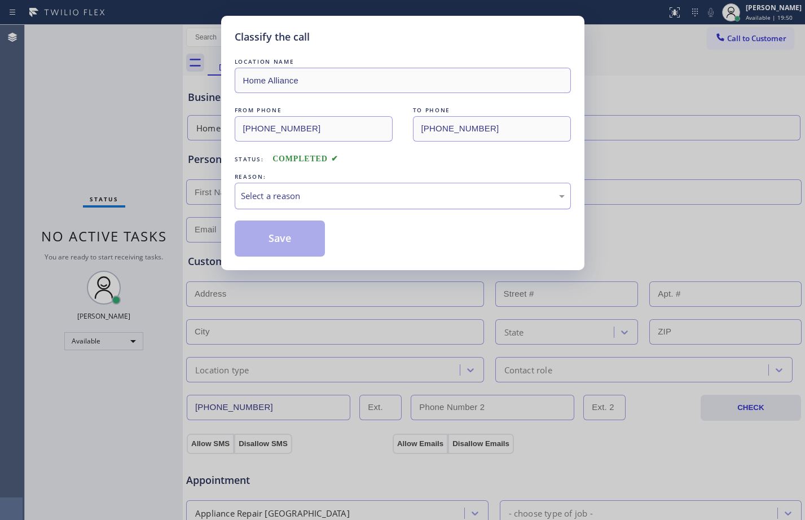
click at [277, 195] on div "Select a reason" at bounding box center [403, 195] width 324 height 13
click at [277, 242] on button "Save" at bounding box center [280, 238] width 91 height 36
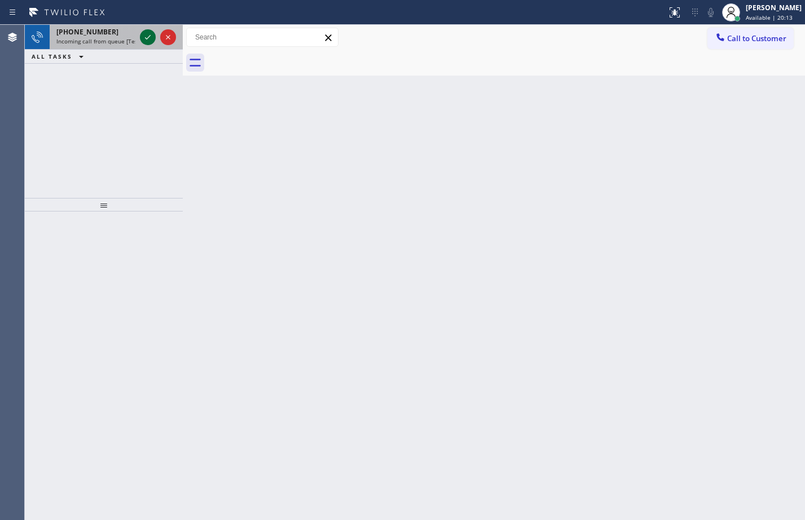
click at [144, 34] on icon at bounding box center [148, 37] width 14 height 14
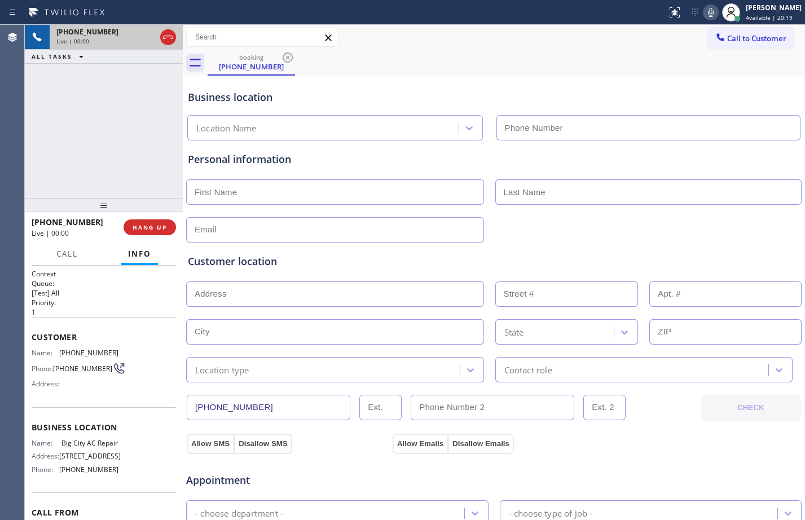
type input "[PHONE_NUMBER]"
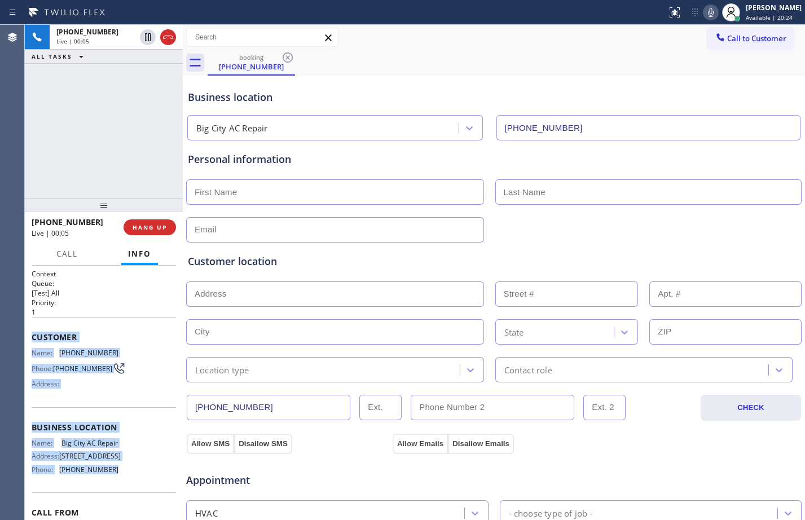
drag, startPoint x: 28, startPoint y: 333, endPoint x: 118, endPoint y: 493, distance: 183.3
click at [118, 493] on div "Context Queue: [Test] All Priority: 1 Customer Name: [PHONE_NUMBER] Phone: [PHO…" at bounding box center [104, 393] width 158 height 254
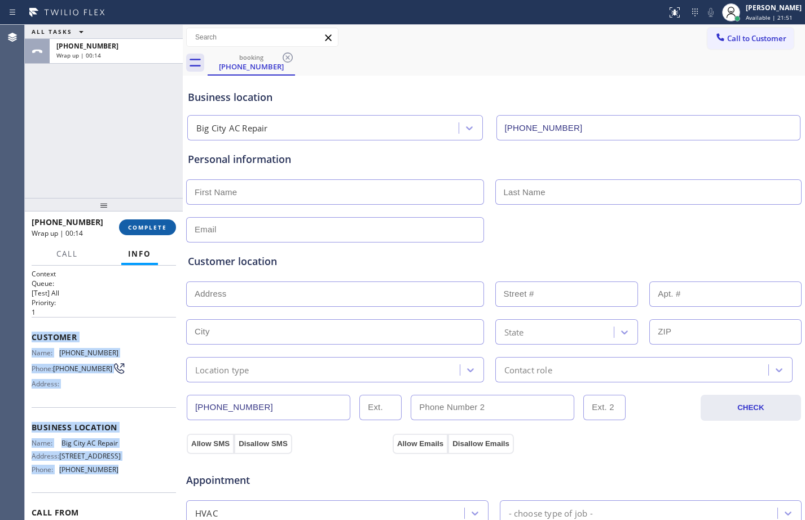
click at [136, 226] on span "COMPLETE" at bounding box center [147, 227] width 39 height 8
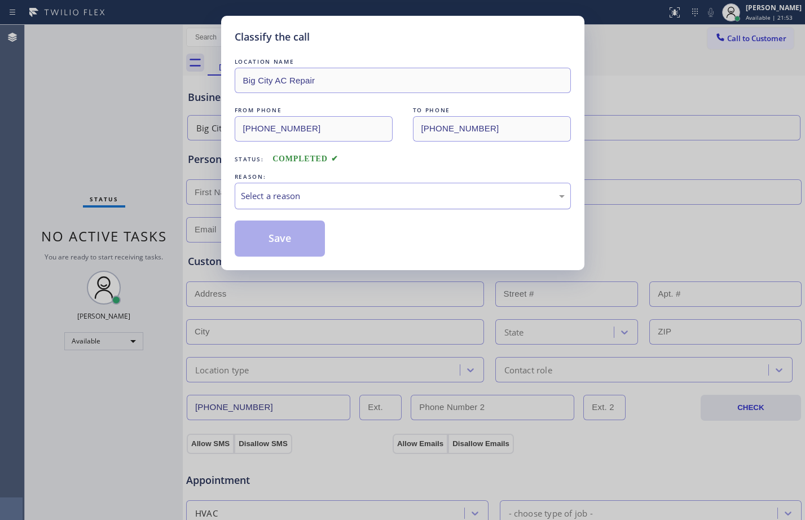
click at [301, 198] on div "Select a reason" at bounding box center [403, 195] width 324 height 13
click at [318, 242] on button "Save" at bounding box center [280, 238] width 91 height 36
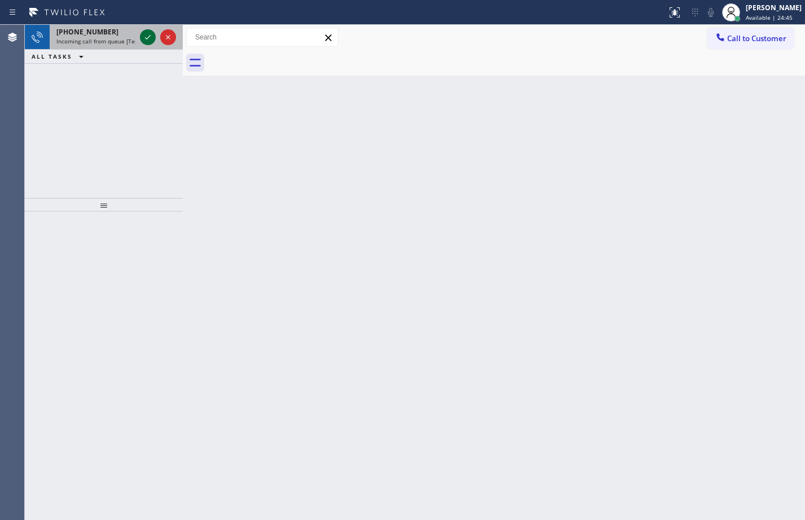
click at [153, 42] on icon at bounding box center [148, 37] width 14 height 14
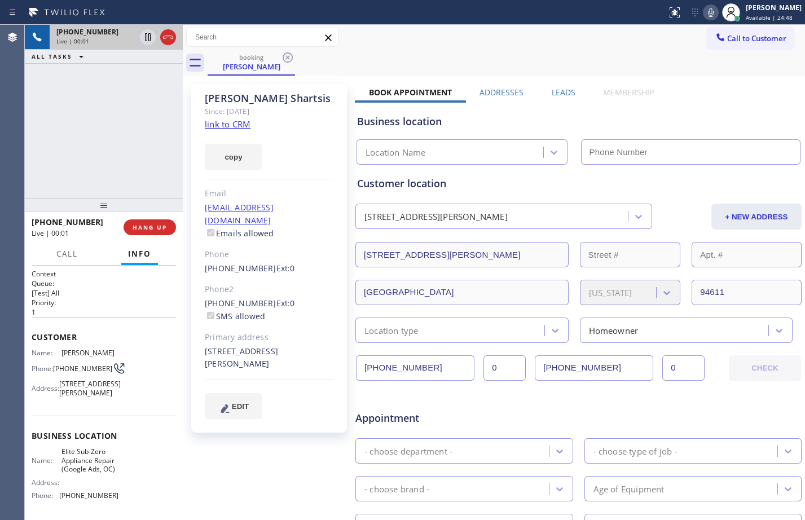
type input "[PHONE_NUMBER]"
click at [109, 144] on div "[PHONE_NUMBER] Live | 00:06 ALL TASKS ALL TASKS ACTIVE TASKS TASKS IN WRAP UP" at bounding box center [104, 111] width 158 height 173
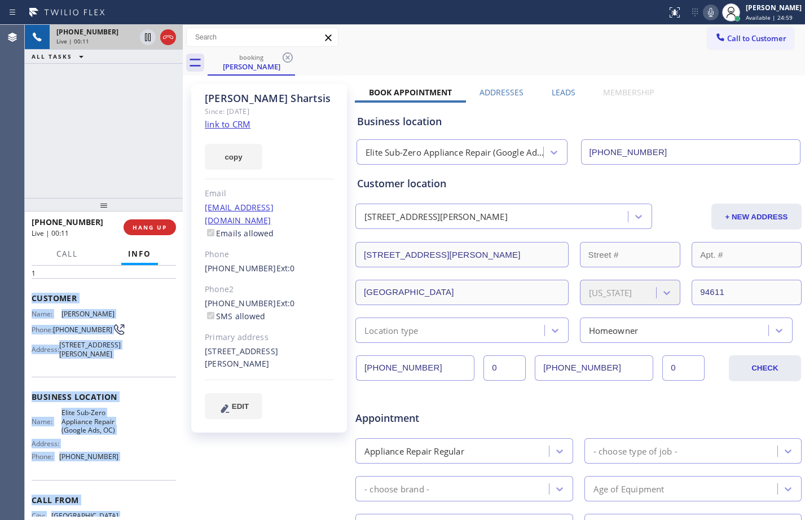
scroll to position [109, 0]
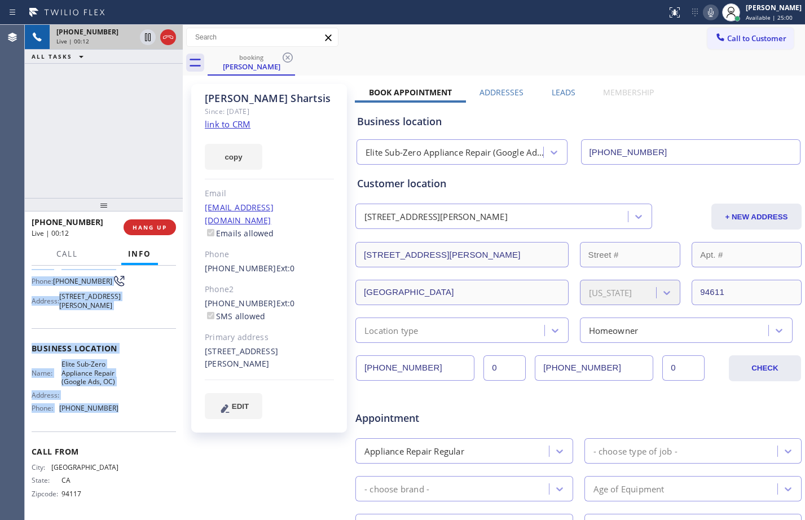
drag, startPoint x: 33, startPoint y: 333, endPoint x: 119, endPoint y: 412, distance: 116.1
click at [119, 412] on div "Context Queue: [Test] All Priority: 1 Customer Name: [PERSON_NAME] Phone: [PHON…" at bounding box center [104, 349] width 144 height 335
click at [237, 123] on link "link to CRM" at bounding box center [228, 123] width 46 height 11
click at [143, 40] on icon at bounding box center [148, 37] width 14 height 14
click at [704, 14] on icon at bounding box center [711, 13] width 14 height 14
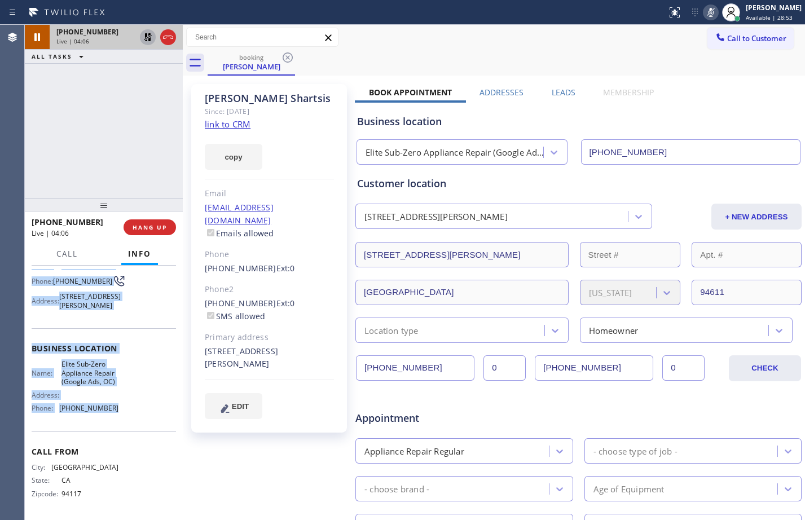
click at [143, 37] on icon at bounding box center [148, 37] width 14 height 14
click at [704, 16] on icon at bounding box center [711, 13] width 14 height 14
click at [74, 122] on div "[PHONE_NUMBER] Live | 06:56 ALL TASKS ALL TASKS ACTIVE TASKS TASKS IN WRAP UP" at bounding box center [104, 111] width 158 height 173
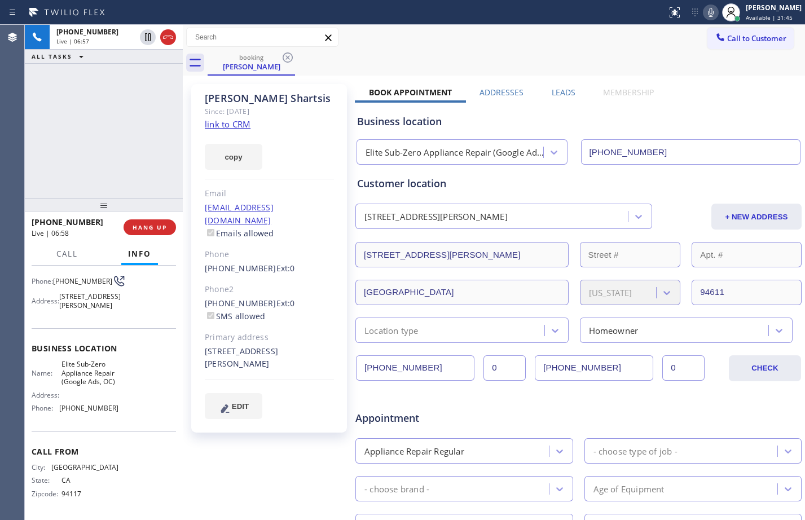
scroll to position [292, 0]
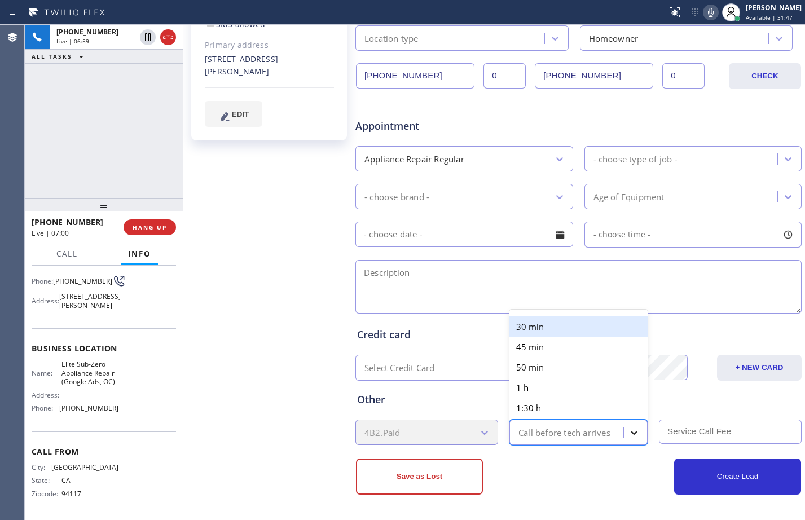
click at [628, 427] on icon at bounding box center [633, 432] width 11 height 11
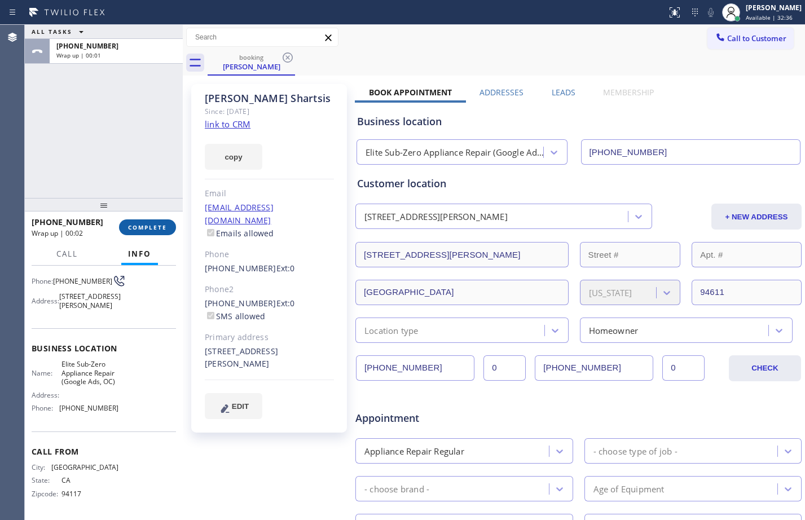
click at [169, 220] on button "COMPLETE" at bounding box center [147, 227] width 57 height 16
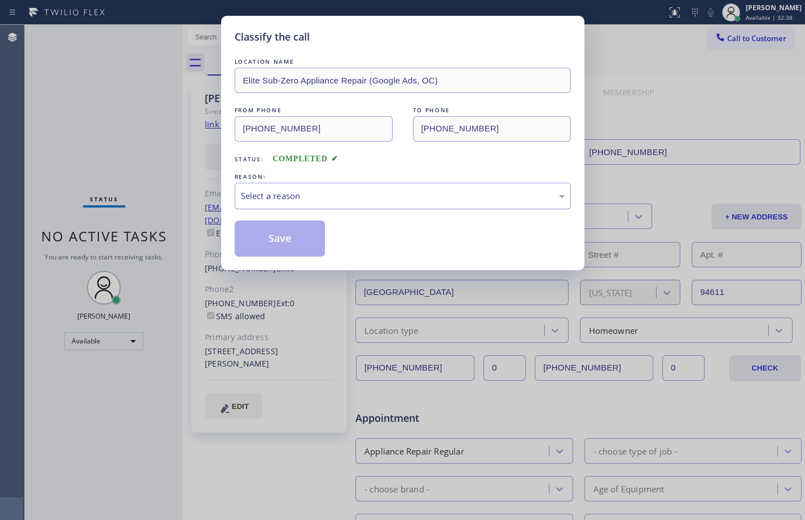
click at [392, 204] on div "Select a reason" at bounding box center [403, 196] width 336 height 27
click at [298, 254] on button "Save" at bounding box center [280, 238] width 91 height 36
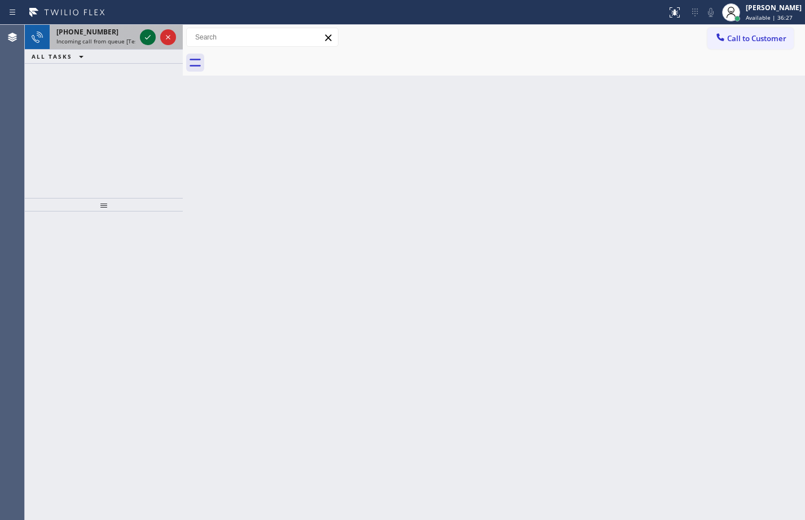
click at [149, 41] on icon at bounding box center [148, 37] width 14 height 14
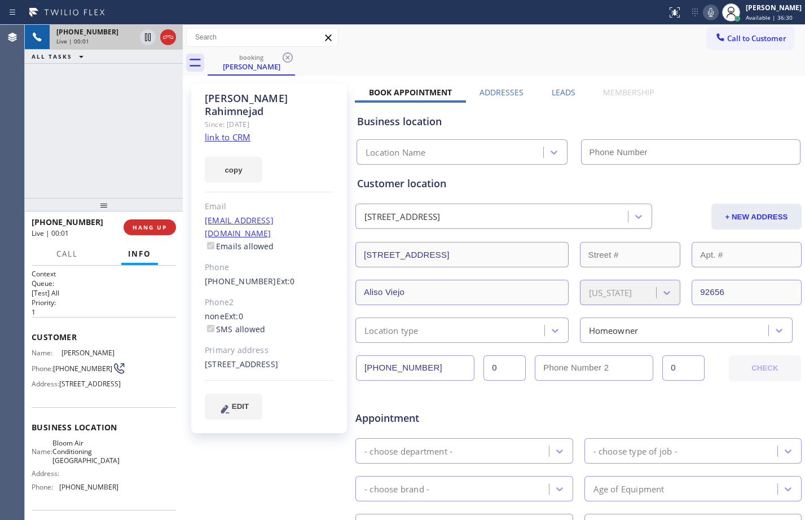
type input "[PHONE_NUMBER]"
click at [230, 131] on link "link to CRM" at bounding box center [228, 136] width 46 height 11
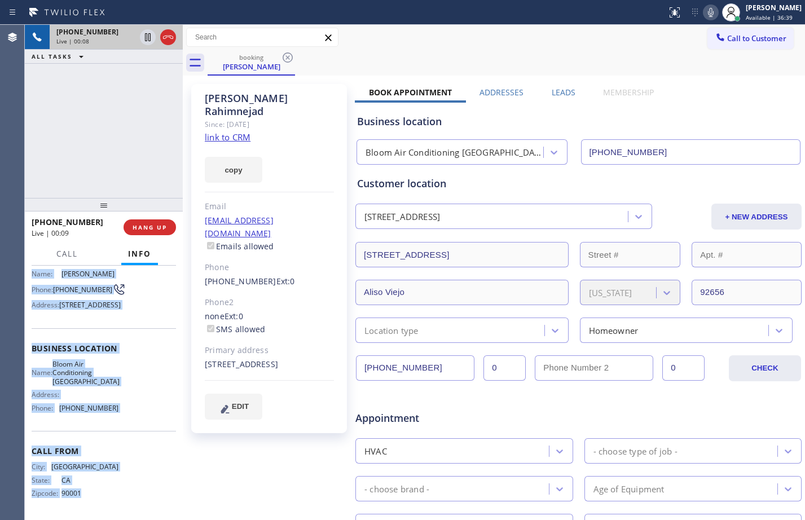
scroll to position [100, 0]
drag, startPoint x: 32, startPoint y: 332, endPoint x: 117, endPoint y: 409, distance: 114.2
click at [117, 409] on div "Context Queue: [Test] All Priority: 1 Customer Name: [PERSON_NAME] Phone: [PHON…" at bounding box center [104, 353] width 144 height 326
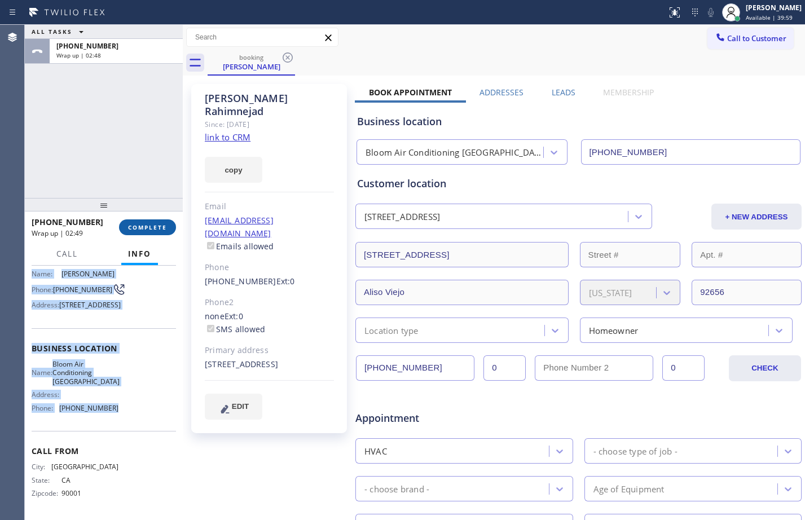
click at [140, 232] on button "COMPLETE" at bounding box center [147, 227] width 57 height 16
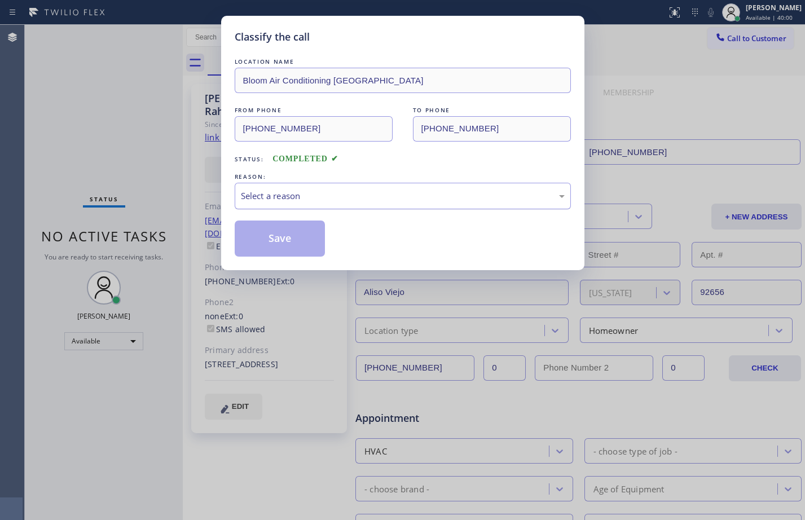
click at [337, 195] on div "Select a reason" at bounding box center [403, 195] width 324 height 13
click at [318, 239] on button "Save" at bounding box center [280, 238] width 91 height 36
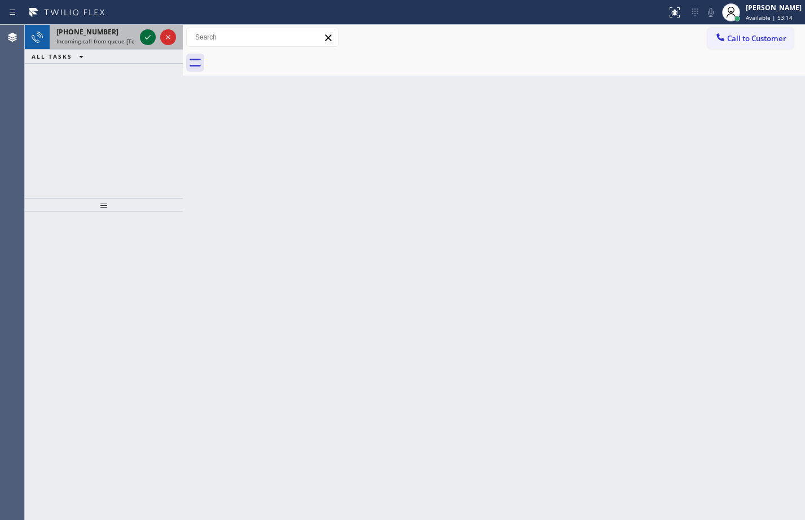
click at [142, 33] on icon at bounding box center [148, 37] width 14 height 14
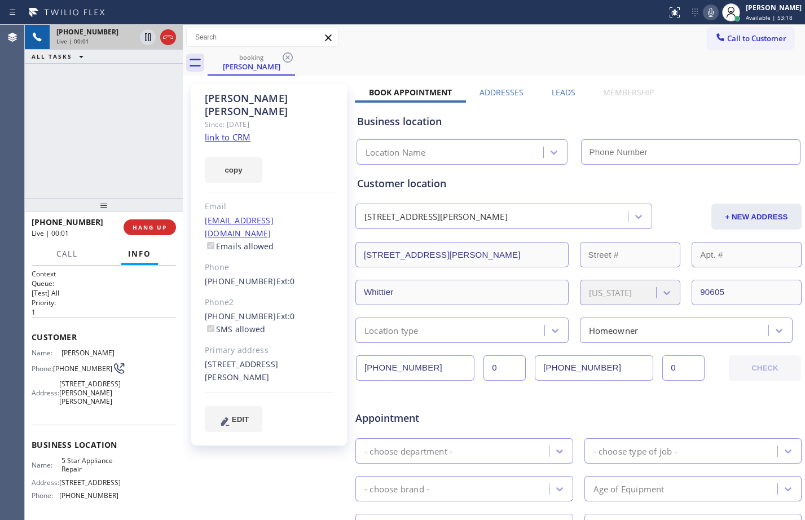
type input "[PHONE_NUMBER]"
click at [235, 131] on link "link to CRM" at bounding box center [228, 136] width 46 height 11
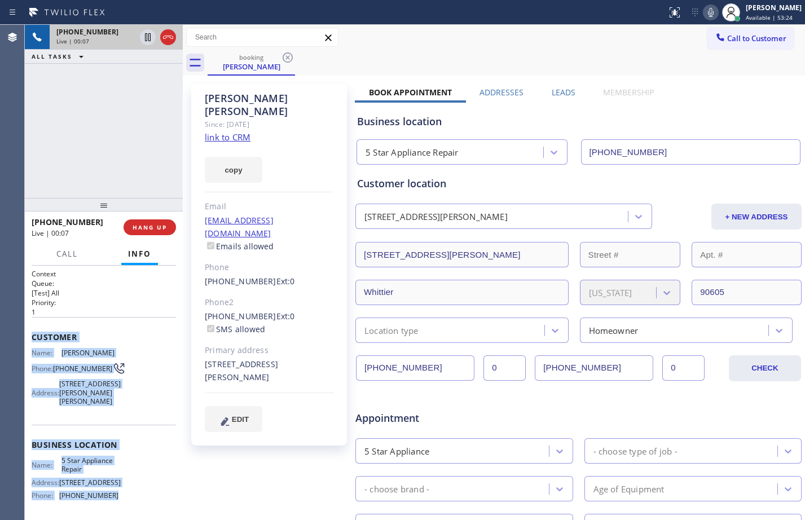
drag, startPoint x: 27, startPoint y: 336, endPoint x: 133, endPoint y: 497, distance: 192.5
click at [133, 497] on div "Context Queue: [Test] All Priority: 1 Customer Name: [PERSON_NAME] Phone: [PHON…" at bounding box center [104, 393] width 158 height 254
click at [152, 40] on icon at bounding box center [148, 37] width 14 height 14
click at [704, 10] on icon at bounding box center [711, 13] width 14 height 14
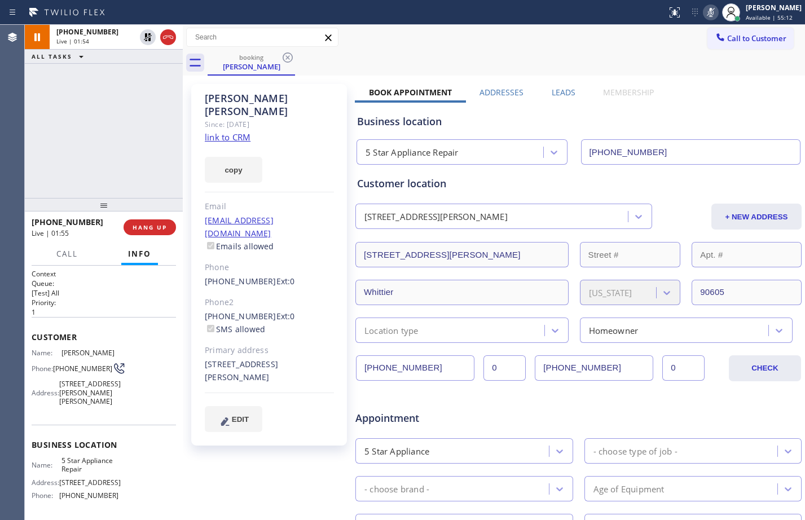
click at [93, 127] on div "[PHONE_NUMBER] Live | 01:54 ALL TASKS ALL TASKS ACTIVE TASKS TASKS IN WRAP UP" at bounding box center [104, 111] width 158 height 173
drag, startPoint x: 125, startPoint y: 152, endPoint x: 77, endPoint y: 4, distance: 155.3
click at [125, 152] on div "[PHONE_NUMBER] Live | 02:05 ALL TASKS ALL TASKS ACTIVE TASKS TASKS IN WRAP UP" at bounding box center [104, 111] width 158 height 173
click at [148, 39] on icon at bounding box center [148, 37] width 8 height 8
click at [704, 17] on icon at bounding box center [711, 13] width 14 height 14
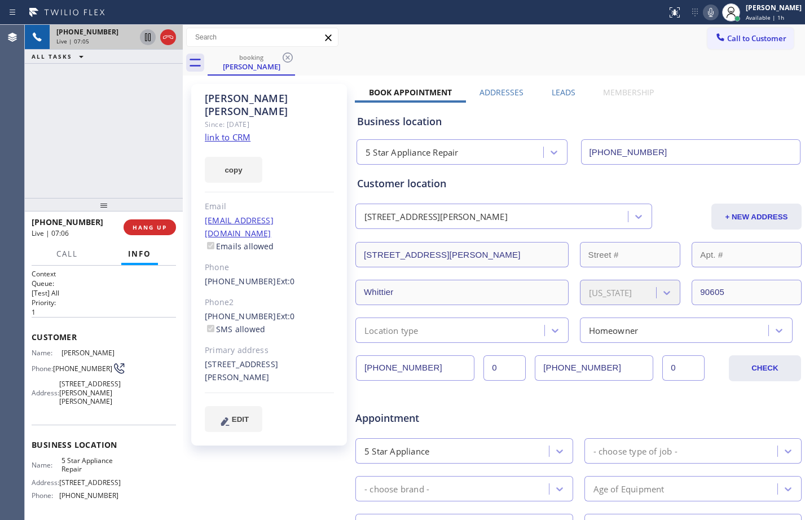
click at [148, 36] on icon at bounding box center [148, 37] width 14 height 14
click at [704, 11] on icon at bounding box center [711, 13] width 14 height 14
click at [143, 41] on icon at bounding box center [148, 37] width 14 height 14
click at [704, 18] on icon at bounding box center [711, 13] width 14 height 14
click at [166, 226] on span "HANG UP" at bounding box center [150, 227] width 34 height 8
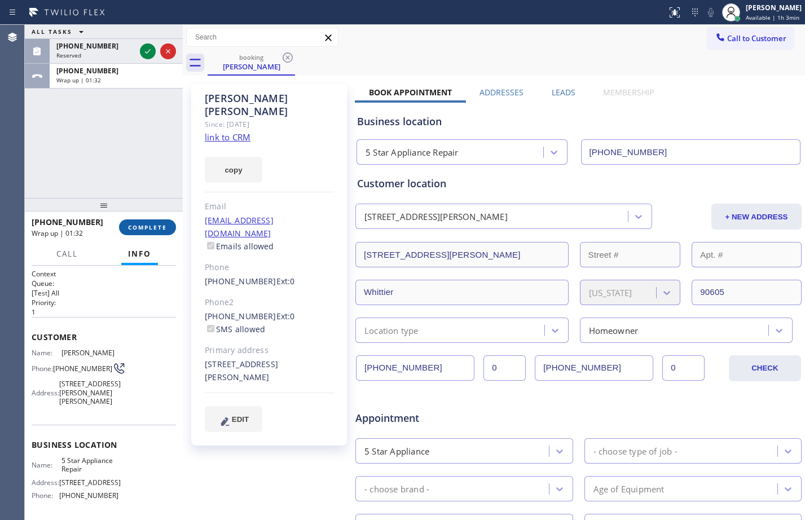
click at [144, 226] on span "COMPLETE" at bounding box center [147, 227] width 39 height 8
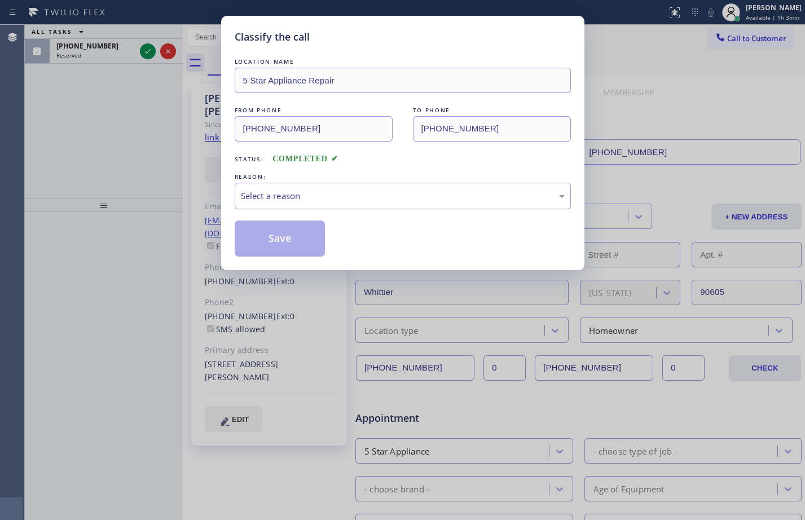
click at [334, 187] on div "Select a reason" at bounding box center [403, 196] width 336 height 27
click at [308, 239] on button "Save" at bounding box center [280, 238] width 91 height 36
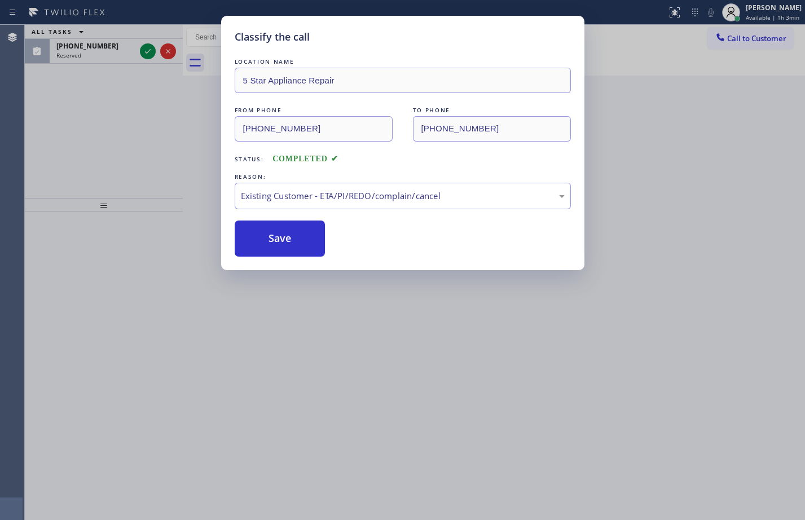
click at [147, 48] on div "Classify the call LOCATION NAME 5 Star Appliance Repair FROM PHONE [PHONE_NUMBE…" at bounding box center [402, 260] width 805 height 520
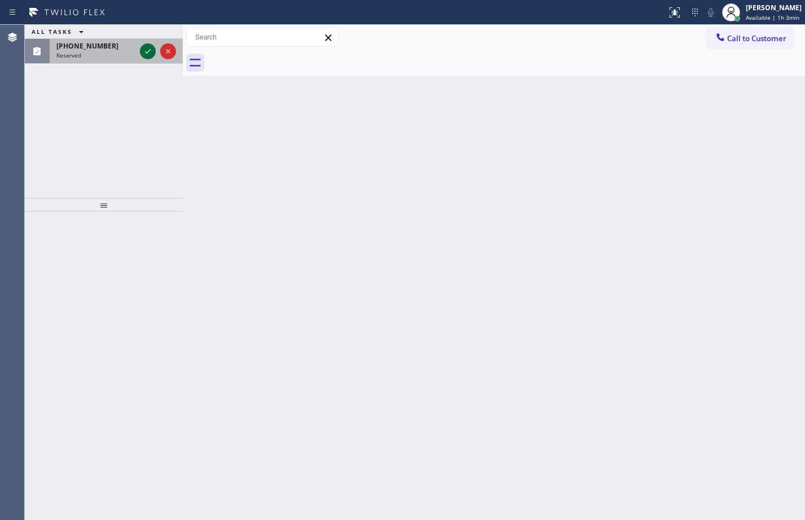
click at [147, 48] on icon at bounding box center [148, 52] width 14 height 14
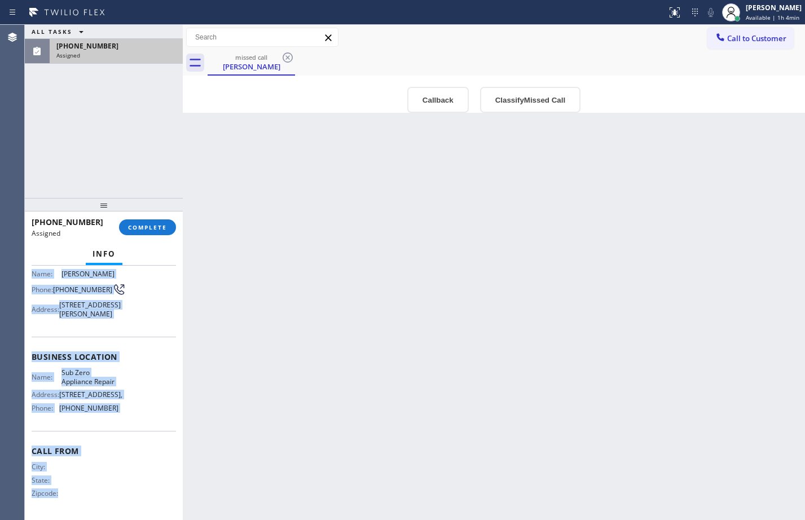
scroll to position [128, 0]
drag, startPoint x: 34, startPoint y: 354, endPoint x: 142, endPoint y: 408, distance: 120.3
click at [142, 408] on div "Context Queue: Appliance Repair High End Priority: 0 Task Age: [DEMOGRAPHIC_DAT…" at bounding box center [104, 344] width 144 height 346
click at [145, 227] on span "COMPLETE" at bounding box center [147, 227] width 39 height 8
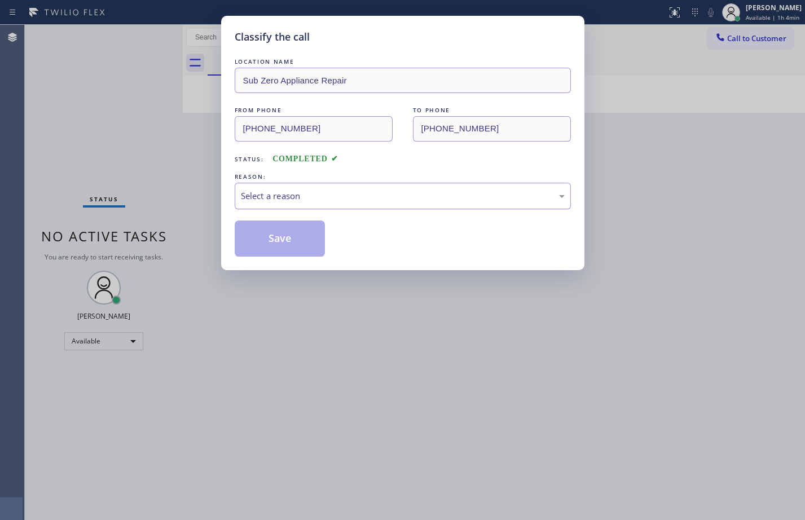
click at [363, 194] on div "Select a reason" at bounding box center [403, 195] width 324 height 13
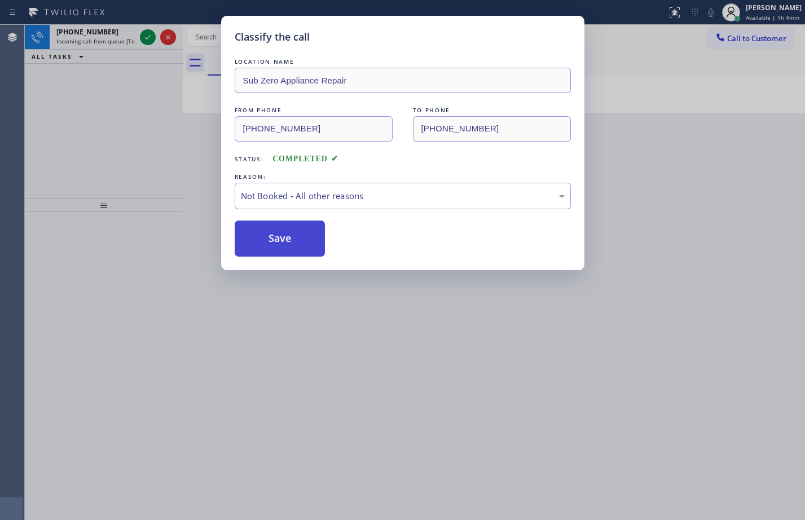
click at [295, 237] on button "Save" at bounding box center [280, 238] width 91 height 36
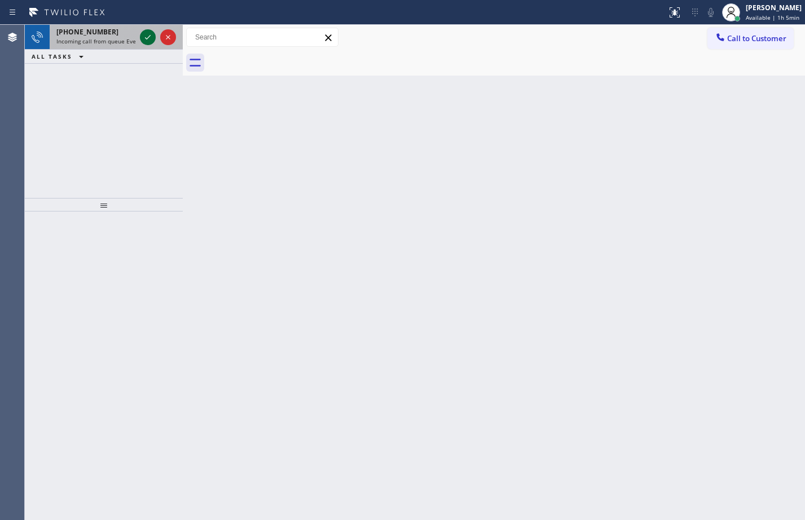
click at [152, 37] on icon at bounding box center [148, 37] width 14 height 14
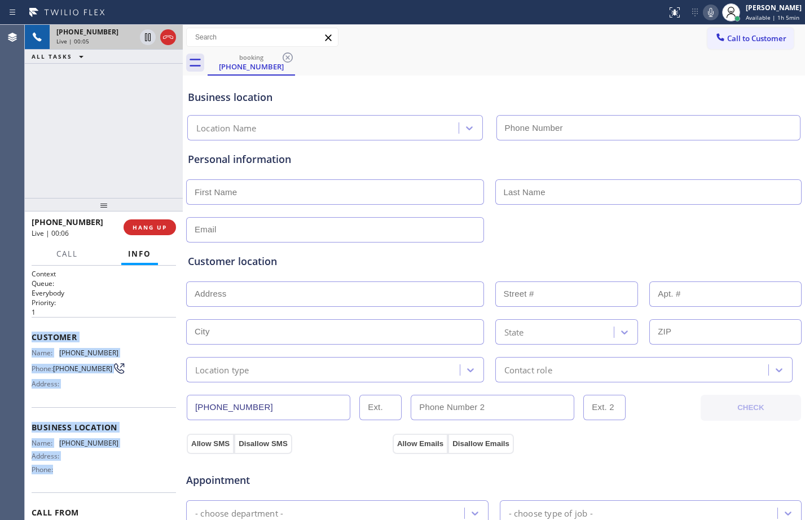
drag, startPoint x: 28, startPoint y: 334, endPoint x: 98, endPoint y: 485, distance: 166.8
click at [98, 485] on div "Context Queue: Everybody Priority: 1 Customer Name: [PHONE_NUMBER] Phone: [PHON…" at bounding box center [104, 393] width 158 height 254
click at [167, 222] on button "HANG UP" at bounding box center [149, 227] width 52 height 16
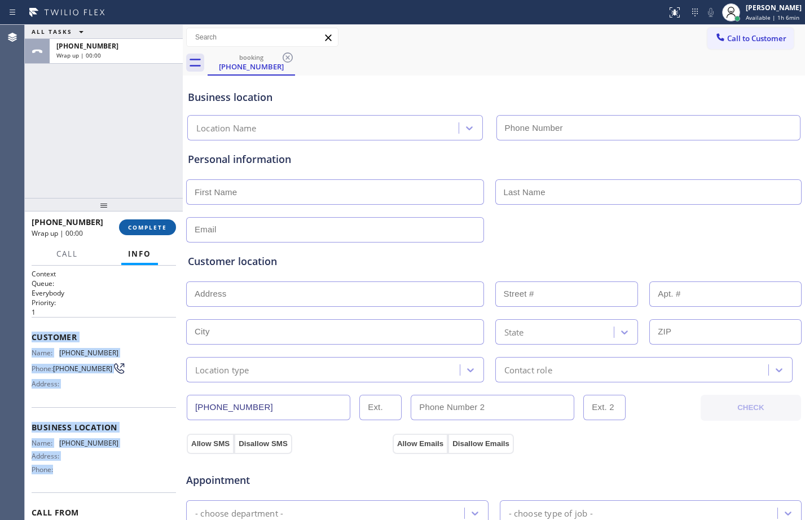
click at [164, 226] on span "COMPLETE" at bounding box center [147, 227] width 39 height 8
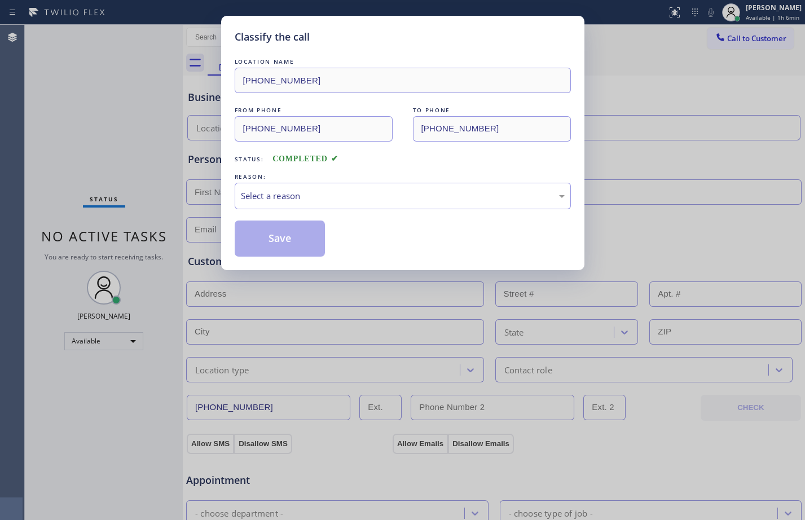
click at [395, 210] on div "LOCATION NAME [PHONE_NUMBER] FROM PHONE [PHONE_NUMBER] TO PHONE [PHONE_NUMBER] …" at bounding box center [403, 156] width 336 height 201
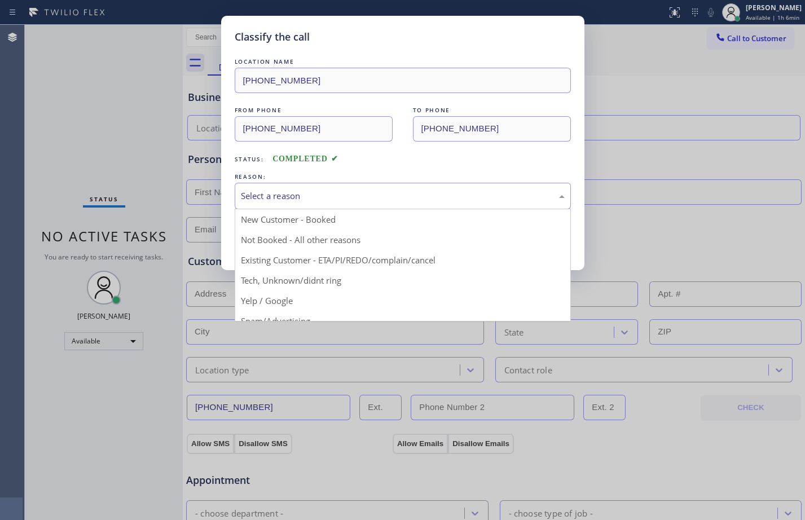
click at [395, 197] on div "Select a reason" at bounding box center [403, 195] width 324 height 13
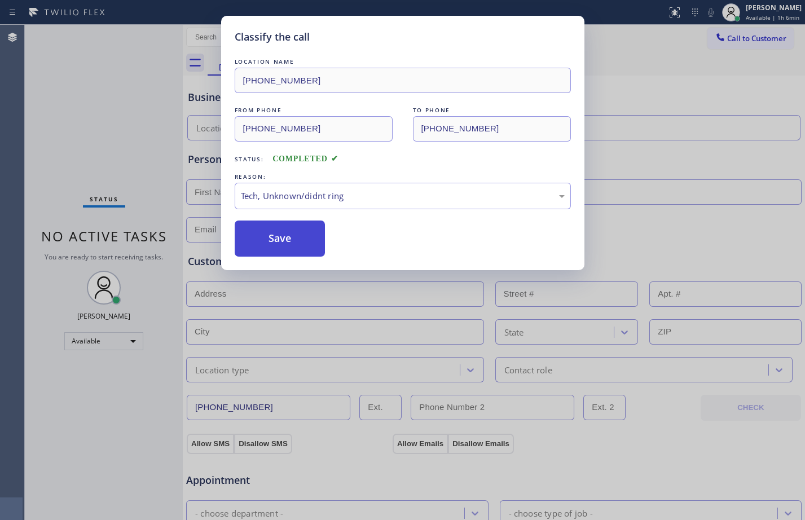
click at [270, 249] on button "Save" at bounding box center [280, 238] width 91 height 36
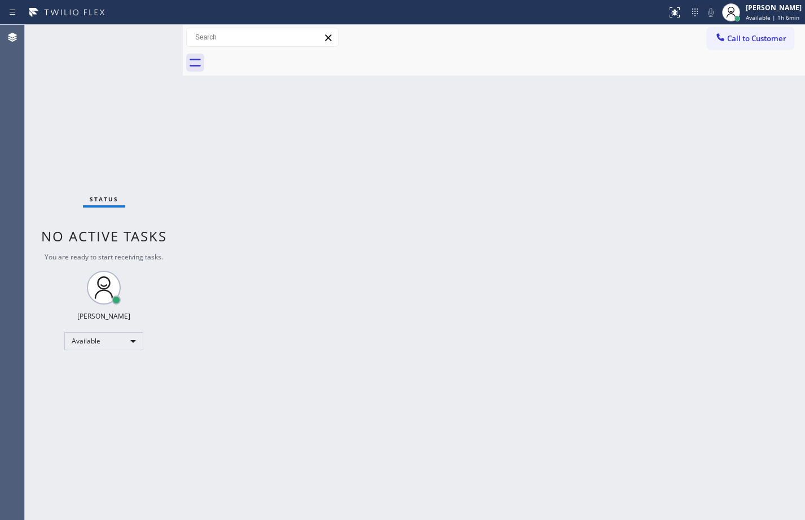
click at [105, 143] on div "Status No active tasks You are ready to start receiving tasks. [PERSON_NAME] Av…" at bounding box center [104, 272] width 158 height 495
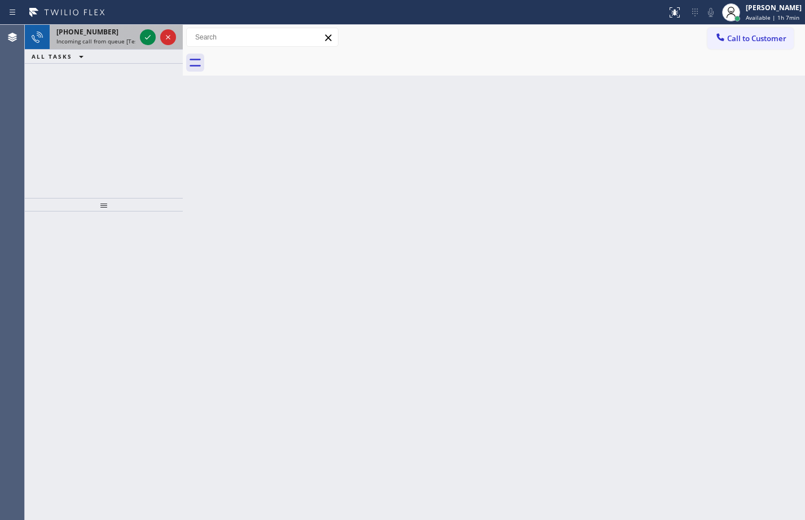
click at [148, 46] on div at bounding box center [158, 37] width 41 height 25
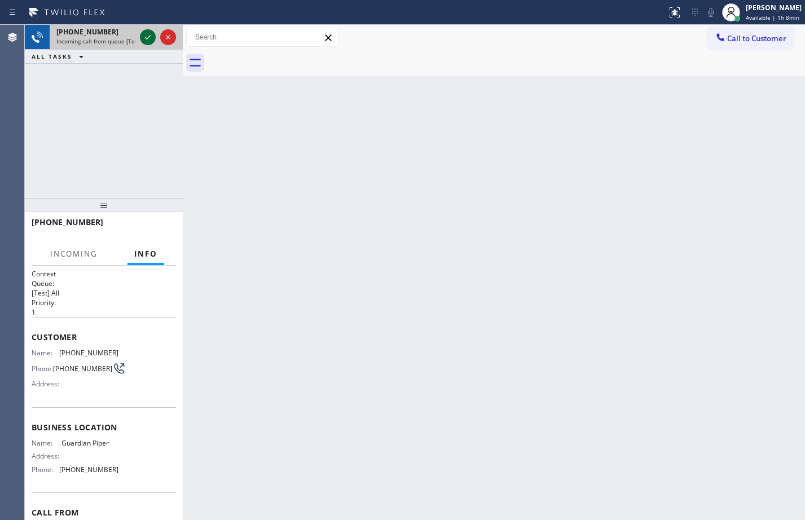
click at [142, 37] on icon at bounding box center [148, 37] width 14 height 14
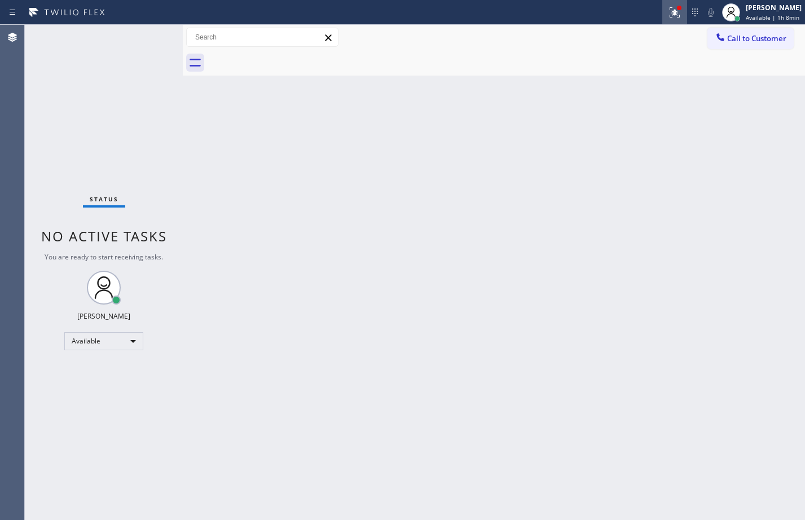
click at [674, 10] on div at bounding box center [674, 13] width 25 height 14
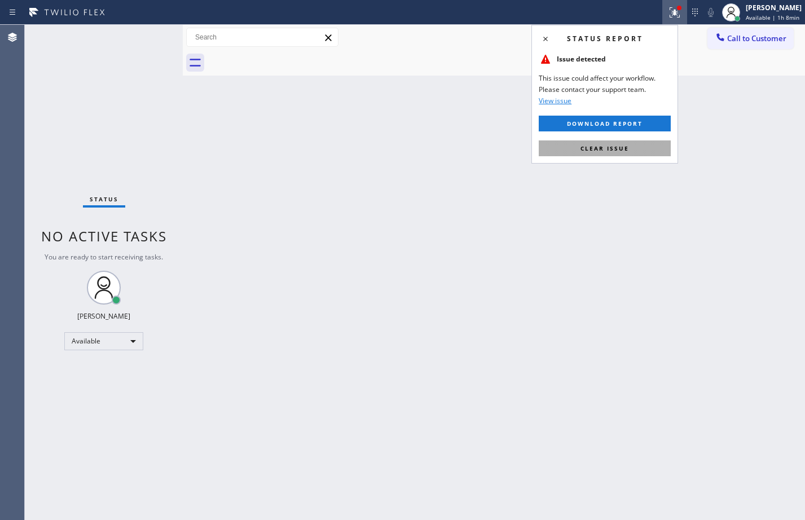
click at [654, 145] on button "Clear issue" at bounding box center [604, 148] width 132 height 16
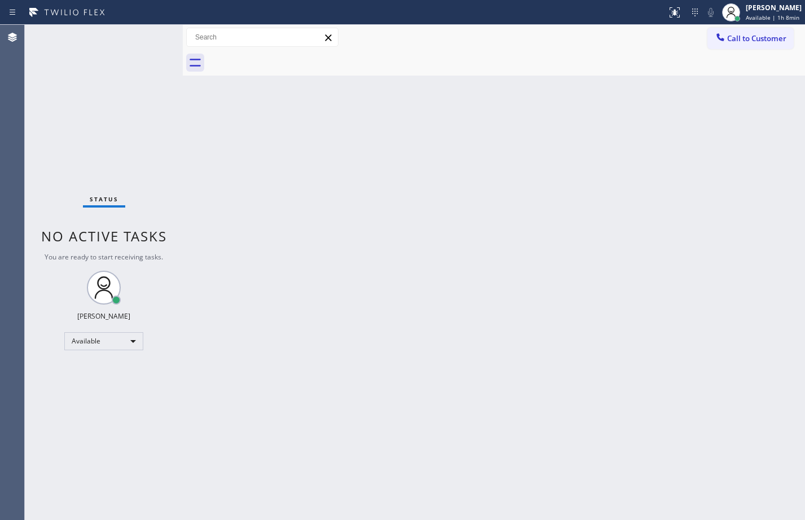
click at [147, 29] on div "Status No active tasks You are ready to start receiving tasks. [PERSON_NAME] Av…" at bounding box center [104, 272] width 158 height 495
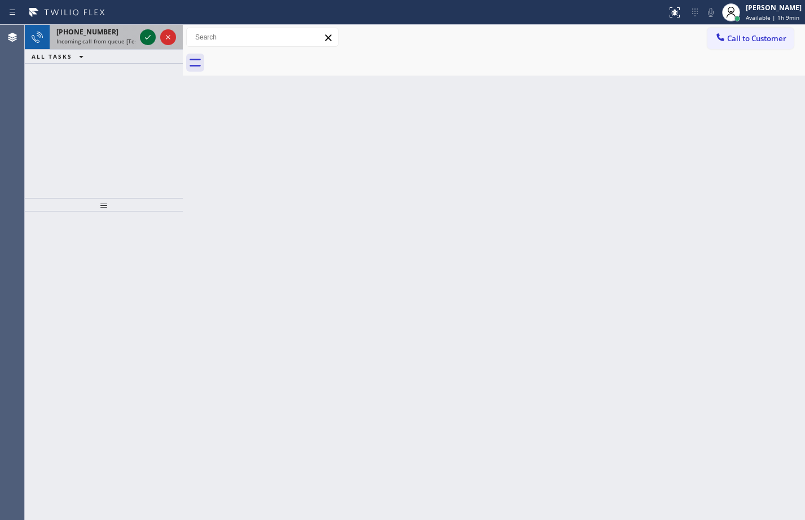
click at [146, 38] on icon at bounding box center [148, 37] width 14 height 14
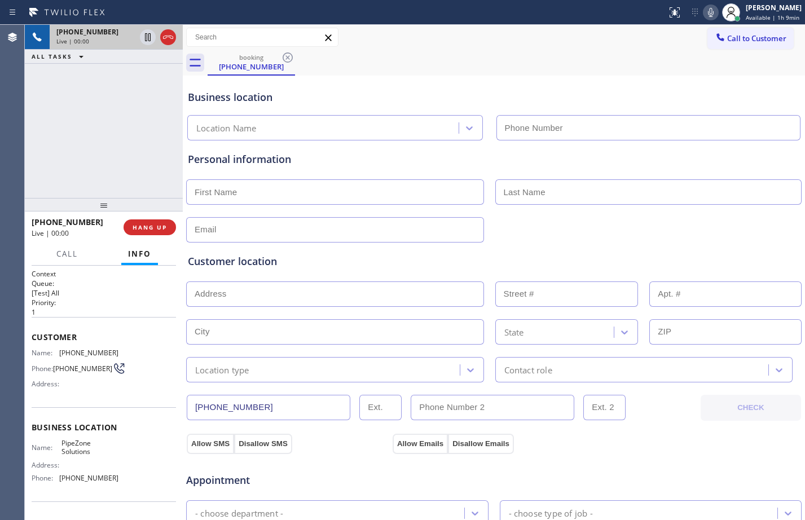
type input "[PHONE_NUMBER]"
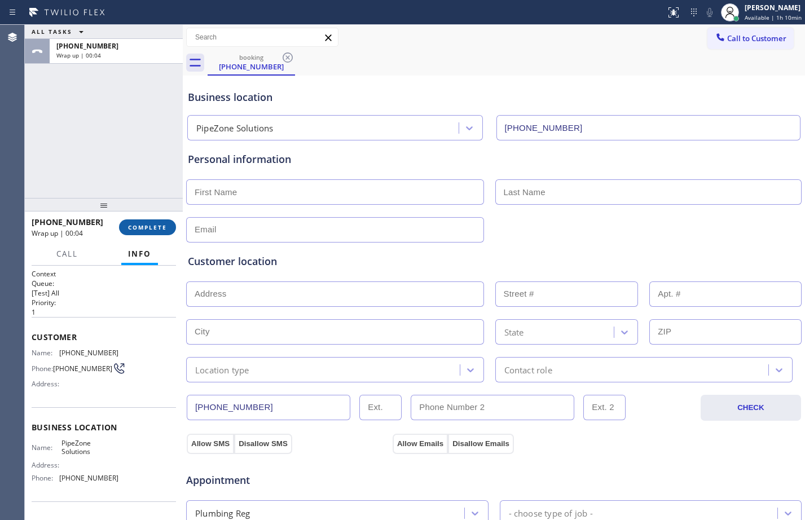
click at [145, 231] on span "COMPLETE" at bounding box center [147, 227] width 39 height 8
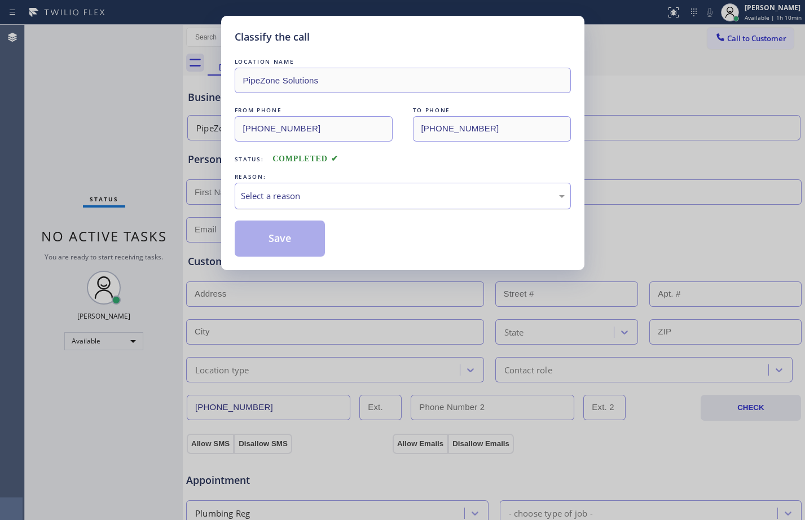
click at [307, 201] on div "Select a reason" at bounding box center [403, 195] width 324 height 13
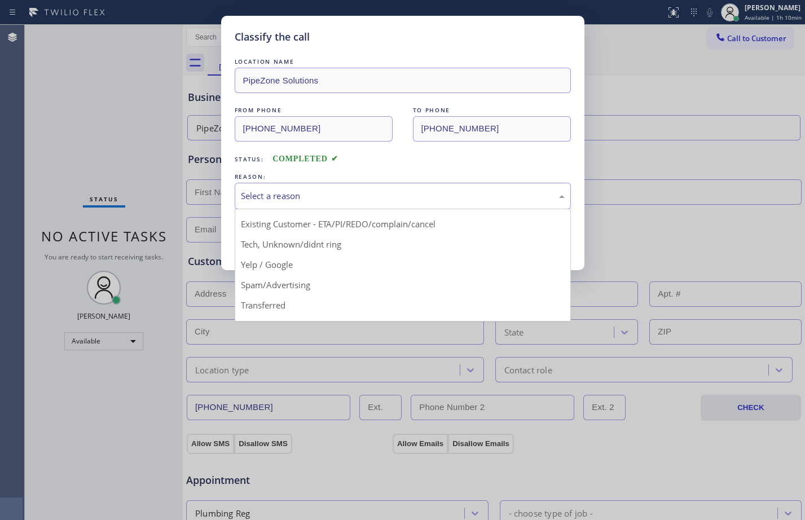
scroll to position [71, 0]
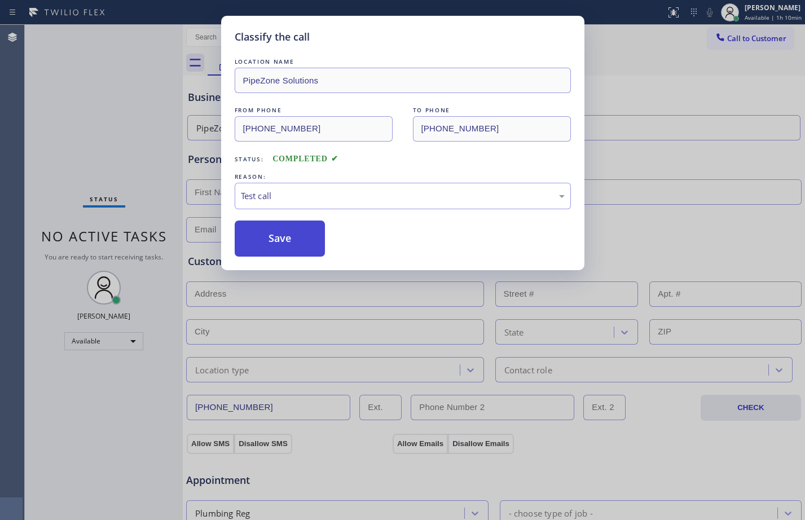
click at [286, 252] on button "Save" at bounding box center [280, 238] width 91 height 36
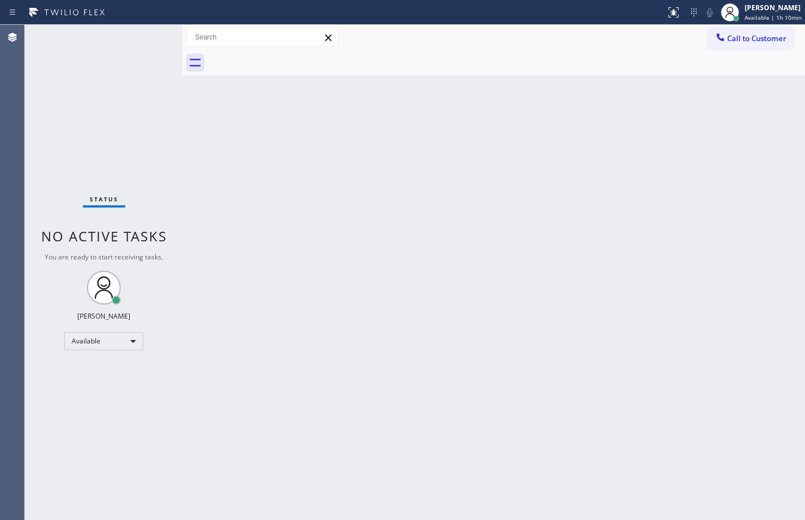
click at [372, 385] on div "Back to Dashboard Change Sender ID Customers Technicians Select a contact Outbo…" at bounding box center [494, 272] width 622 height 495
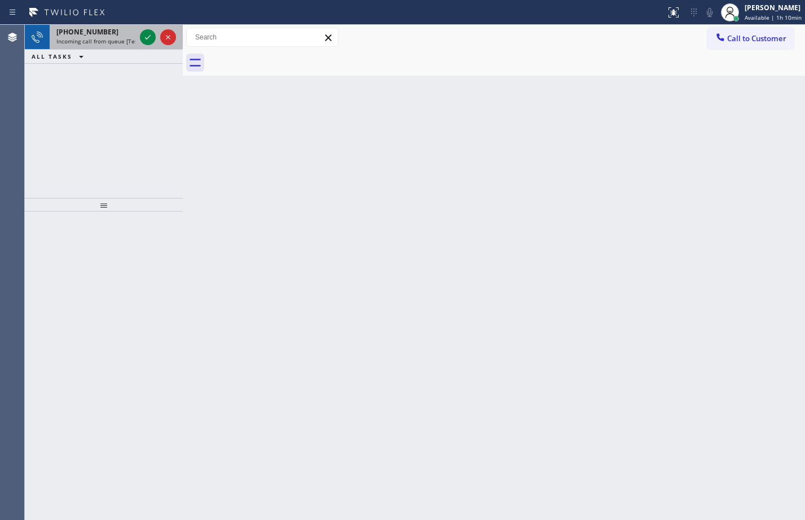
click at [150, 28] on div at bounding box center [158, 37] width 41 height 25
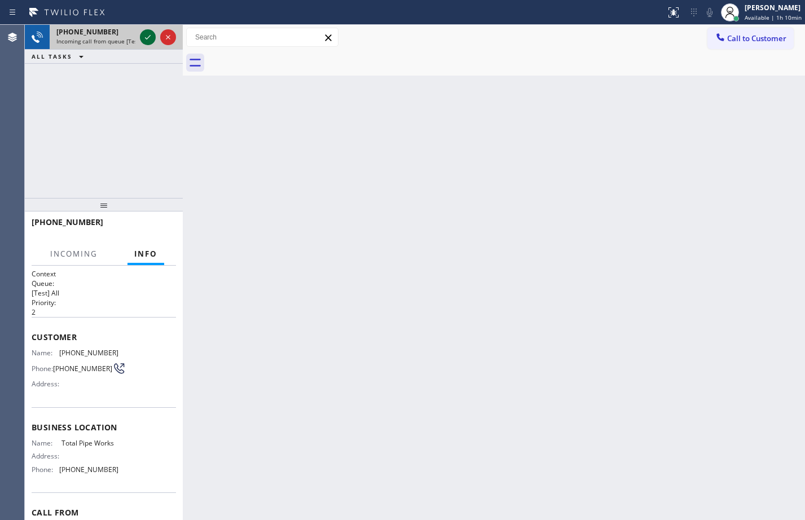
click at [153, 37] on icon at bounding box center [148, 37] width 14 height 14
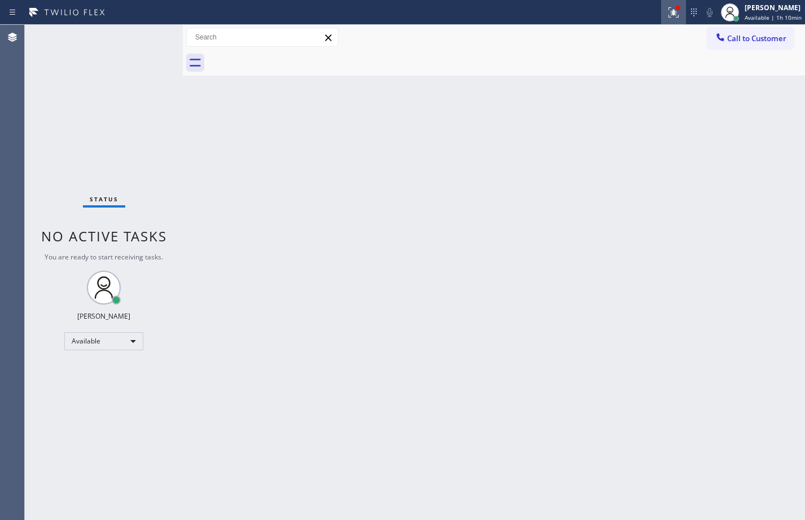
click at [673, 17] on div at bounding box center [673, 13] width 25 height 14
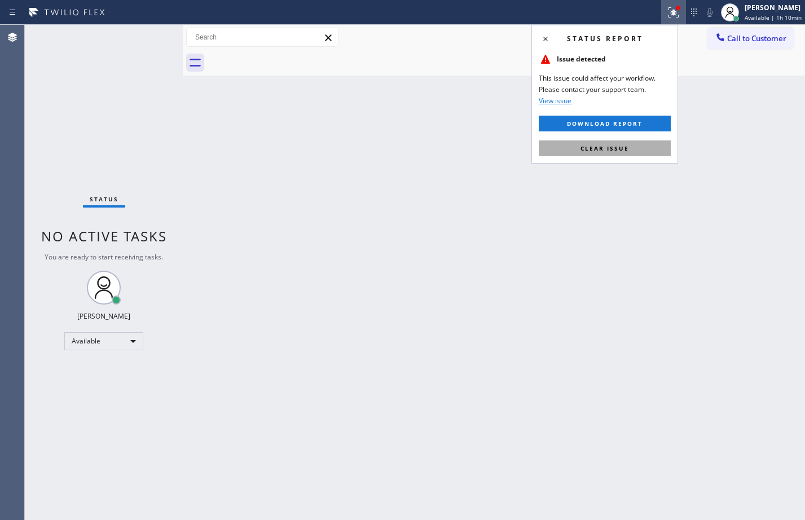
click at [629, 151] on button "Clear issue" at bounding box center [604, 148] width 132 height 16
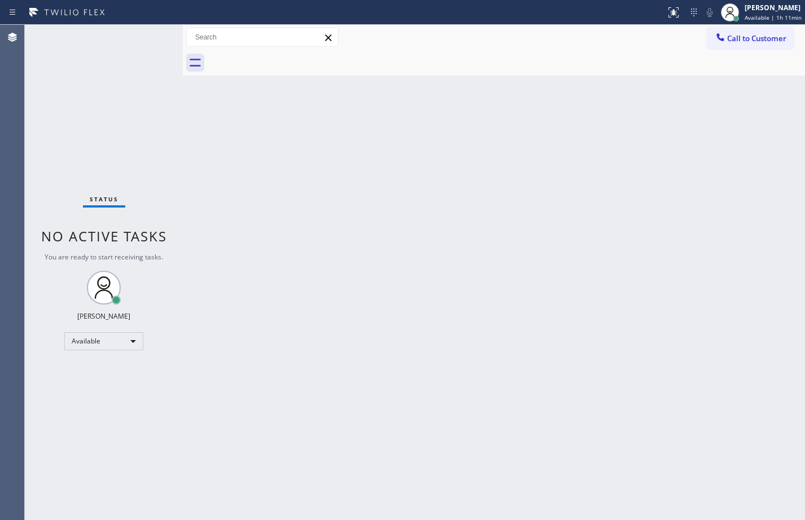
click at [114, 131] on div "Status No active tasks You are ready to start receiving tasks. [PERSON_NAME] Av…" at bounding box center [104, 272] width 158 height 495
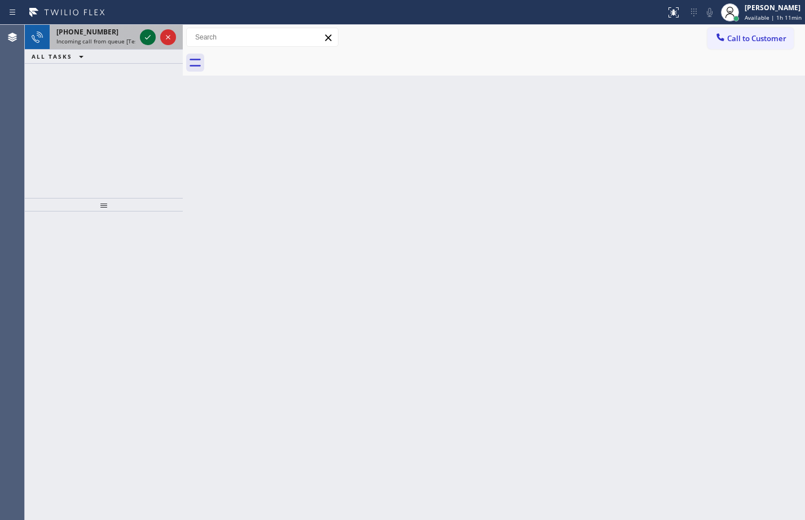
click at [149, 42] on icon at bounding box center [148, 37] width 14 height 14
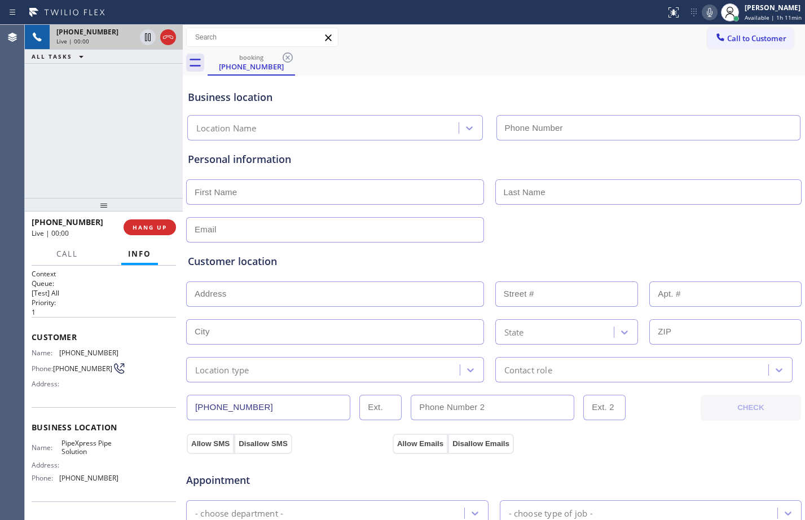
type input "[PHONE_NUMBER]"
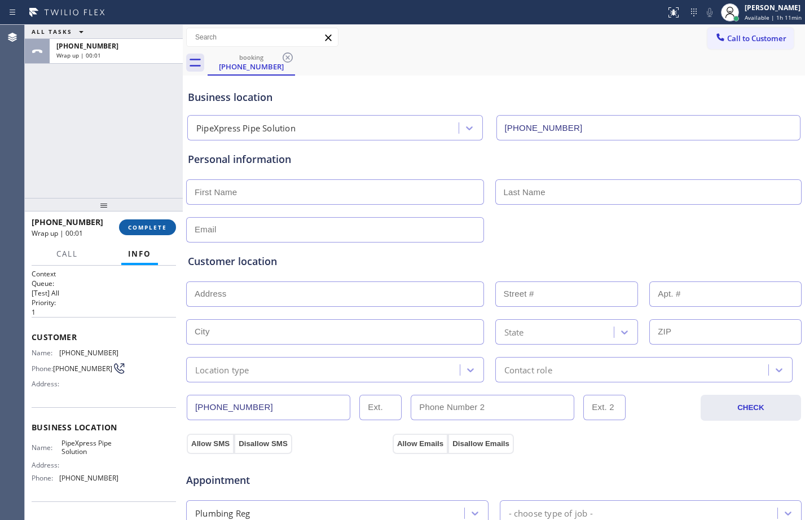
click at [149, 220] on button "COMPLETE" at bounding box center [147, 227] width 57 height 16
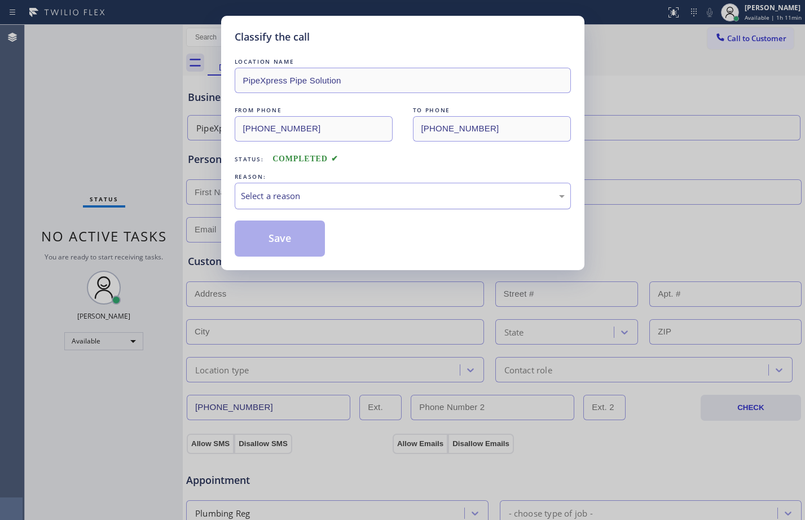
click at [346, 199] on div "Select a reason" at bounding box center [403, 195] width 324 height 13
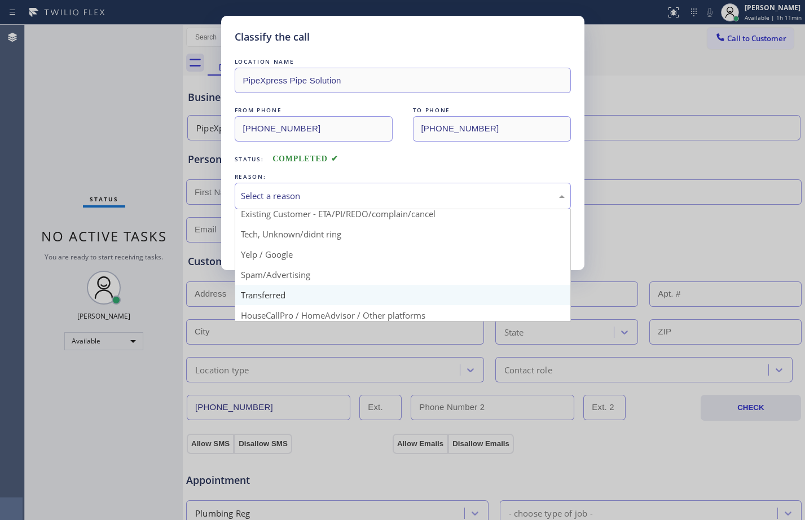
scroll to position [71, 0]
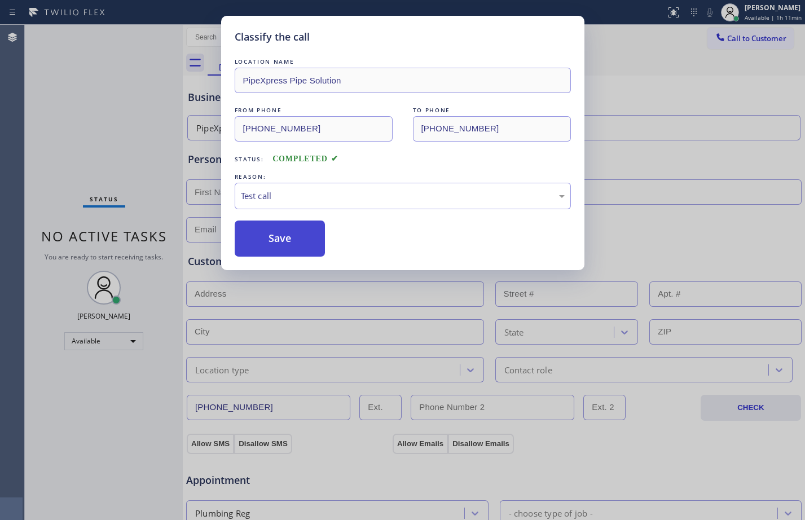
click at [319, 244] on button "Save" at bounding box center [280, 238] width 91 height 36
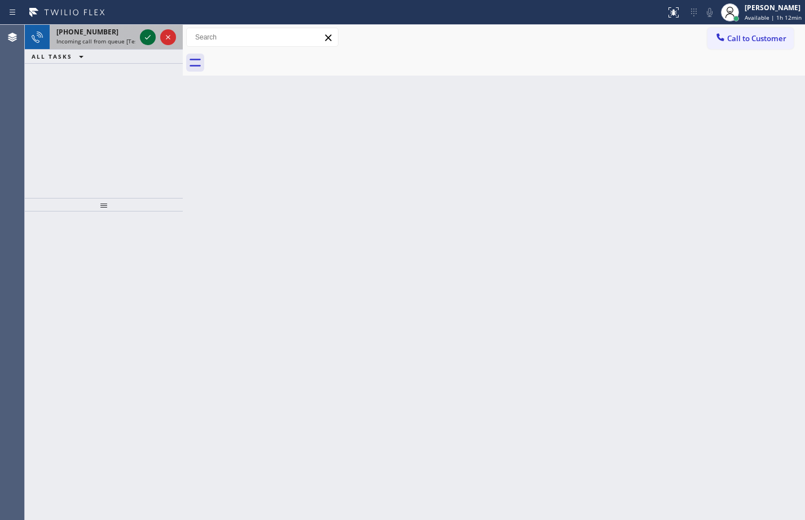
click at [150, 42] on icon at bounding box center [148, 37] width 14 height 14
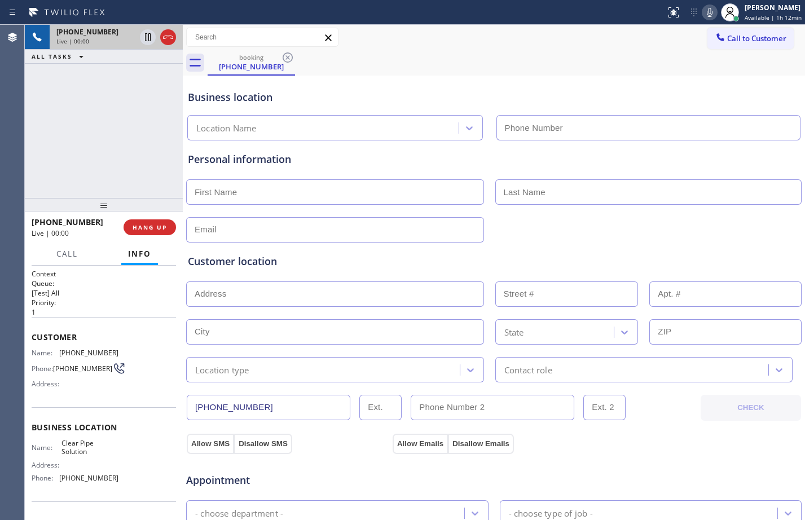
type input "[PHONE_NUMBER]"
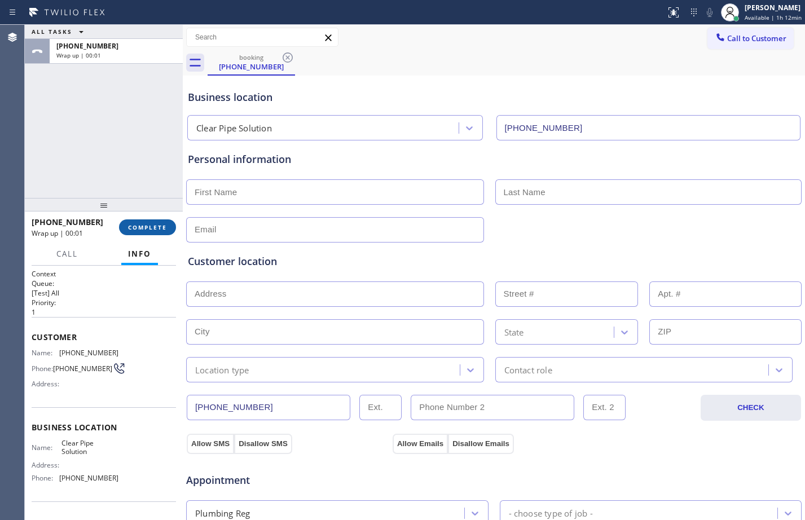
click at [144, 227] on span "COMPLETE" at bounding box center [147, 227] width 39 height 8
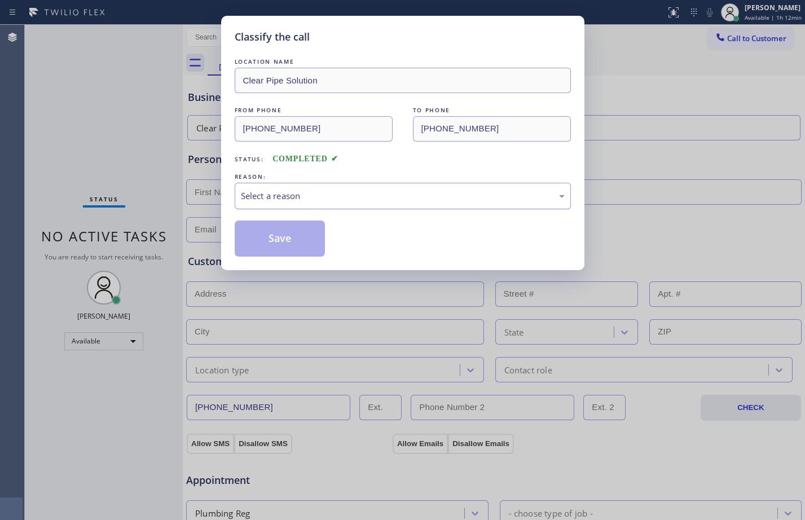
click at [395, 209] on div "Select a reason" at bounding box center [403, 196] width 336 height 27
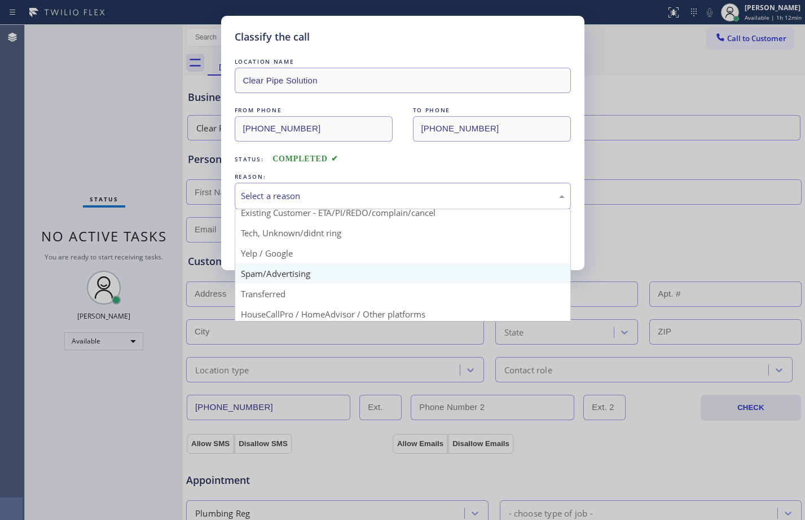
scroll to position [71, 0]
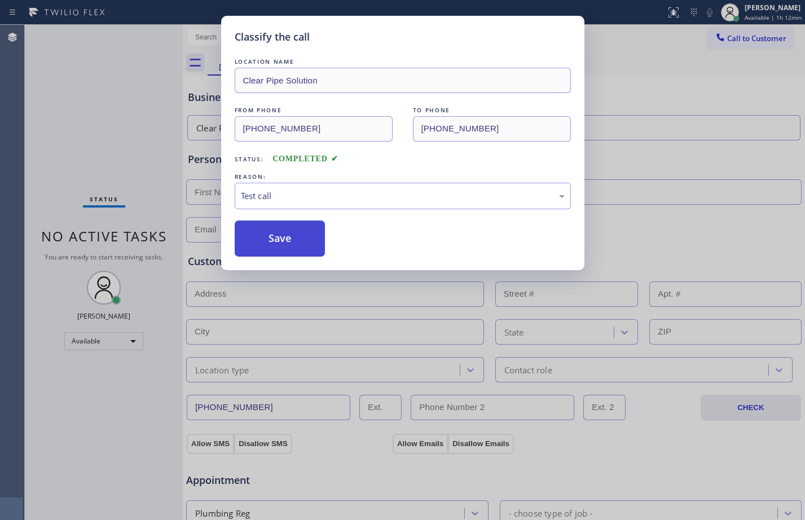
click at [279, 244] on button "Save" at bounding box center [280, 238] width 91 height 36
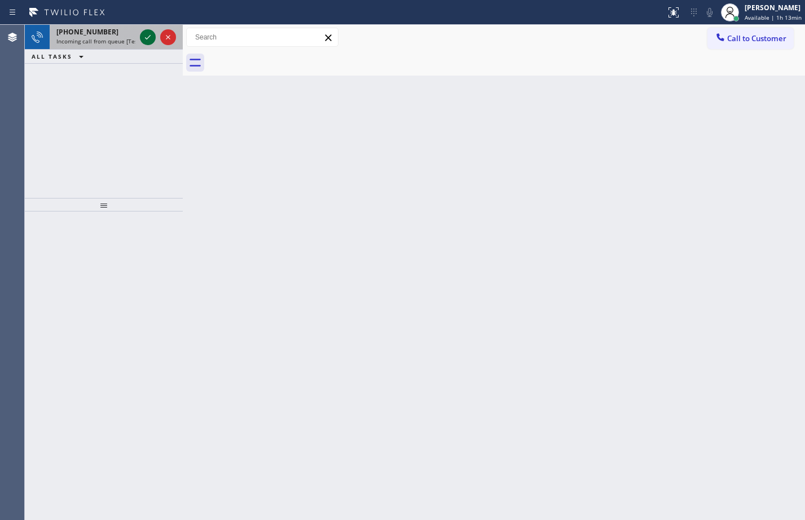
click at [146, 39] on icon at bounding box center [148, 37] width 6 height 5
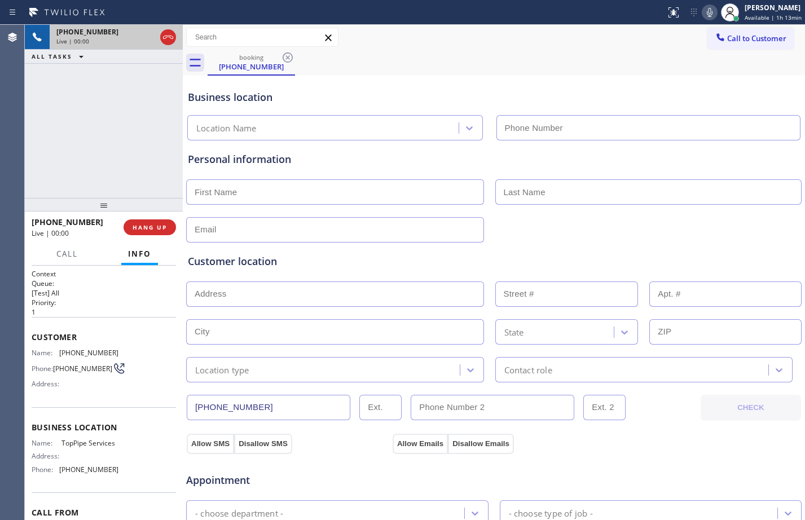
type input "[PHONE_NUMBER]"
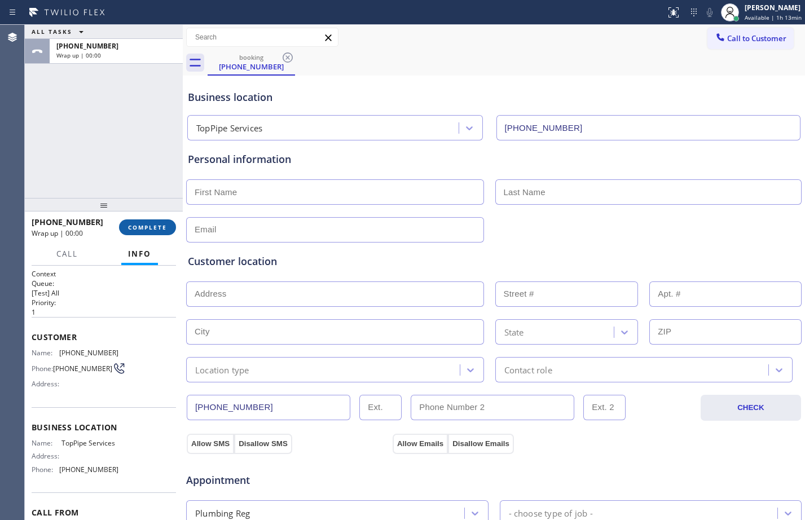
click at [158, 224] on span "COMPLETE" at bounding box center [147, 227] width 39 height 8
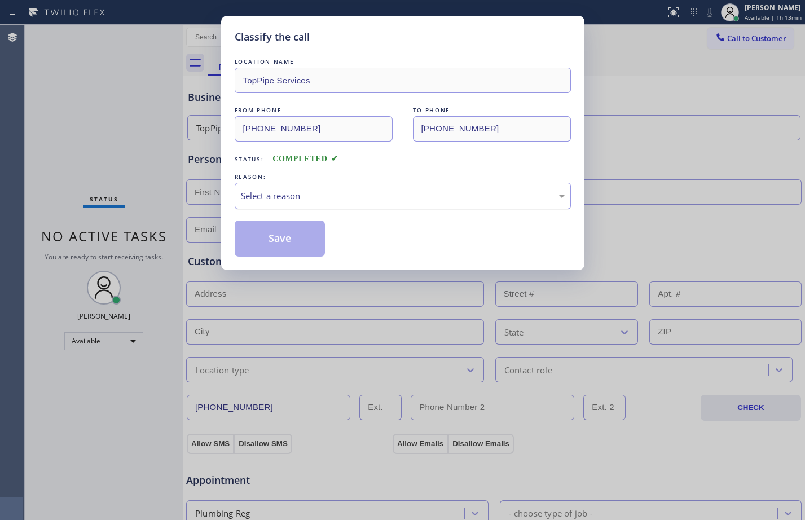
click at [308, 199] on div "Select a reason" at bounding box center [403, 195] width 324 height 13
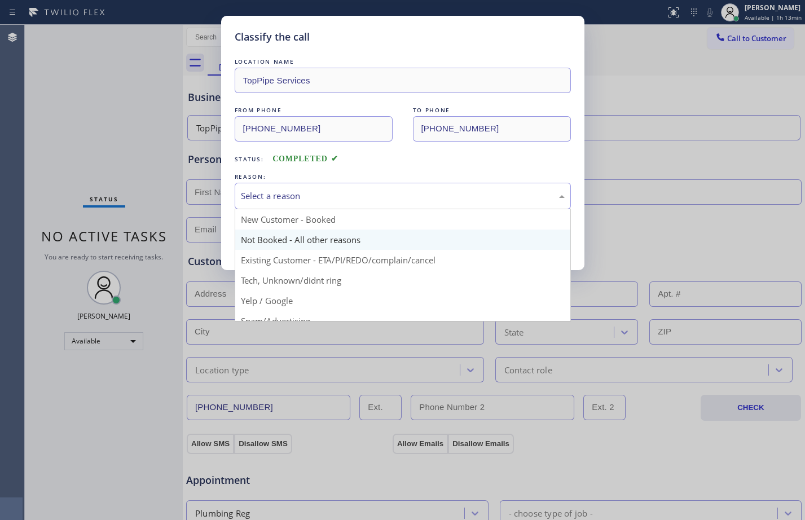
scroll to position [71, 0]
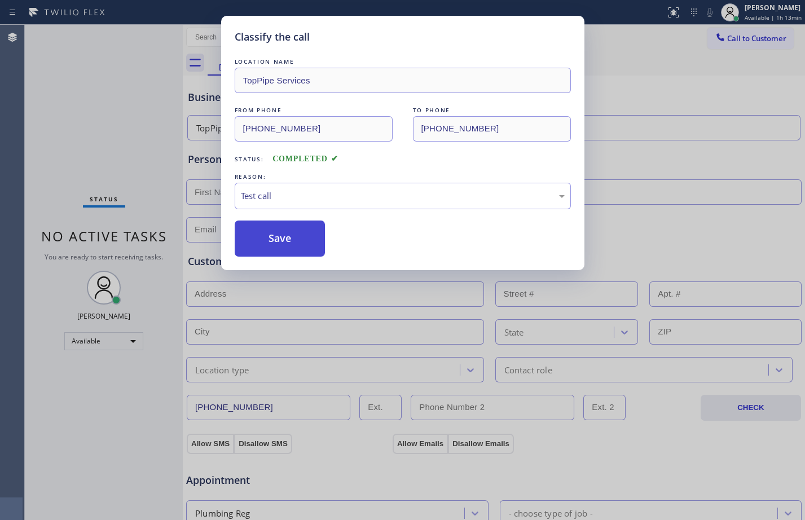
click at [263, 228] on button "Save" at bounding box center [280, 238] width 91 height 36
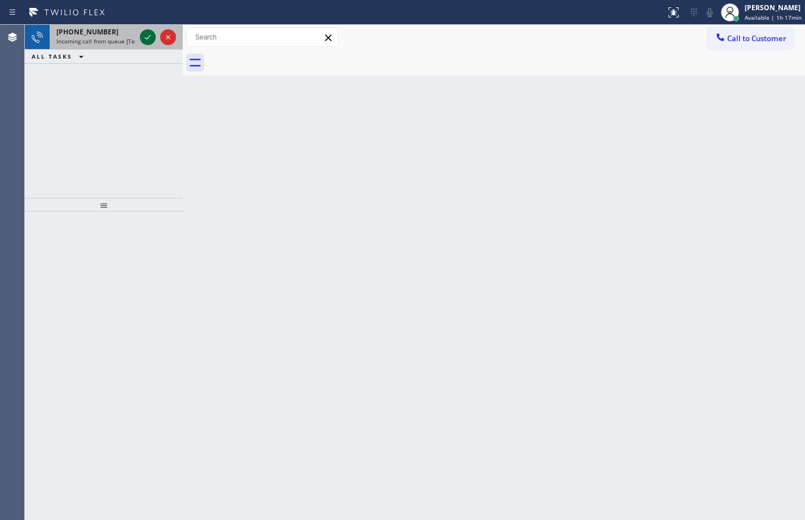
click at [149, 42] on icon at bounding box center [148, 37] width 14 height 14
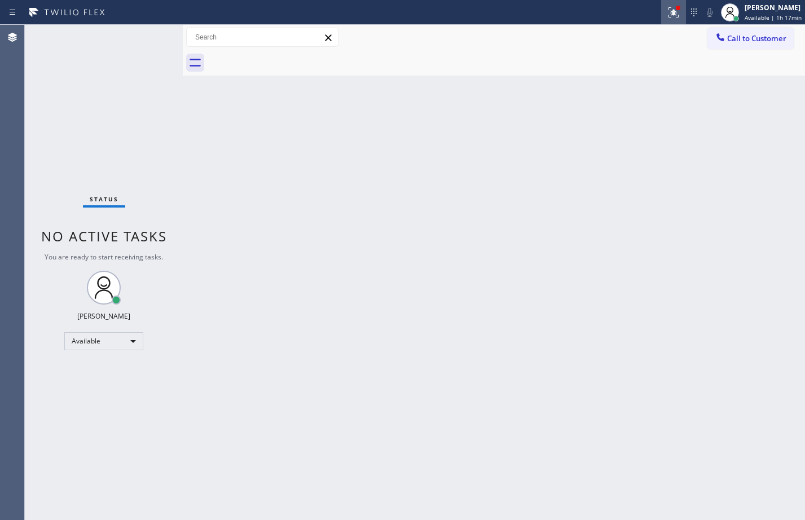
click at [668, 12] on icon at bounding box center [673, 13] width 14 height 14
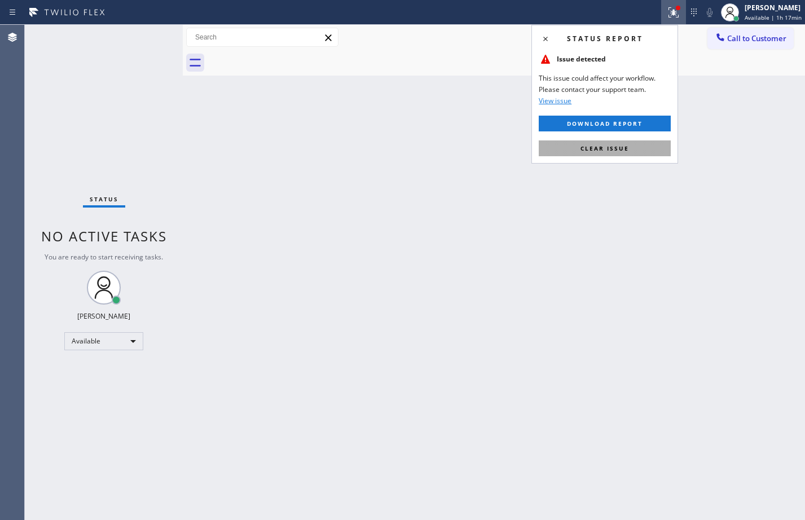
click at [639, 143] on button "Clear issue" at bounding box center [604, 148] width 132 height 16
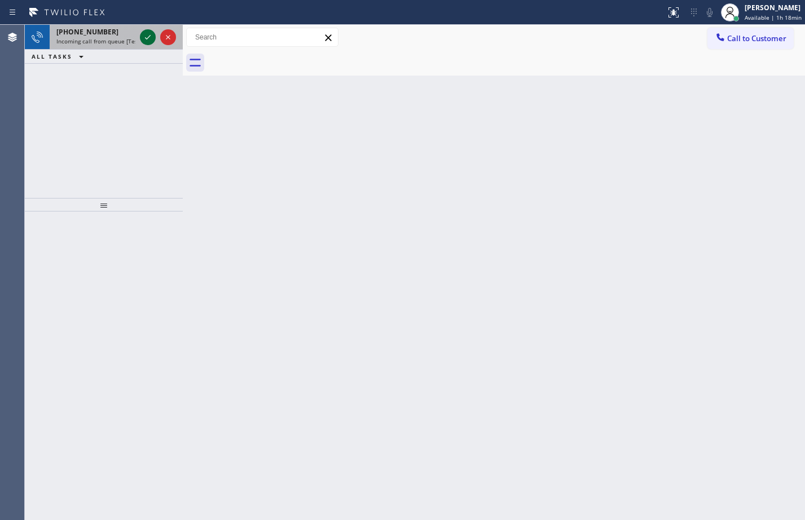
click at [153, 36] on icon at bounding box center [148, 37] width 14 height 14
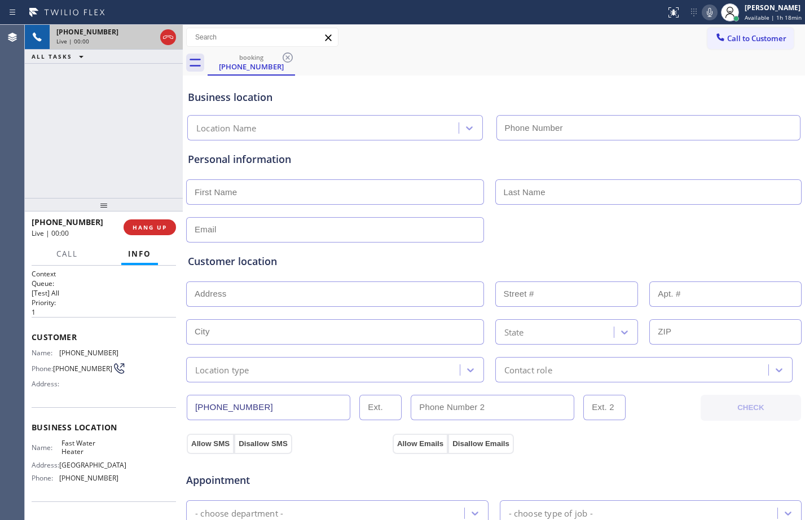
type input "[PHONE_NUMBER]"
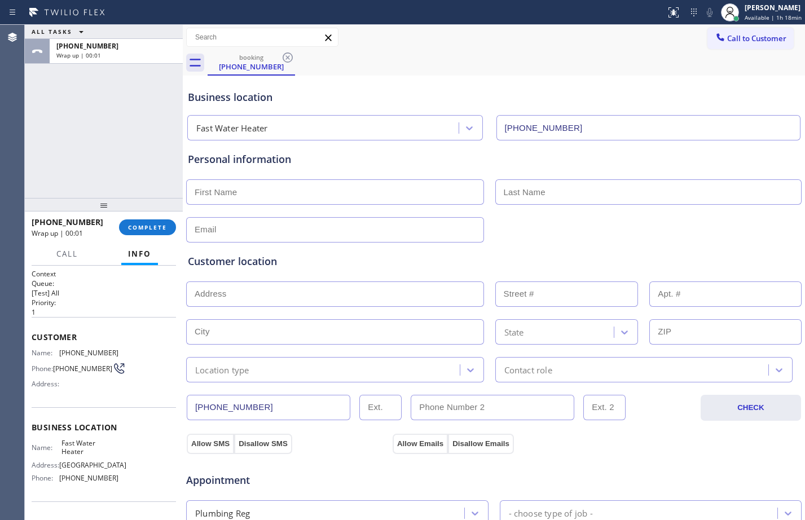
click at [111, 125] on div "ALL TASKS ALL TASKS ACTIVE TASKS TASKS IN WRAP UP [PHONE_NUMBER] Wrap up | 00:01" at bounding box center [104, 111] width 158 height 173
click at [158, 227] on span "COMPLETE" at bounding box center [147, 227] width 39 height 8
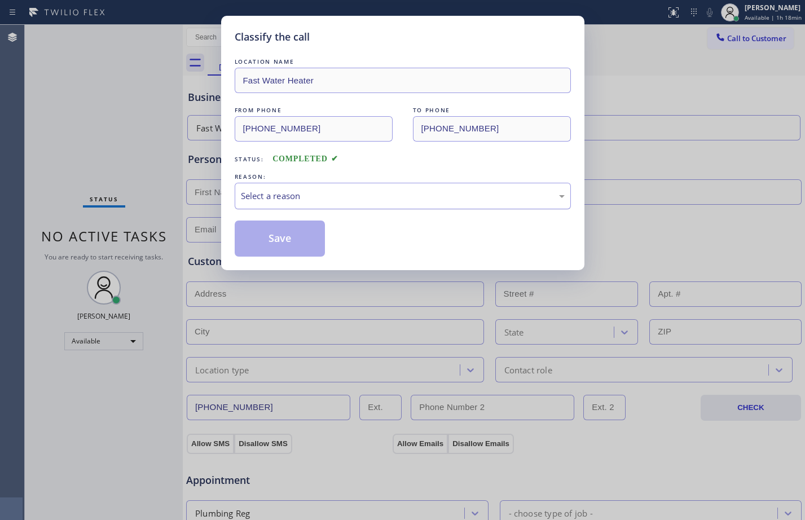
click at [374, 199] on div "Select a reason" at bounding box center [403, 195] width 324 height 13
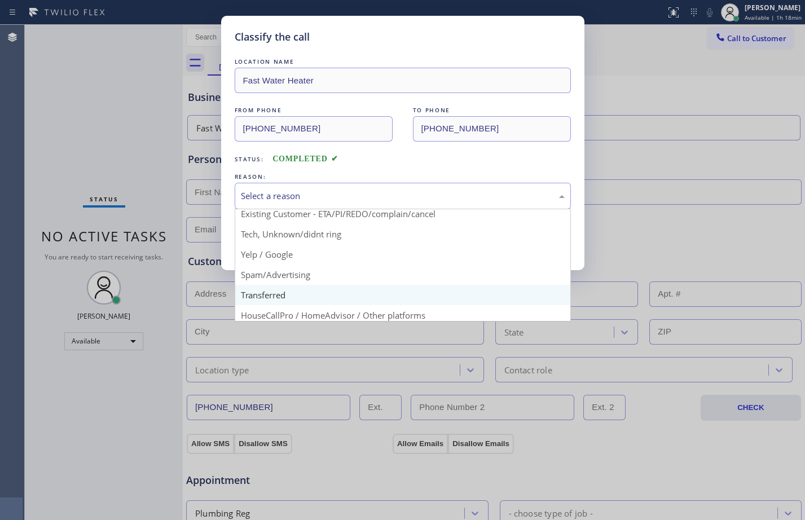
scroll to position [71, 0]
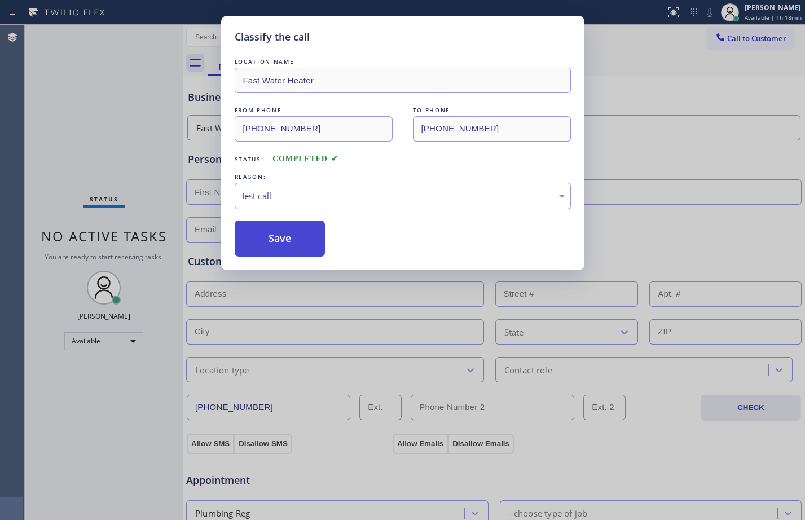
click at [302, 242] on button "Save" at bounding box center [280, 238] width 91 height 36
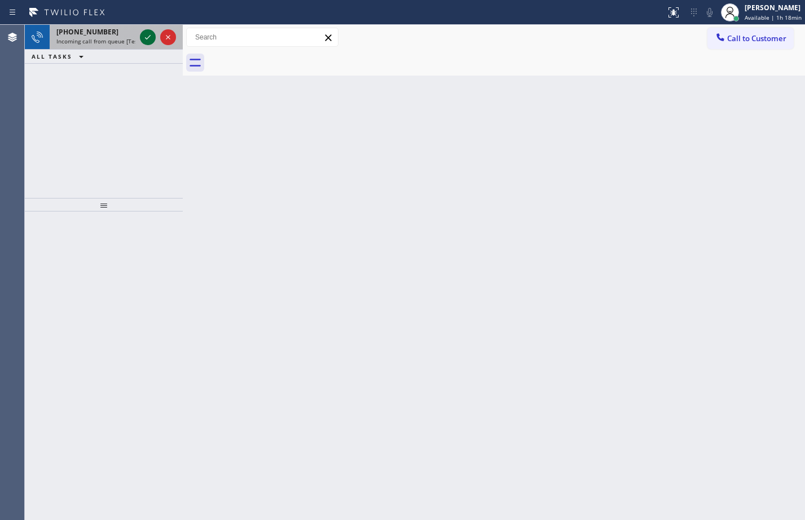
click at [155, 37] on div at bounding box center [148, 37] width 16 height 14
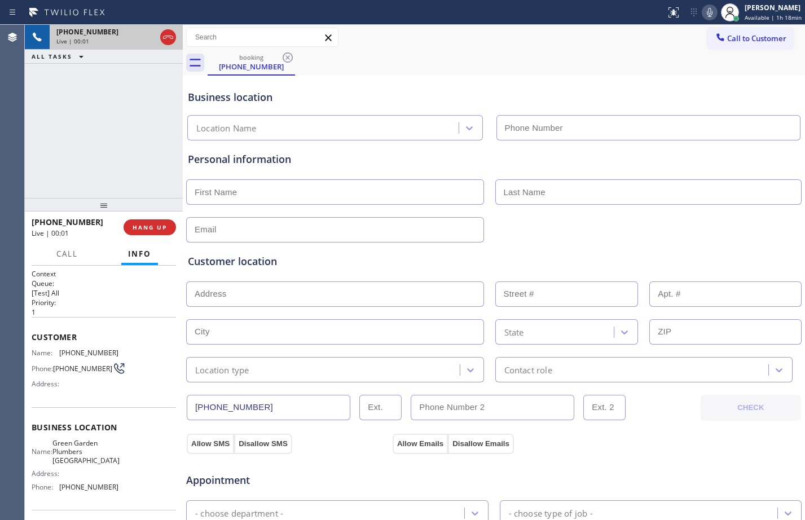
type input "[PHONE_NUMBER]"
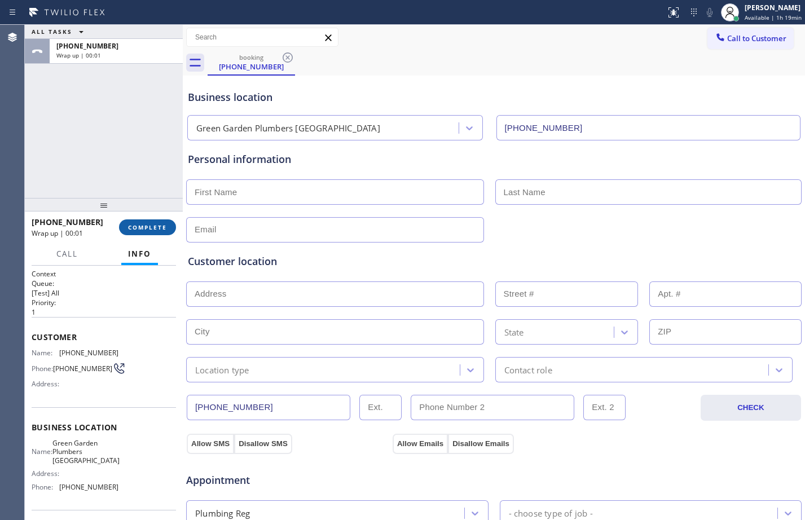
click at [150, 233] on button "COMPLETE" at bounding box center [147, 227] width 57 height 16
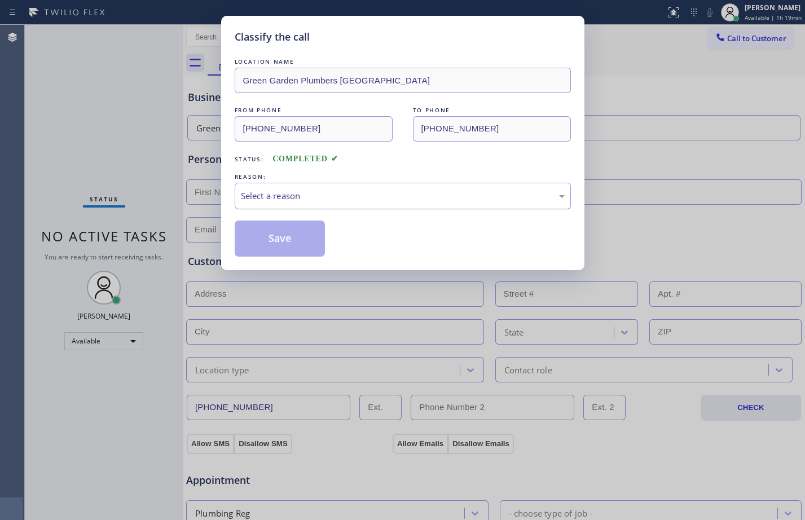
click at [292, 193] on div "Select a reason" at bounding box center [403, 195] width 324 height 13
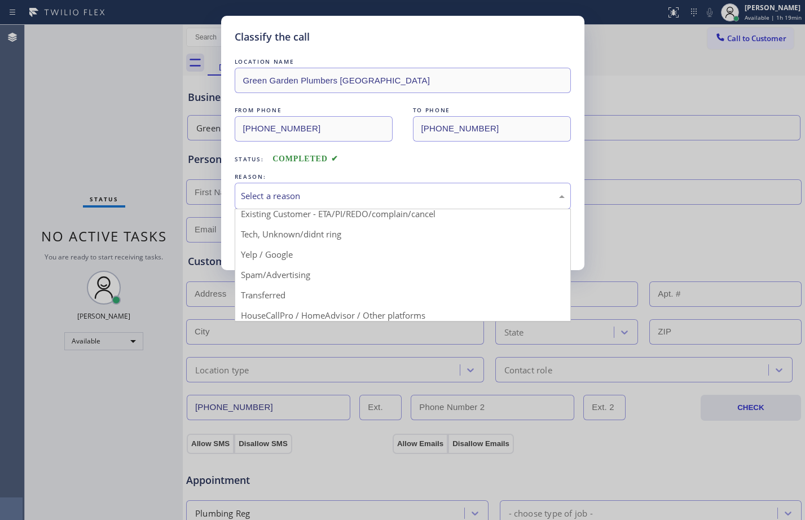
scroll to position [71, 0]
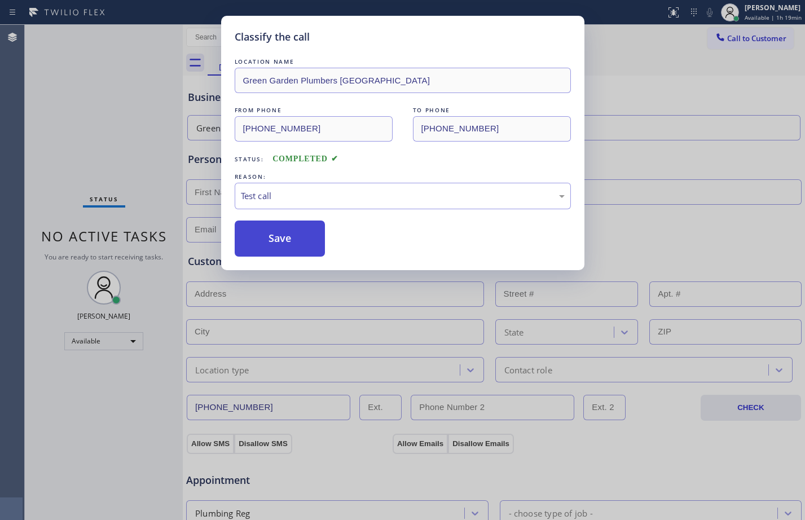
click at [264, 244] on button "Save" at bounding box center [280, 238] width 91 height 36
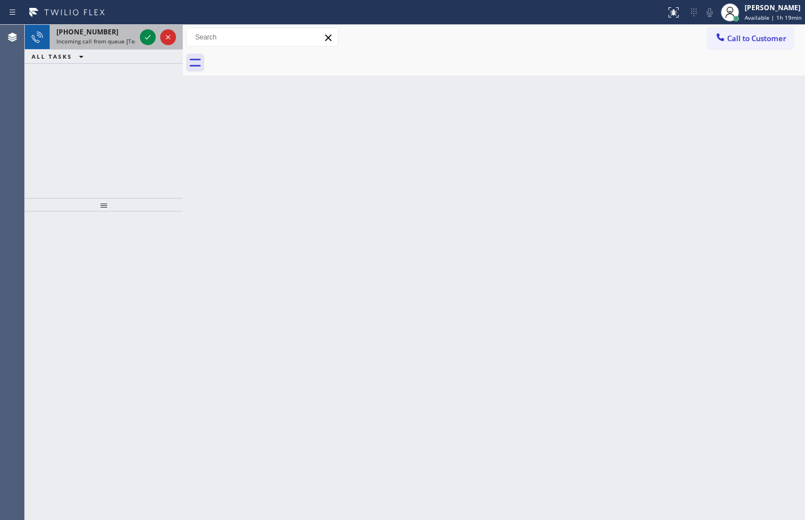
click at [139, 39] on div at bounding box center [158, 37] width 41 height 25
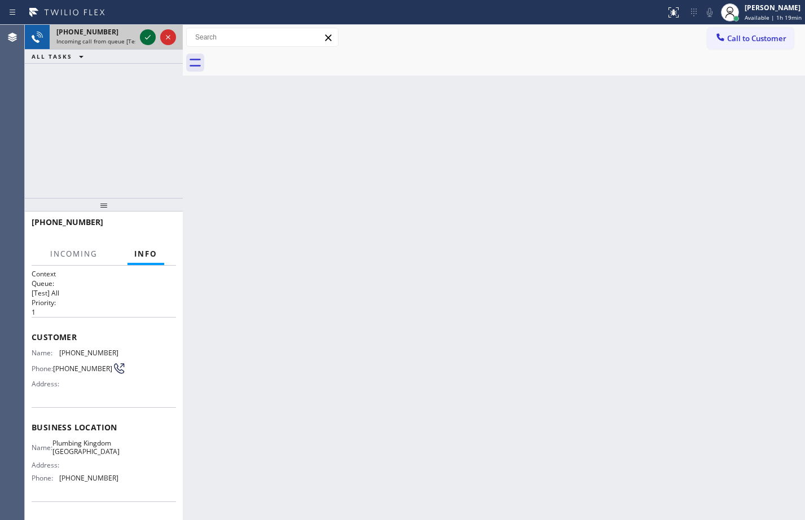
click at [152, 31] on icon at bounding box center [148, 37] width 14 height 14
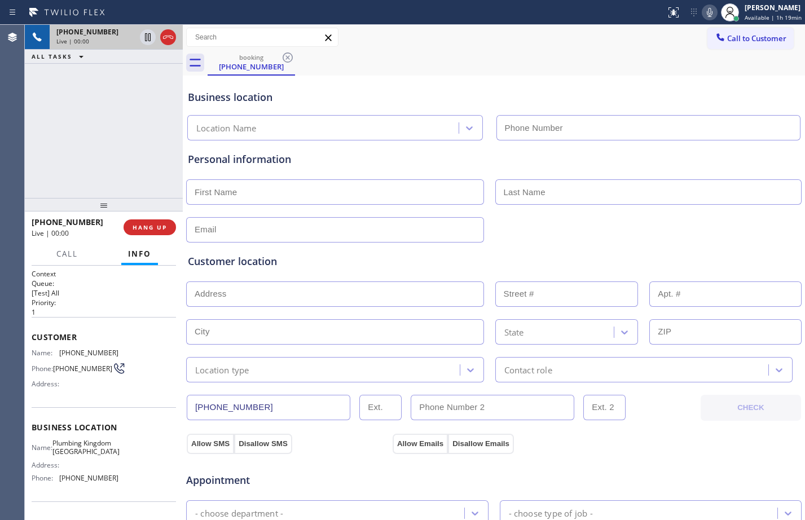
type input "[PHONE_NUMBER]"
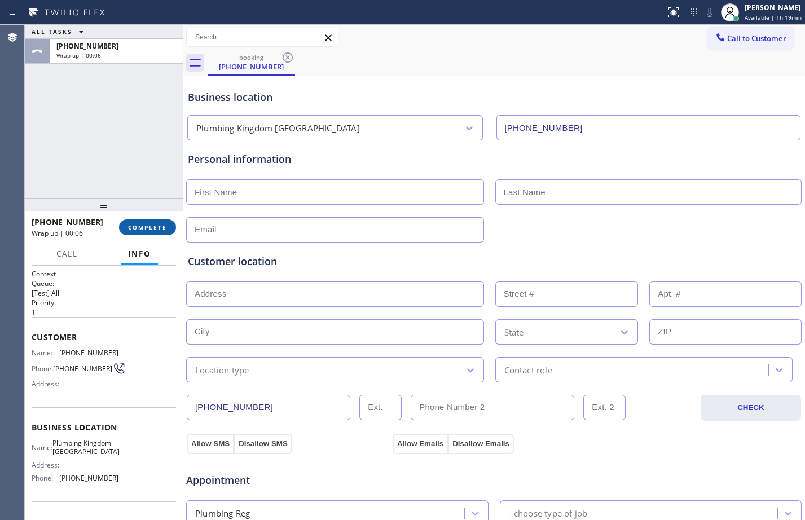
click at [152, 225] on span "COMPLETE" at bounding box center [147, 227] width 39 height 8
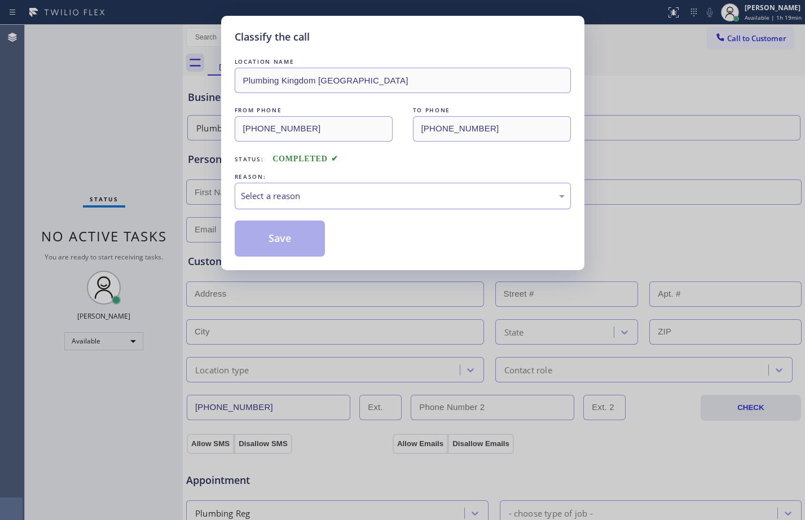
click at [283, 196] on div "Select a reason" at bounding box center [403, 195] width 324 height 13
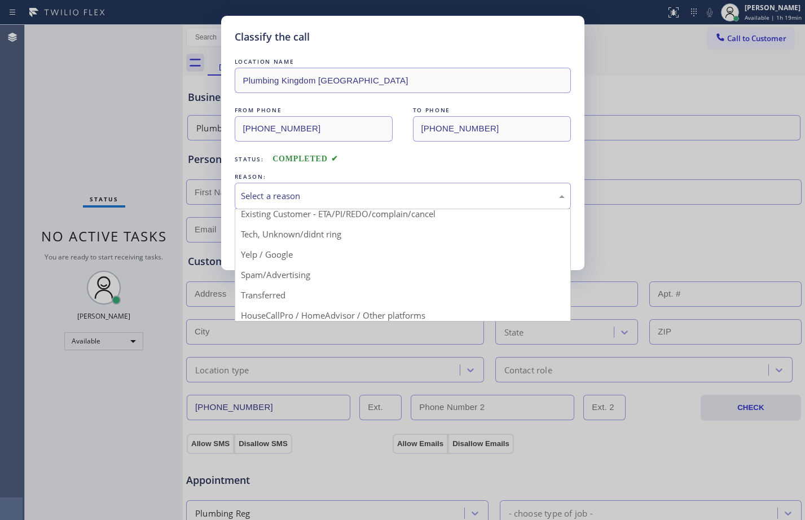
scroll to position [71, 0]
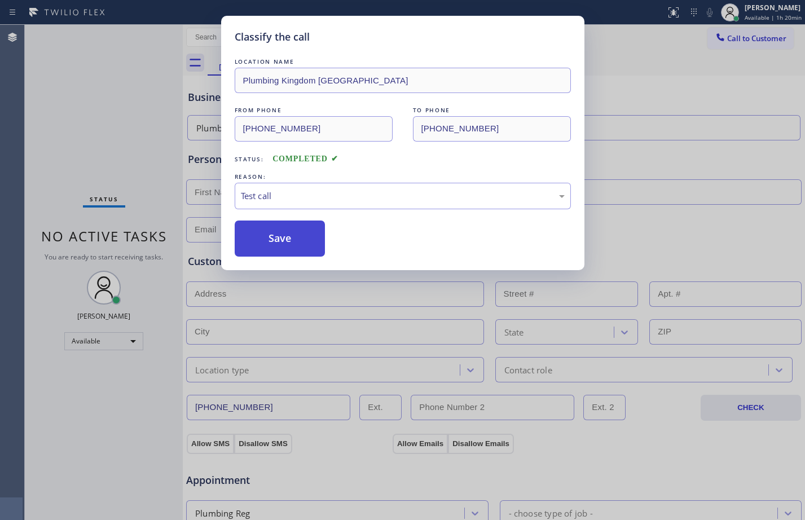
click at [279, 245] on button "Save" at bounding box center [280, 238] width 91 height 36
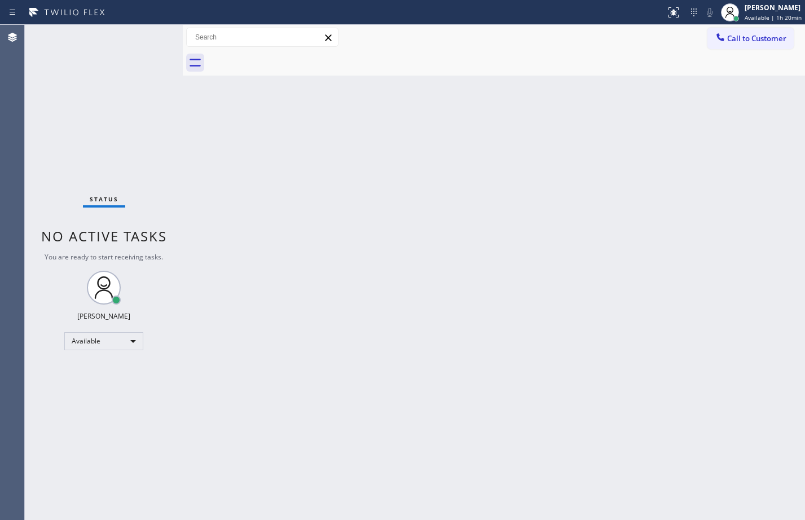
click at [405, 378] on div "Back to Dashboard Change Sender ID Customers Technicians Select a contact Outbo…" at bounding box center [494, 272] width 622 height 495
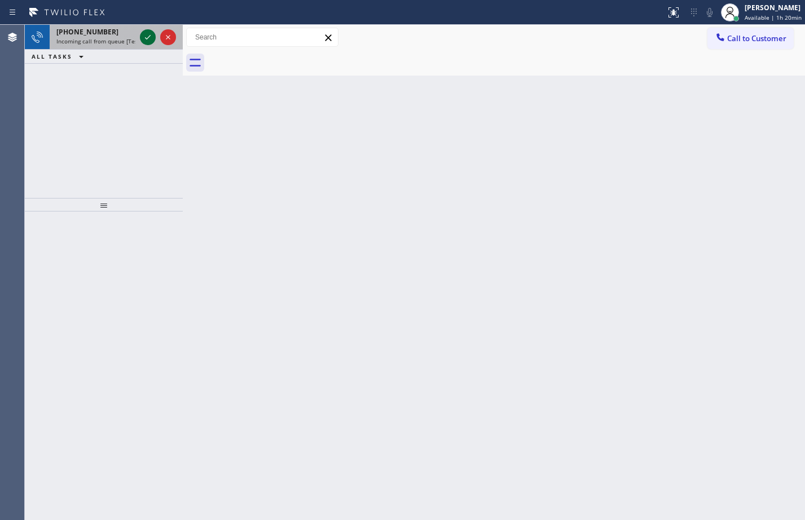
click at [151, 41] on icon at bounding box center [148, 37] width 14 height 14
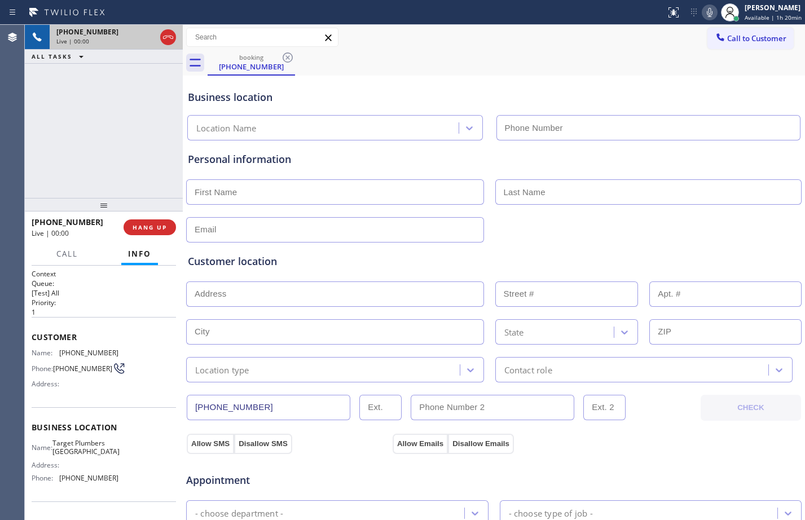
type input "[PHONE_NUMBER]"
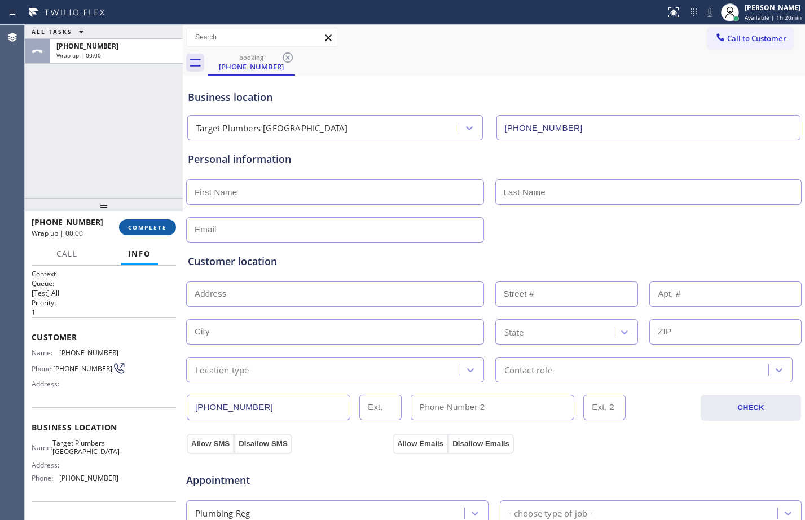
click at [156, 230] on span "COMPLETE" at bounding box center [147, 227] width 39 height 8
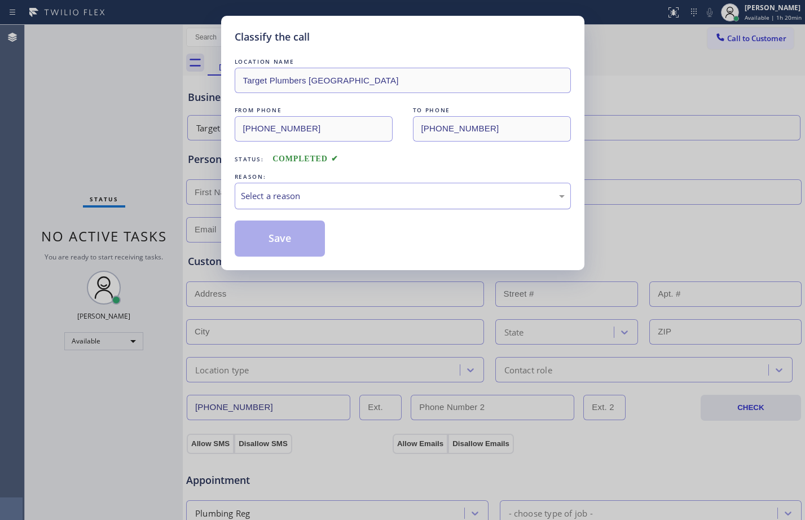
click at [360, 199] on div "Select a reason" at bounding box center [403, 195] width 324 height 13
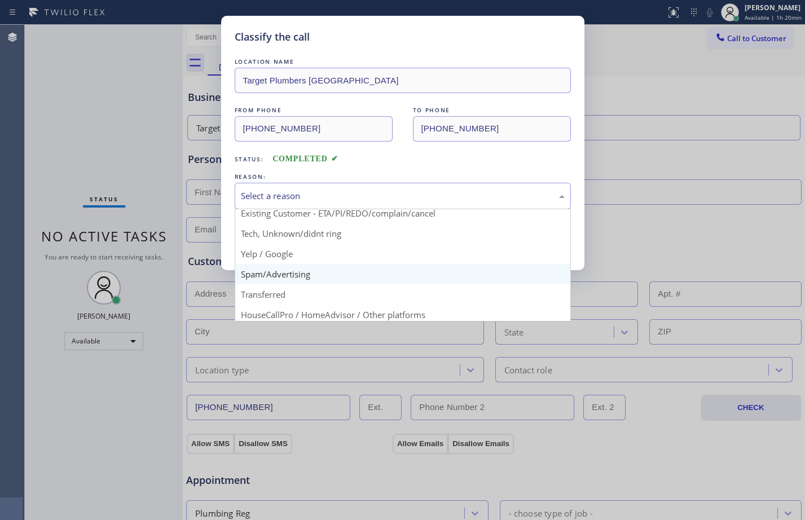
scroll to position [71, 0]
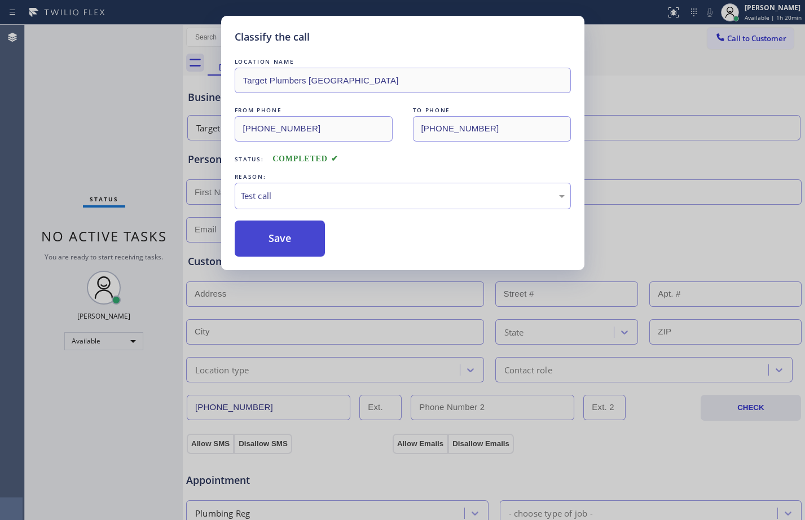
click at [285, 239] on button "Save" at bounding box center [280, 238] width 91 height 36
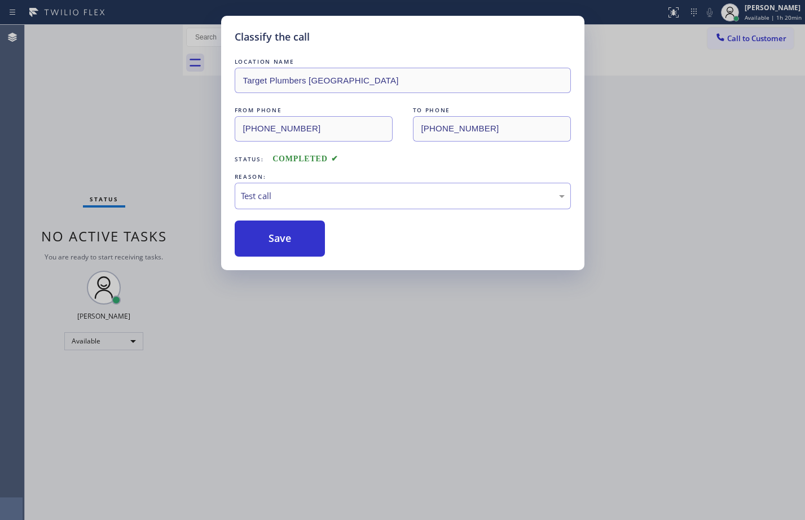
click at [48, 147] on div "Classify the call LOCATION NAME Target Plumbers [GEOGRAPHIC_DATA] FROM PHONE [P…" at bounding box center [402, 260] width 805 height 520
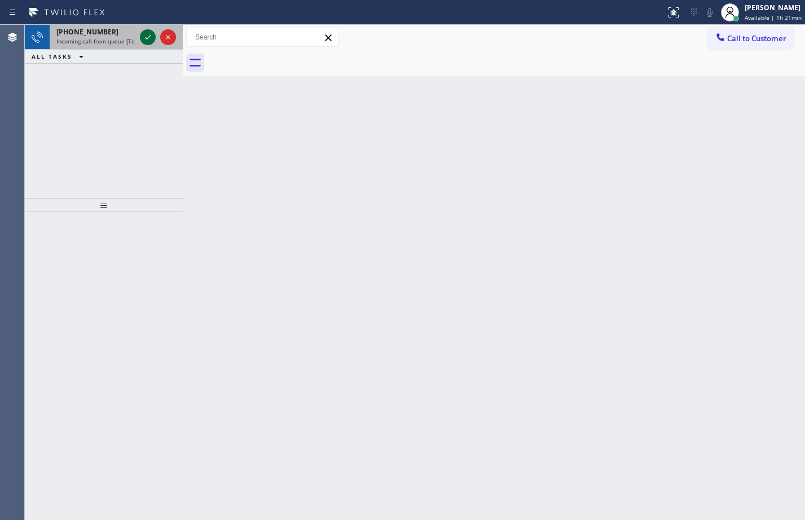
click at [150, 38] on icon at bounding box center [148, 37] width 14 height 14
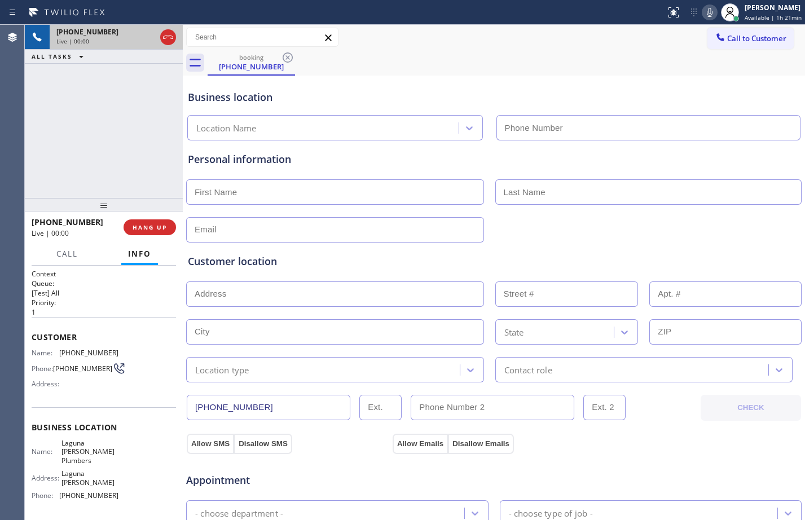
type input "[PHONE_NUMBER]"
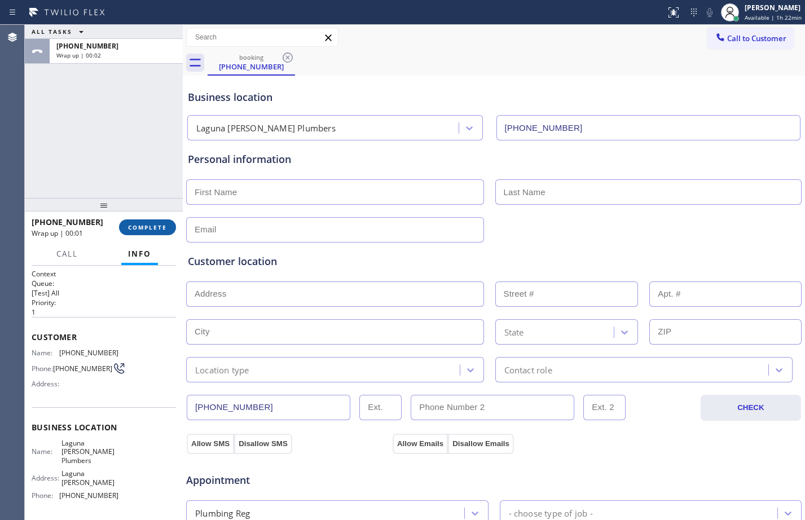
click at [147, 224] on span "COMPLETE" at bounding box center [147, 227] width 39 height 8
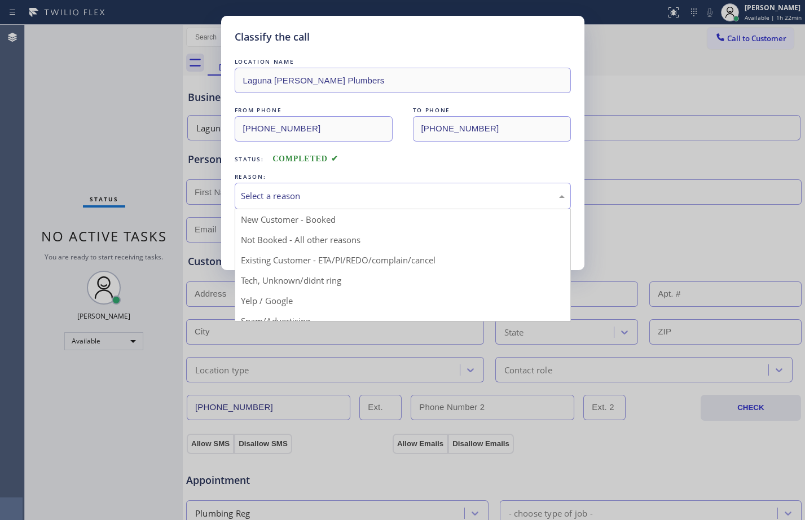
click at [332, 191] on div "Select a reason" at bounding box center [403, 195] width 324 height 13
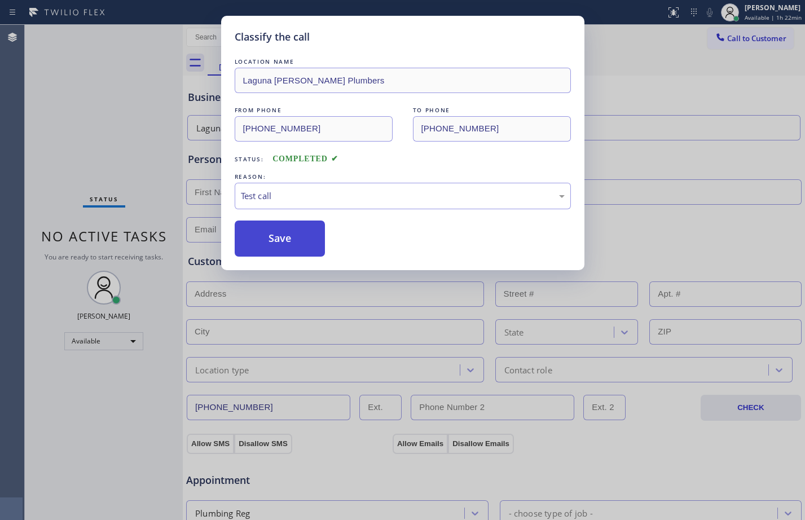
click at [290, 238] on button "Save" at bounding box center [280, 238] width 91 height 36
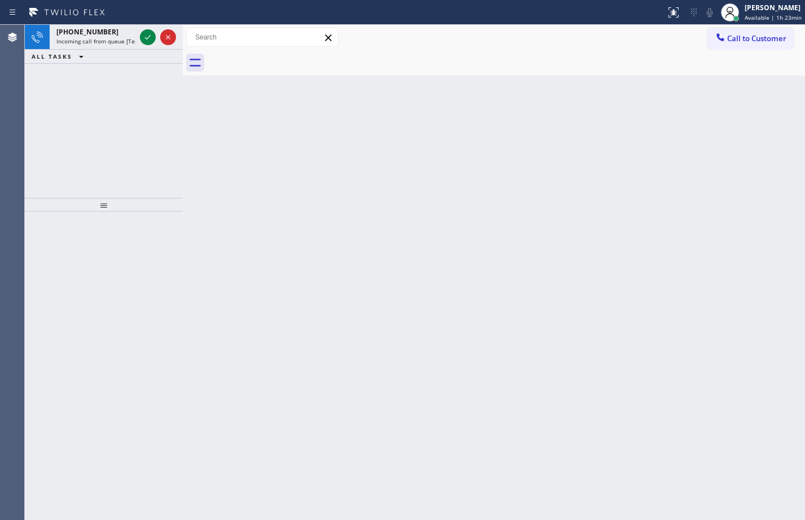
click at [157, 34] on div at bounding box center [158, 37] width 41 height 25
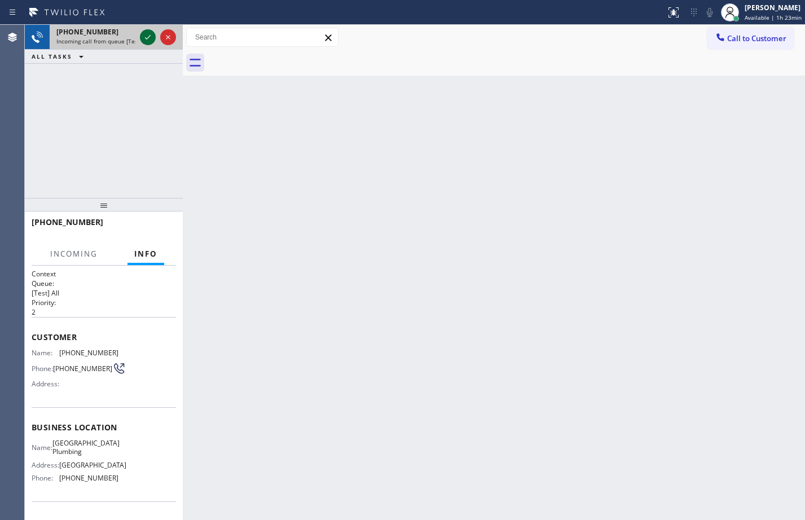
click at [147, 37] on icon at bounding box center [148, 37] width 14 height 14
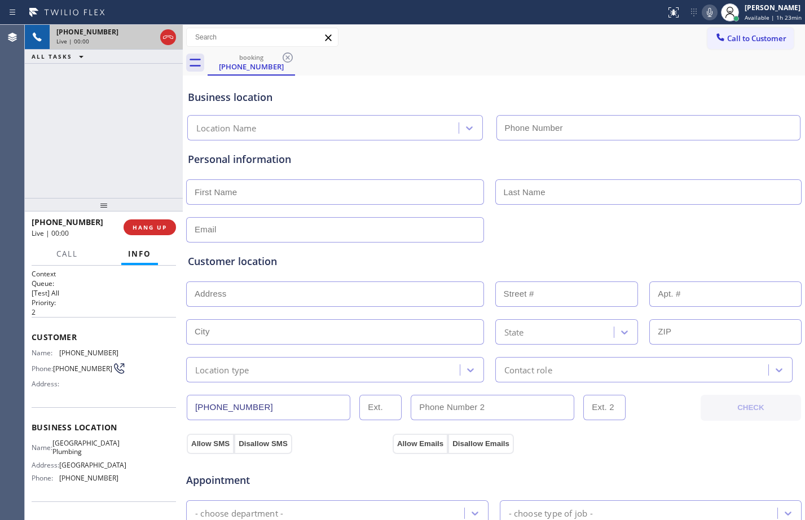
type input "[PHONE_NUMBER]"
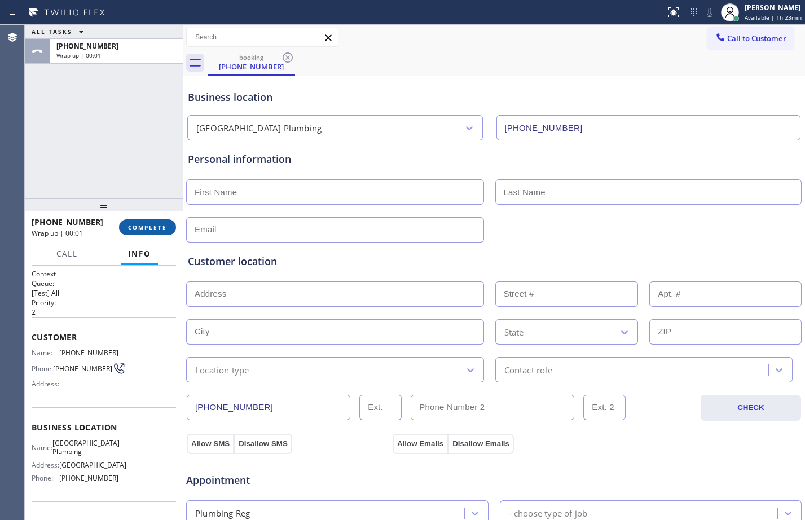
click at [159, 225] on span "COMPLETE" at bounding box center [147, 227] width 39 height 8
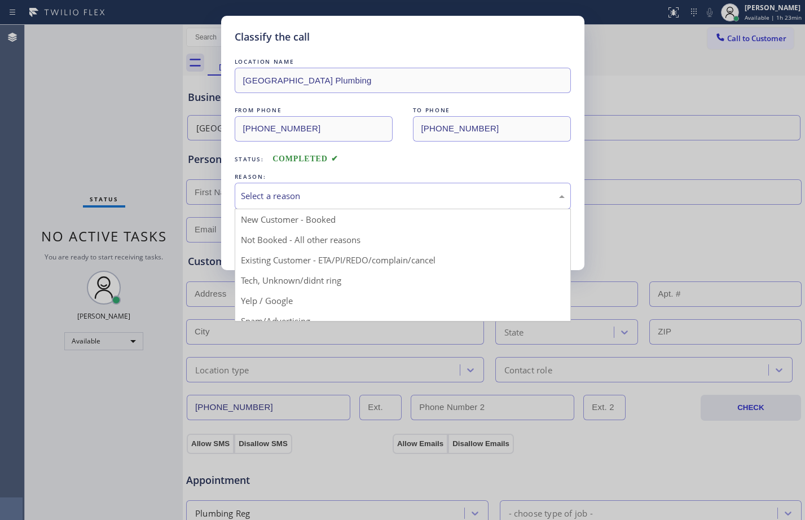
click at [295, 201] on div "Select a reason" at bounding box center [403, 195] width 324 height 13
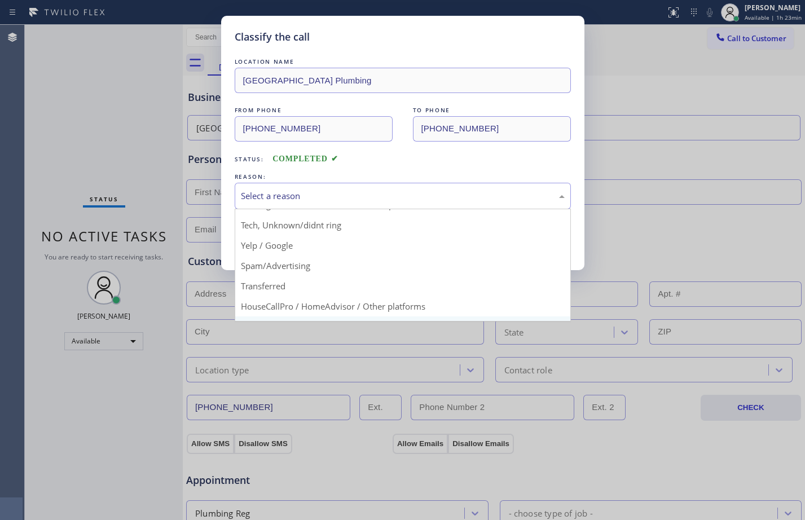
scroll to position [71, 0]
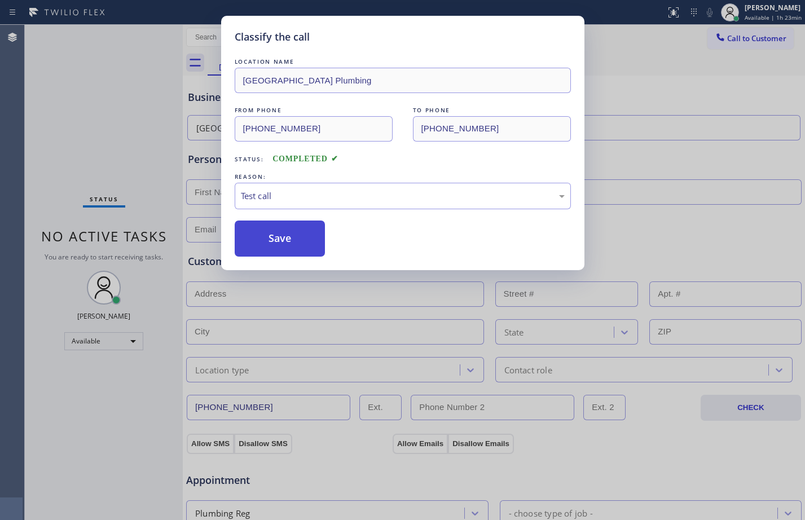
click at [285, 251] on button "Save" at bounding box center [280, 238] width 91 height 36
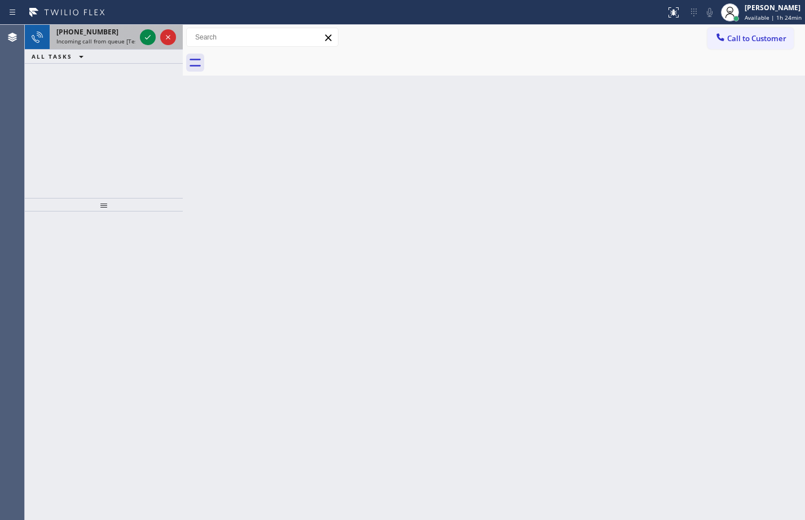
click at [148, 45] on div at bounding box center [158, 37] width 41 height 25
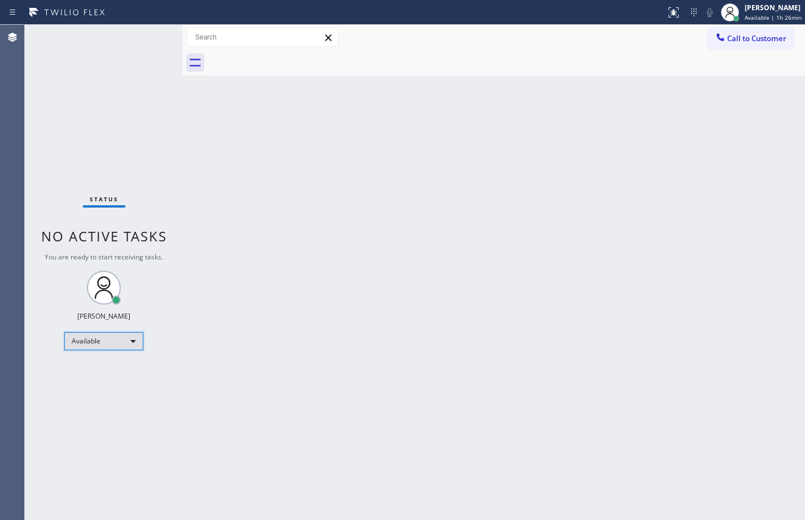
click at [101, 349] on div "Available" at bounding box center [103, 341] width 79 height 18
click at [99, 361] on li "Offline" at bounding box center [103, 357] width 77 height 14
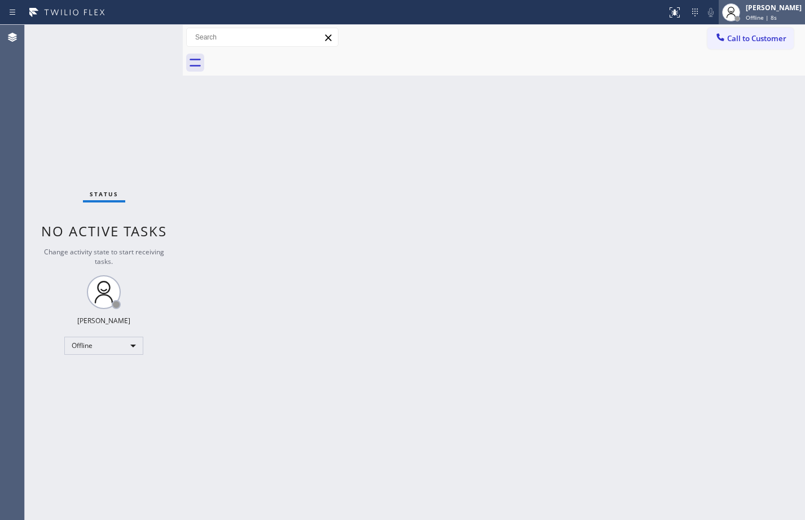
click at [770, 4] on div "[PERSON_NAME]" at bounding box center [773, 8] width 56 height 10
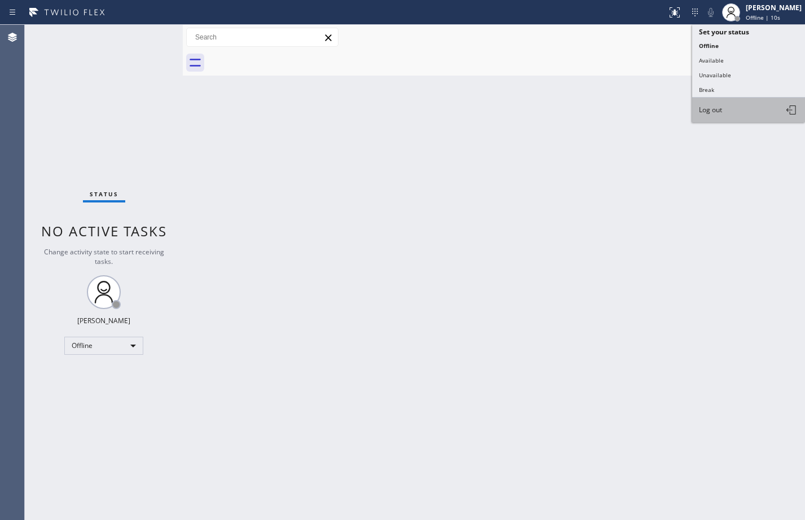
click at [717, 105] on span "Log out" at bounding box center [710, 110] width 23 height 10
